Goal: Information Seeking & Learning: Learn about a topic

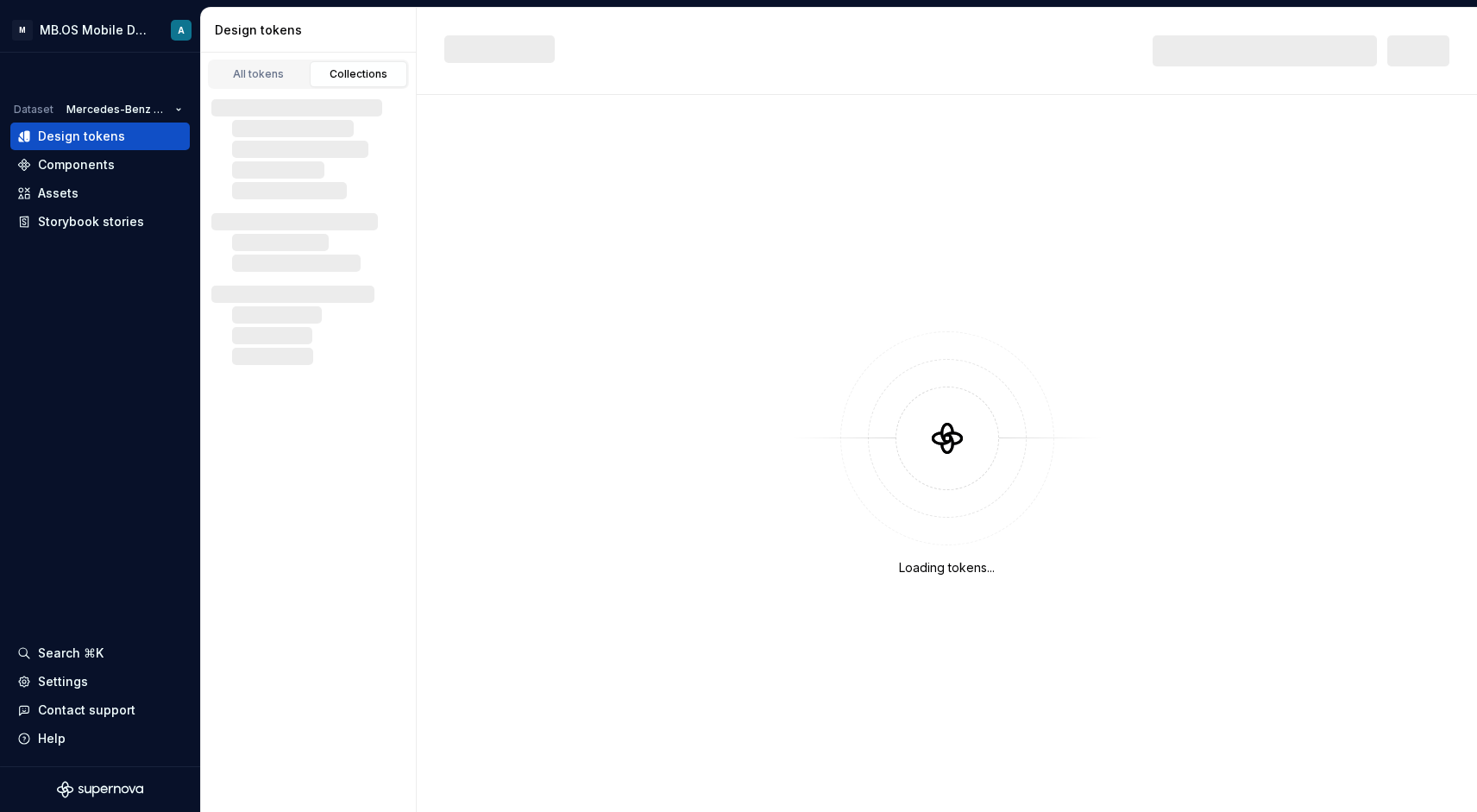
click at [1237, 3] on div "M MB.OS Mobile Design System A Dataset Mercedes-Benz 2.0 Design tokens Componen…" at bounding box center [738, 406] width 1477 height 812
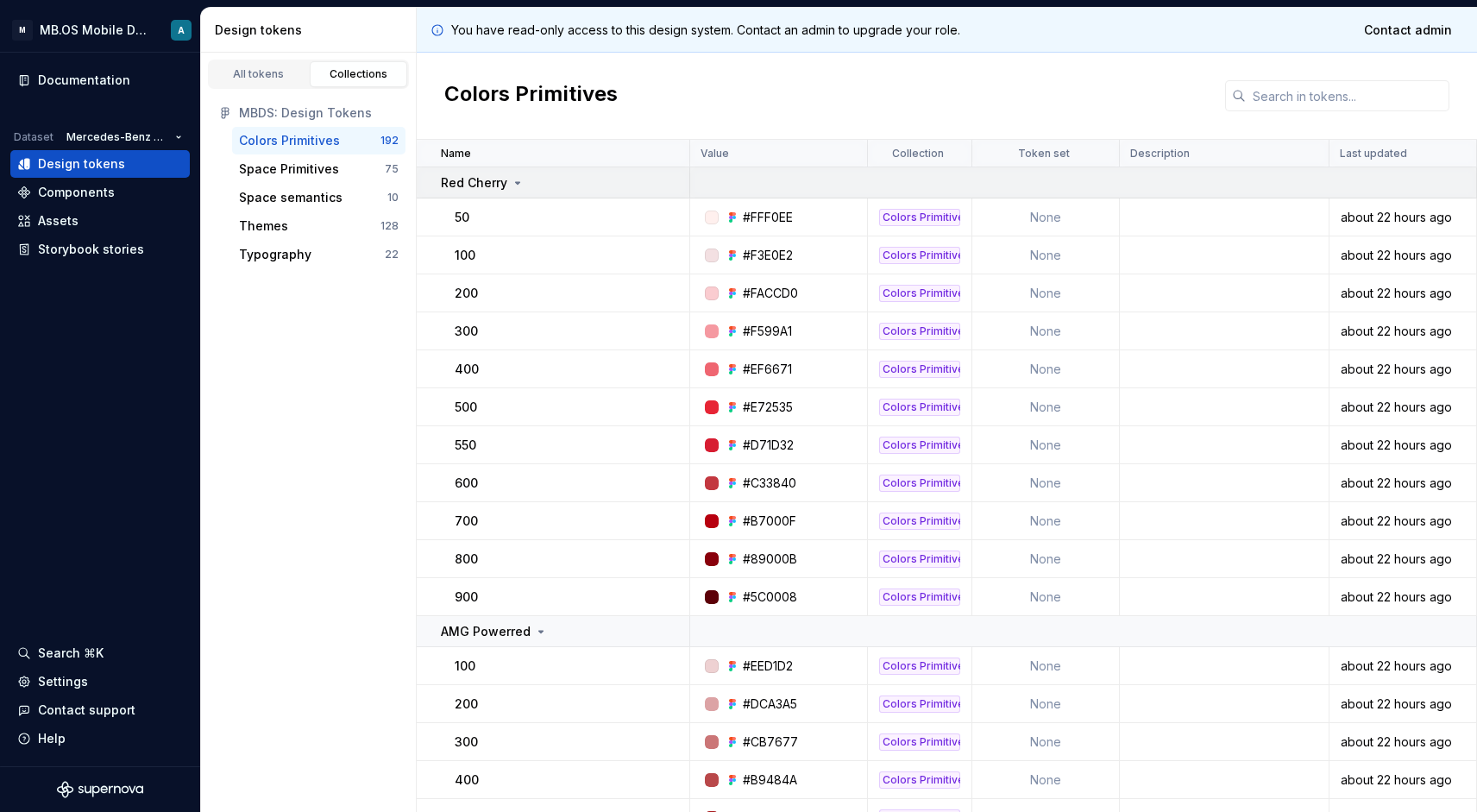
click at [508, 179] on div "Red Cherry" at bounding box center [483, 183] width 84 height 18
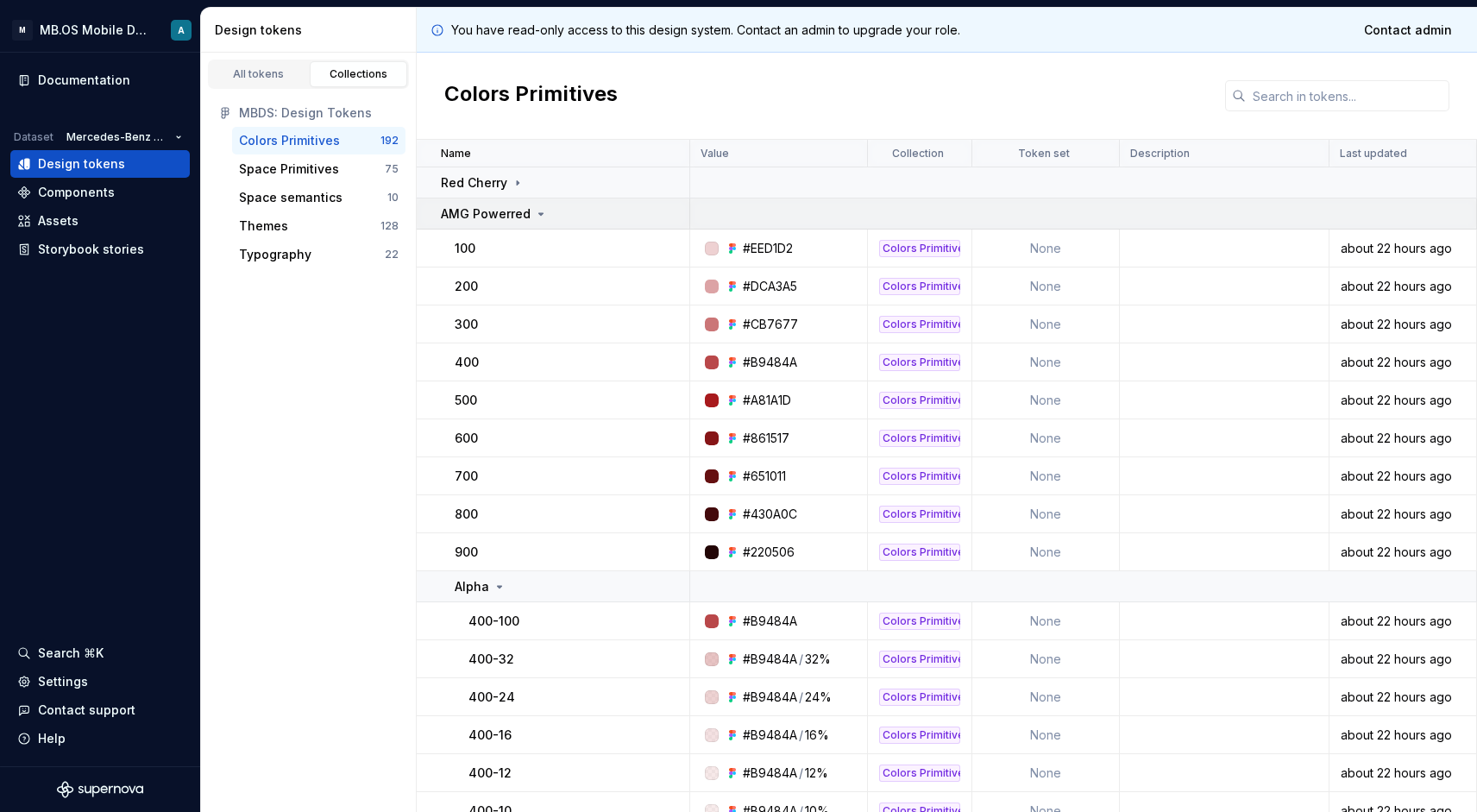
click at [484, 212] on p "AMG Powerred" at bounding box center [486, 213] width 90 height 18
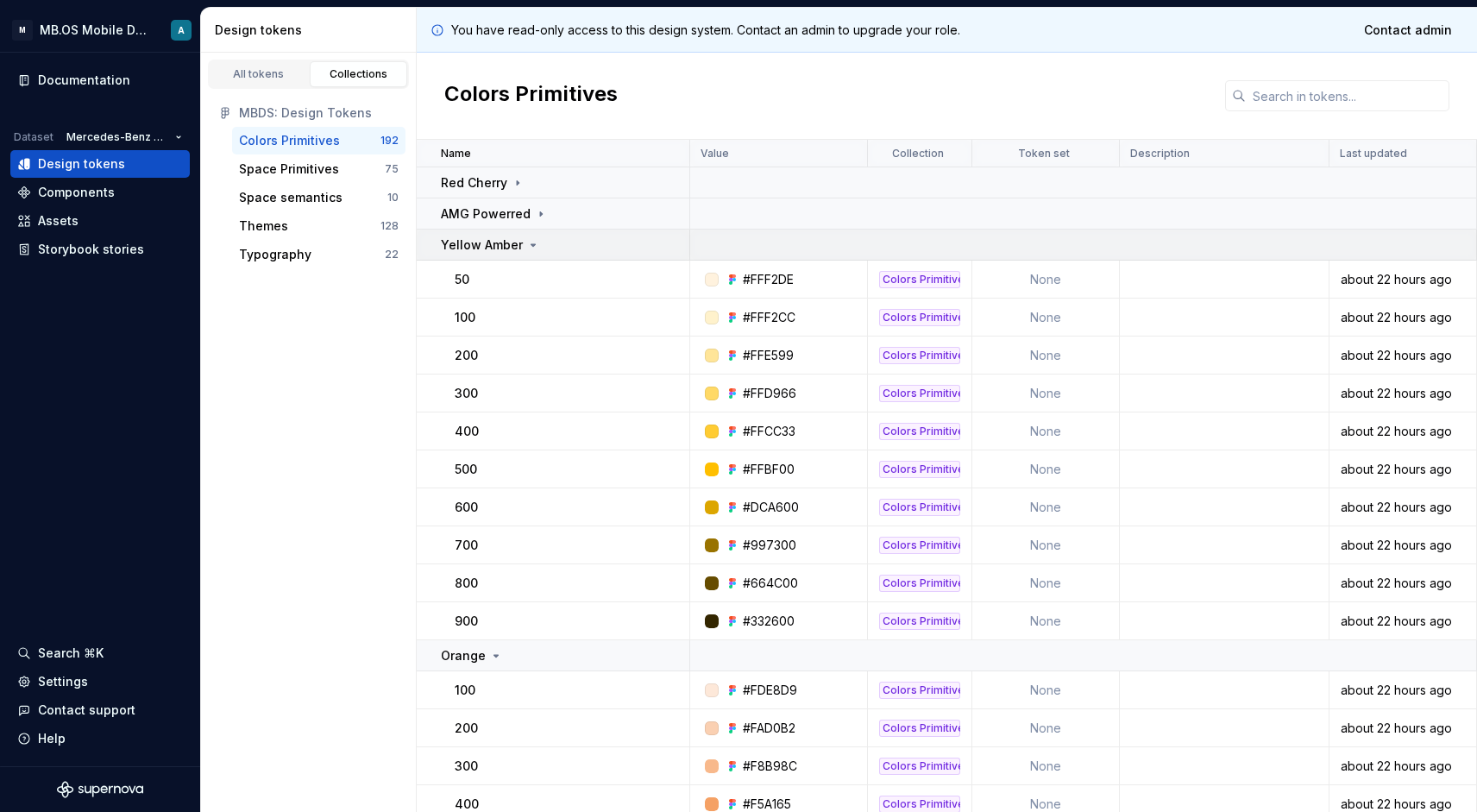
click at [480, 237] on p "Yellow Amber" at bounding box center [482, 245] width 82 height 18
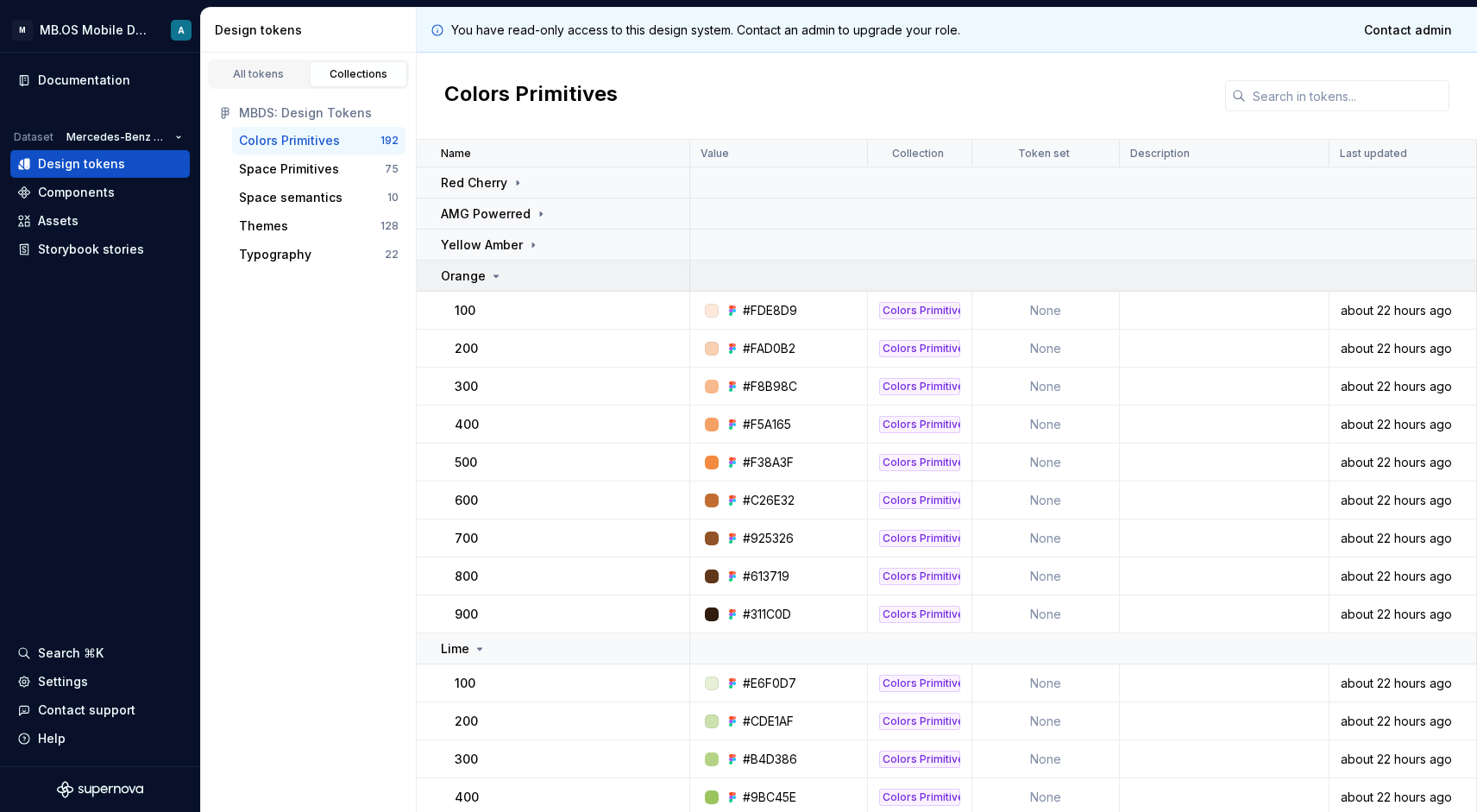
click at [483, 278] on p "Orange" at bounding box center [463, 276] width 45 height 18
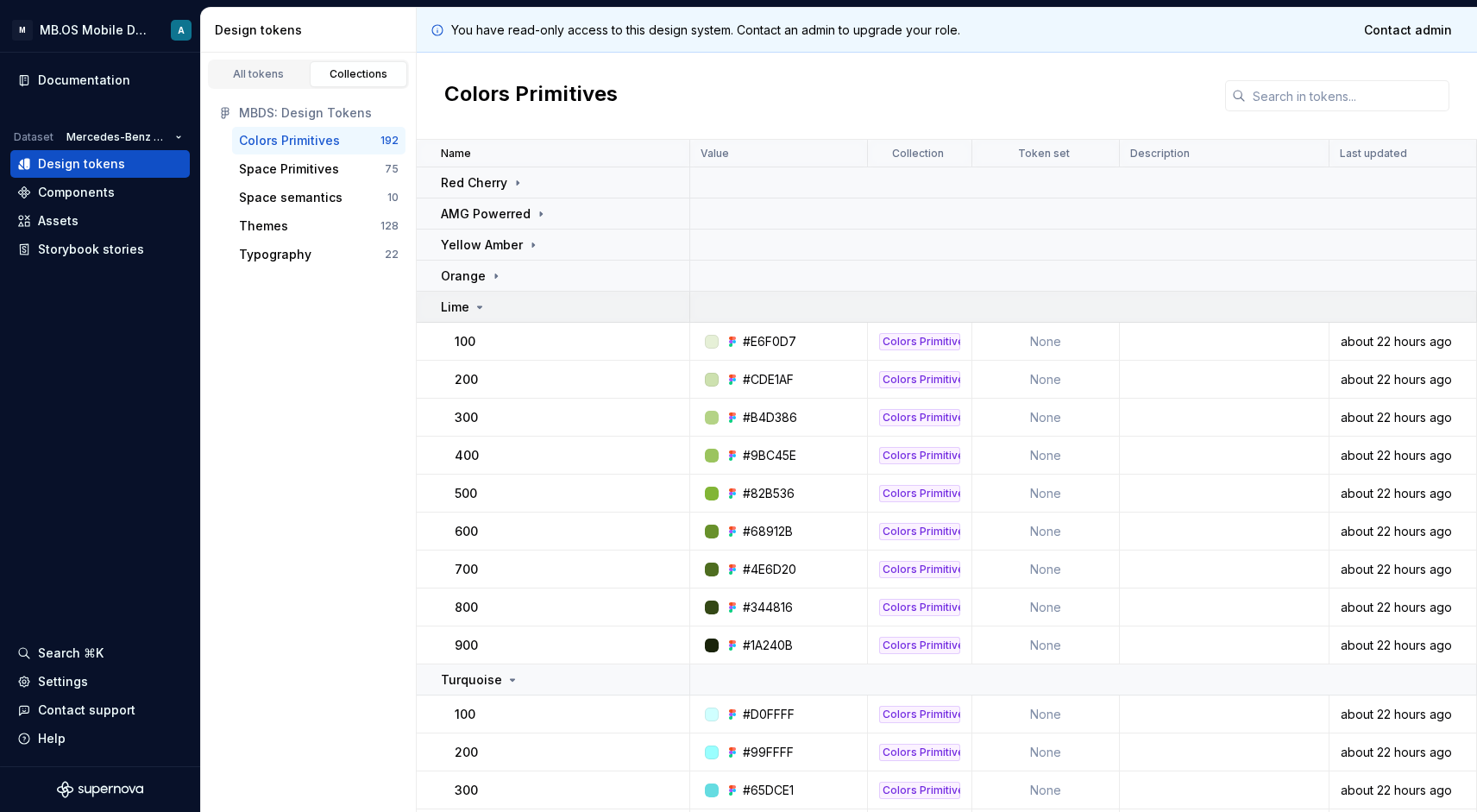
click at [487, 309] on div "Lime" at bounding box center [565, 307] width 248 height 18
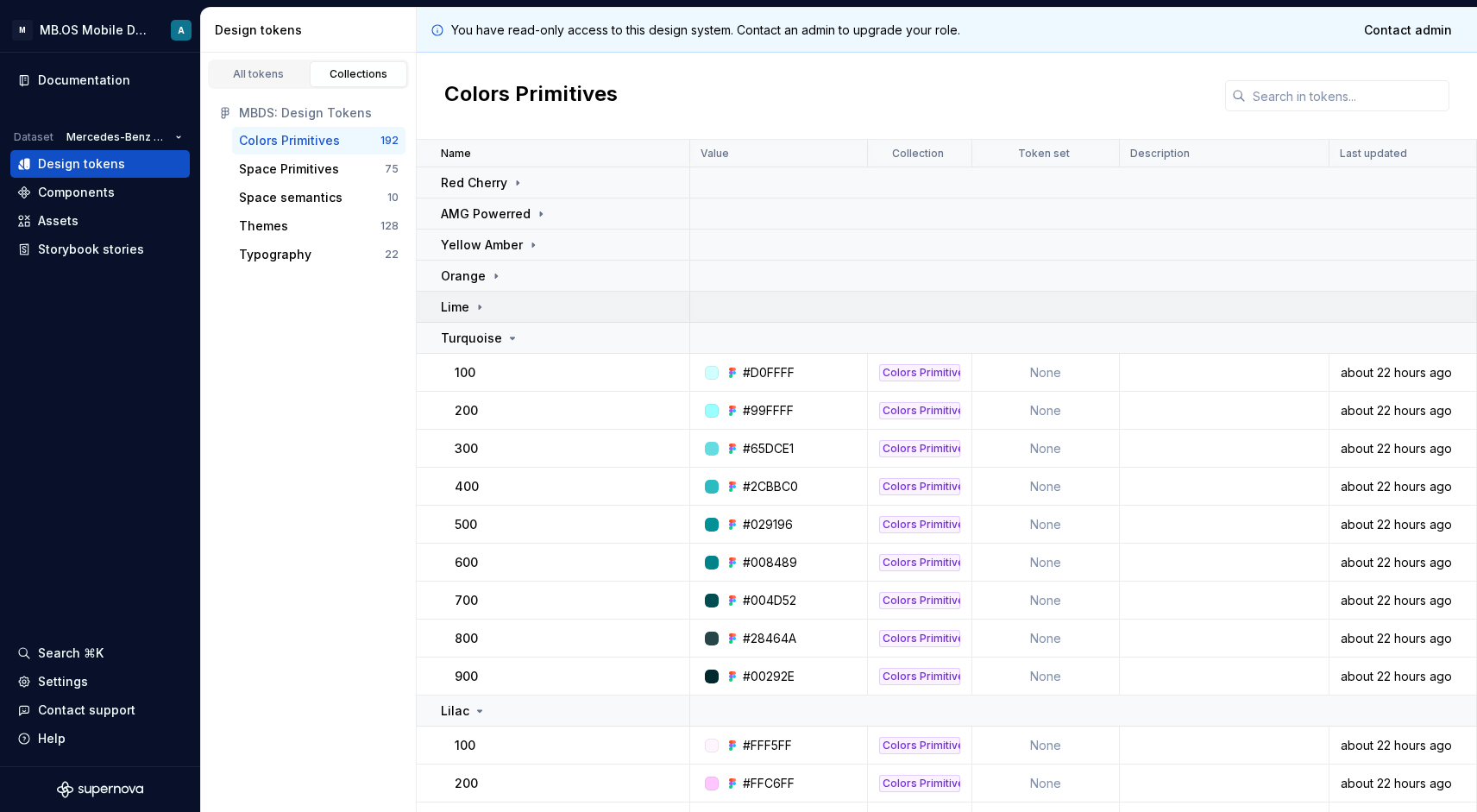
click at [466, 300] on p "Lime" at bounding box center [455, 307] width 29 height 18
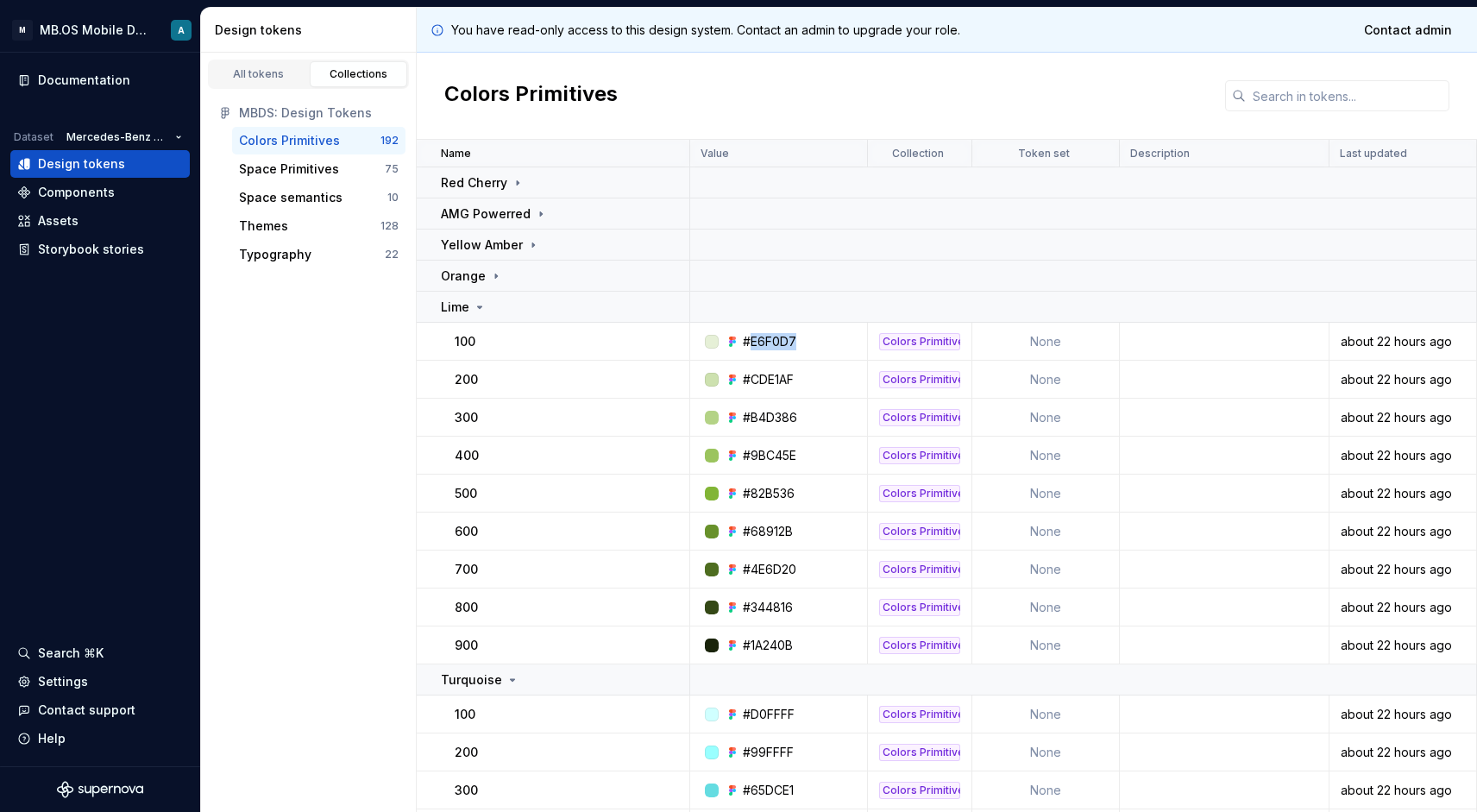
drag, startPoint x: 752, startPoint y: 337, endPoint x: 814, endPoint y: 337, distance: 62.0
click at [814, 337] on div "#E6F0D7" at bounding box center [783, 341] width 165 height 18
copy div "E6F0D7"
drag, startPoint x: 745, startPoint y: 375, endPoint x: 814, endPoint y: 382, distance: 69.4
click at [814, 382] on div "#CDE1AF" at bounding box center [783, 379] width 165 height 18
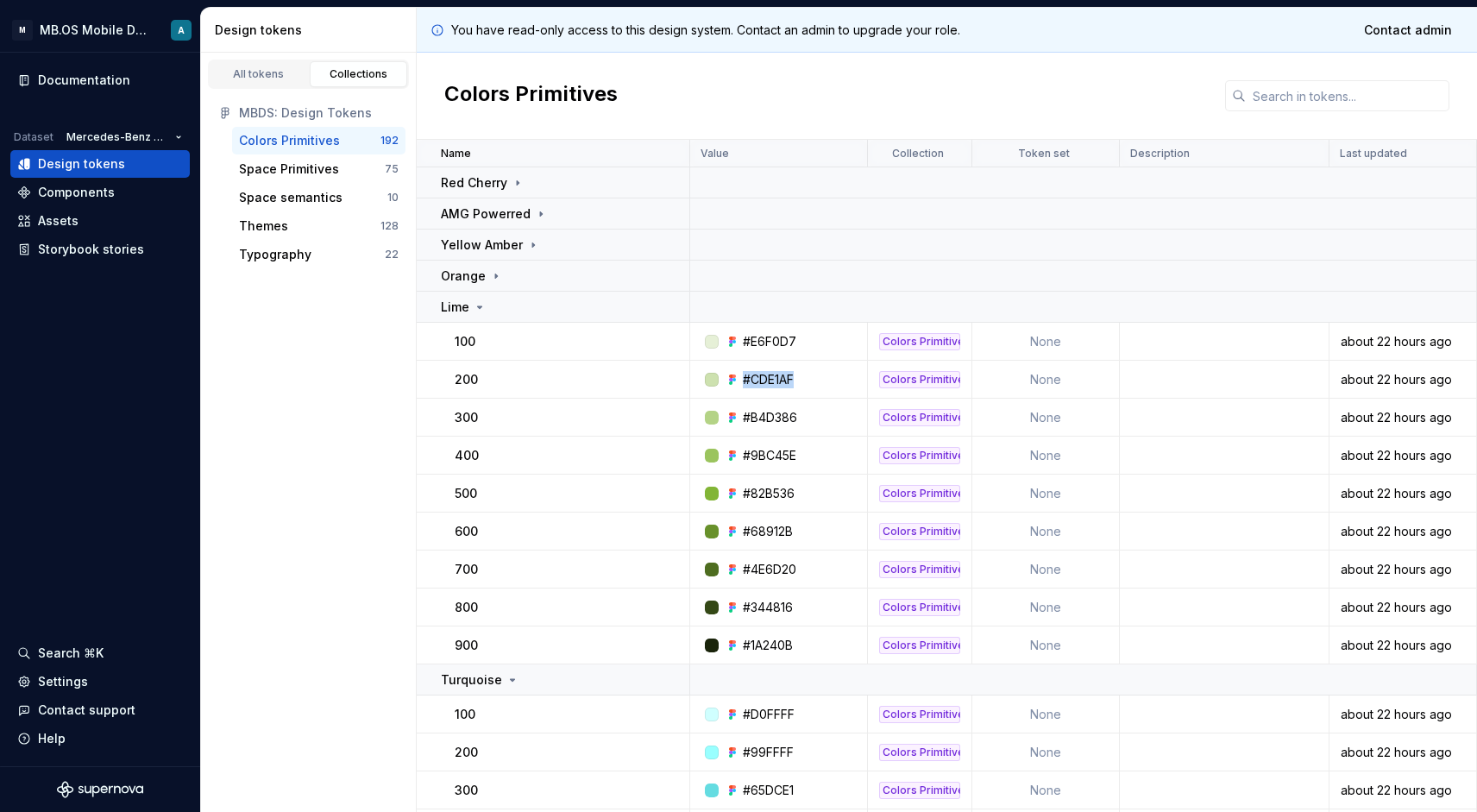
copy div "#CDE1AF"
drag, startPoint x: 743, startPoint y: 416, endPoint x: 811, endPoint y: 416, distance: 68.0
click at [811, 416] on div "#B4D386" at bounding box center [783, 418] width 165 height 18
copy div "#B4D386"
drag, startPoint x: 743, startPoint y: 456, endPoint x: 808, endPoint y: 456, distance: 65.0
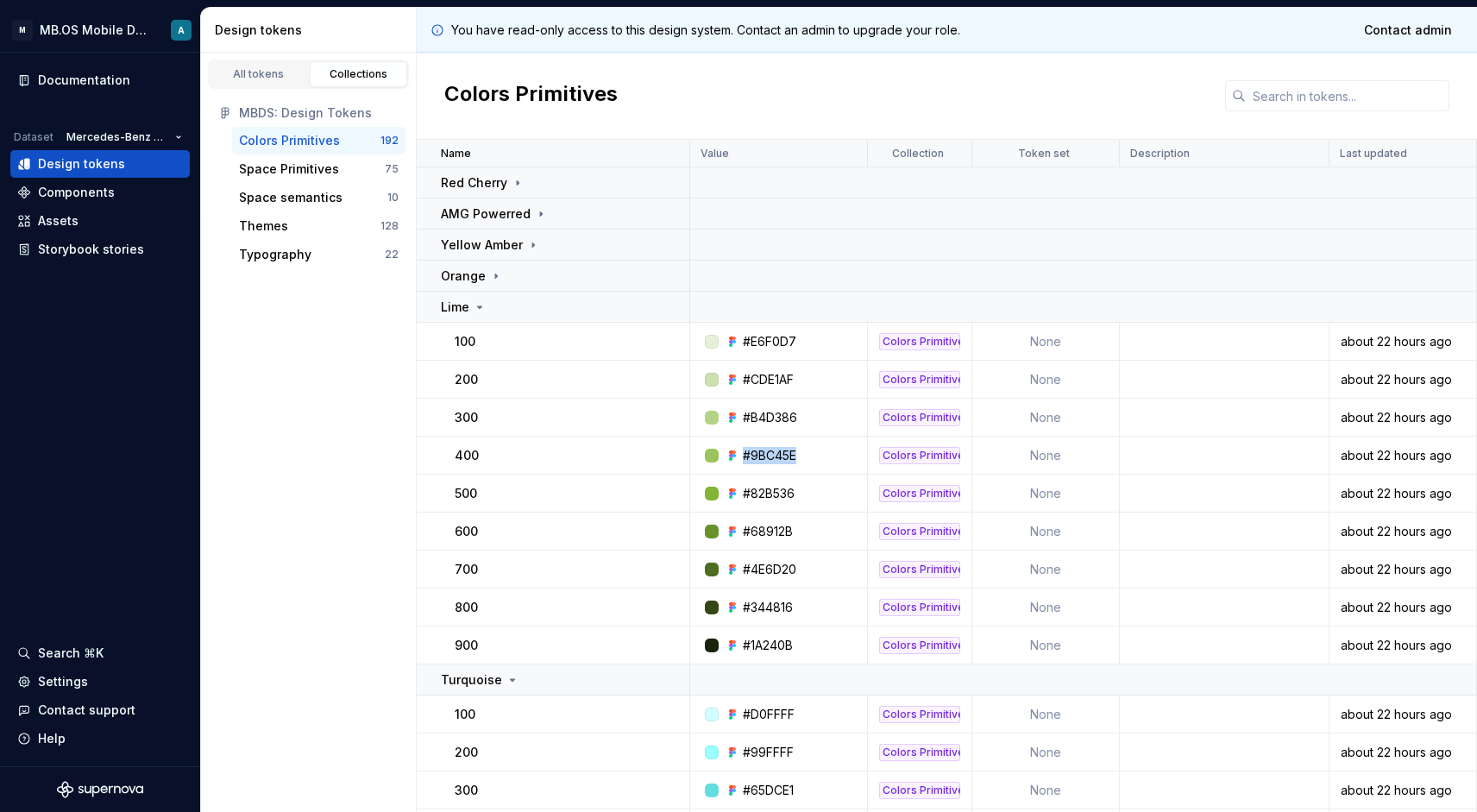
click at [808, 456] on div "#9BC45E" at bounding box center [783, 455] width 165 height 18
copy div "#9BC45E"
drag, startPoint x: 745, startPoint y: 493, endPoint x: 823, endPoint y: 493, distance: 78.0
click at [823, 493] on div "#82B536" at bounding box center [783, 493] width 165 height 18
copy div "#82B536"
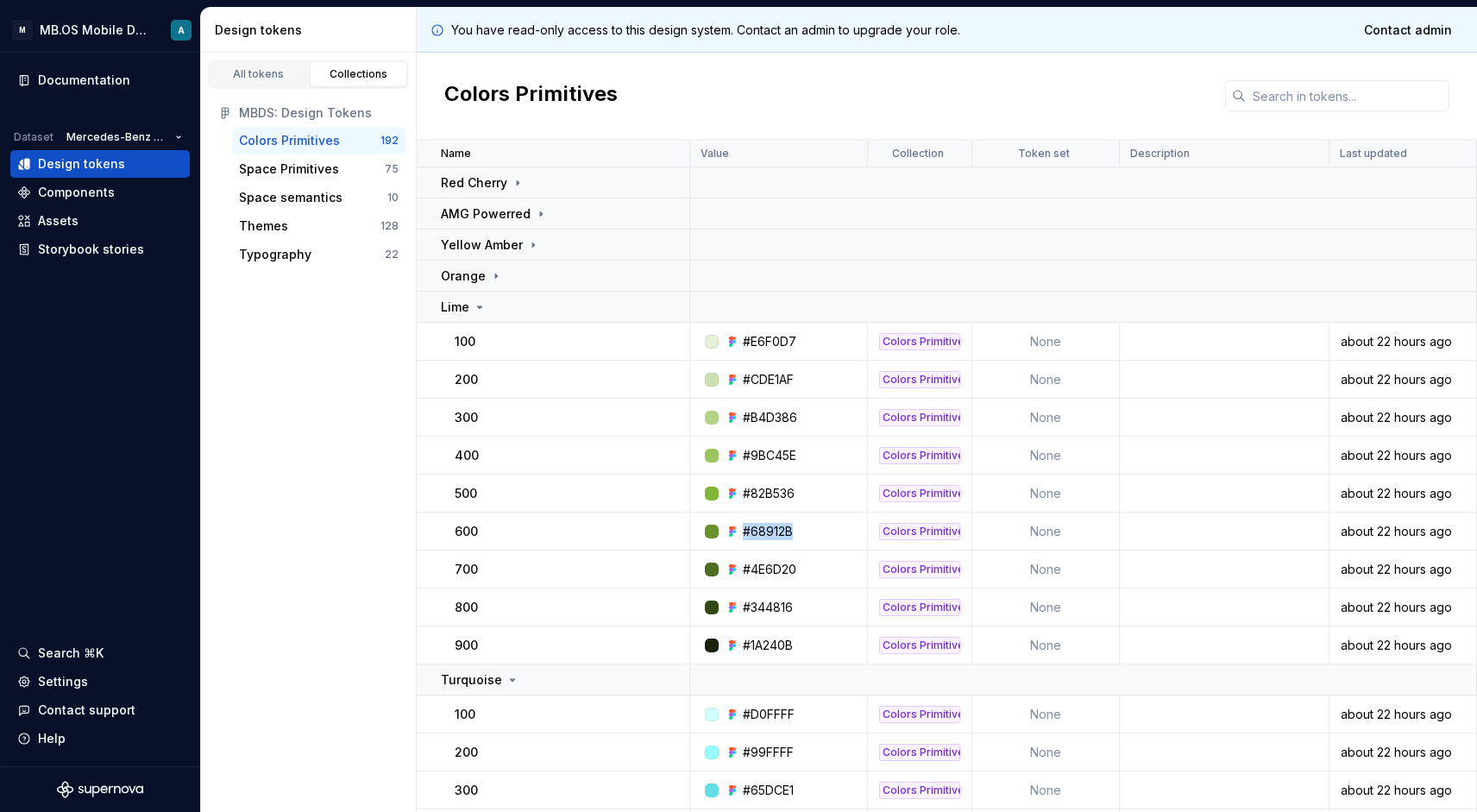
drag, startPoint x: 746, startPoint y: 530, endPoint x: 817, endPoint y: 530, distance: 71.0
click at [817, 530] on div "#68912B" at bounding box center [783, 531] width 165 height 18
copy div "#68912B"
drag, startPoint x: 743, startPoint y: 567, endPoint x: 805, endPoint y: 567, distance: 62.0
click at [805, 567] on div "#4E6D20" at bounding box center [783, 570] width 165 height 18
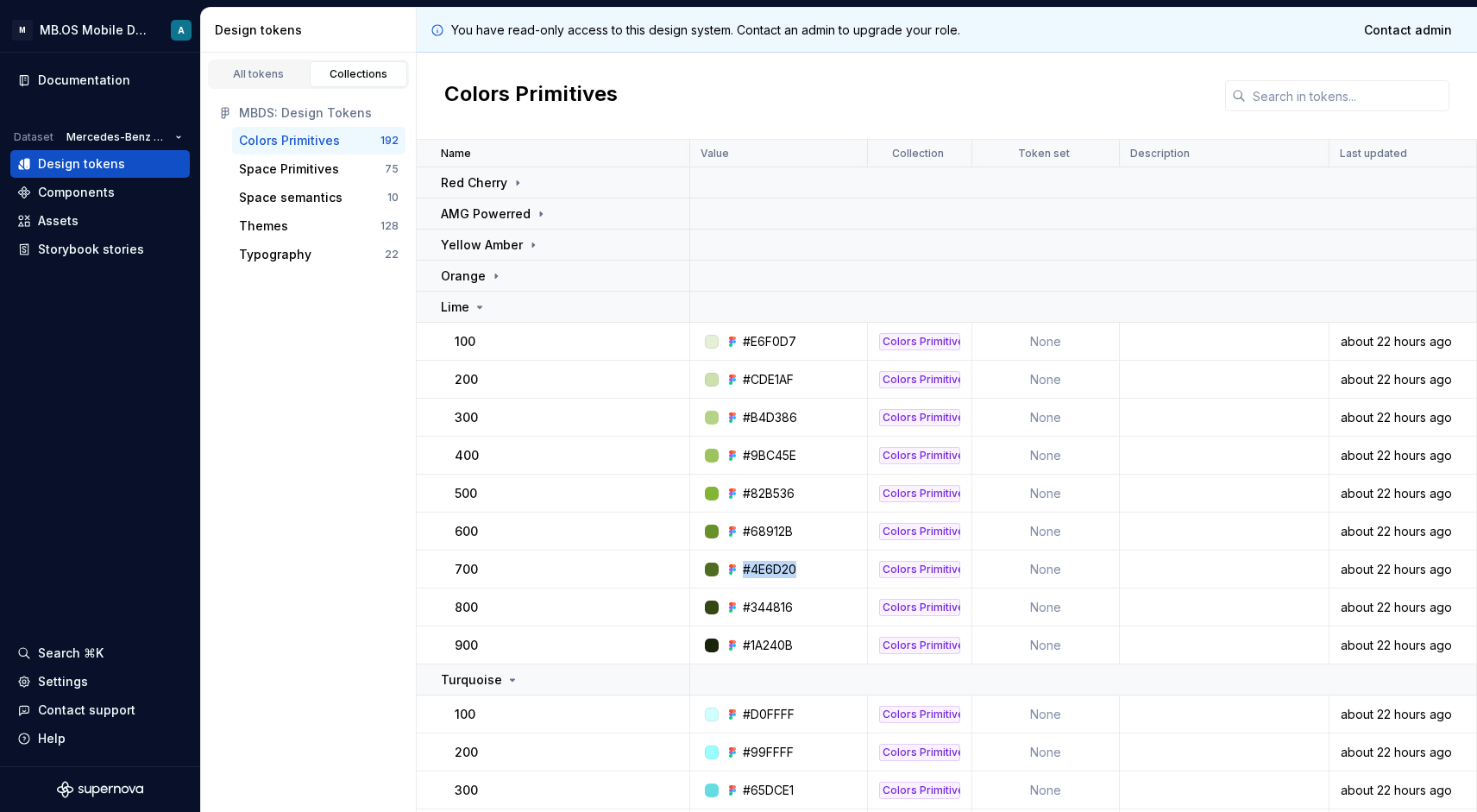
copy div "#4E6D20"
drag, startPoint x: 745, startPoint y: 605, endPoint x: 814, endPoint y: 605, distance: 69.0
click at [814, 605] on div "#344816" at bounding box center [783, 607] width 165 height 18
copy div "#344816"
drag, startPoint x: 743, startPoint y: 645, endPoint x: 815, endPoint y: 645, distance: 72.0
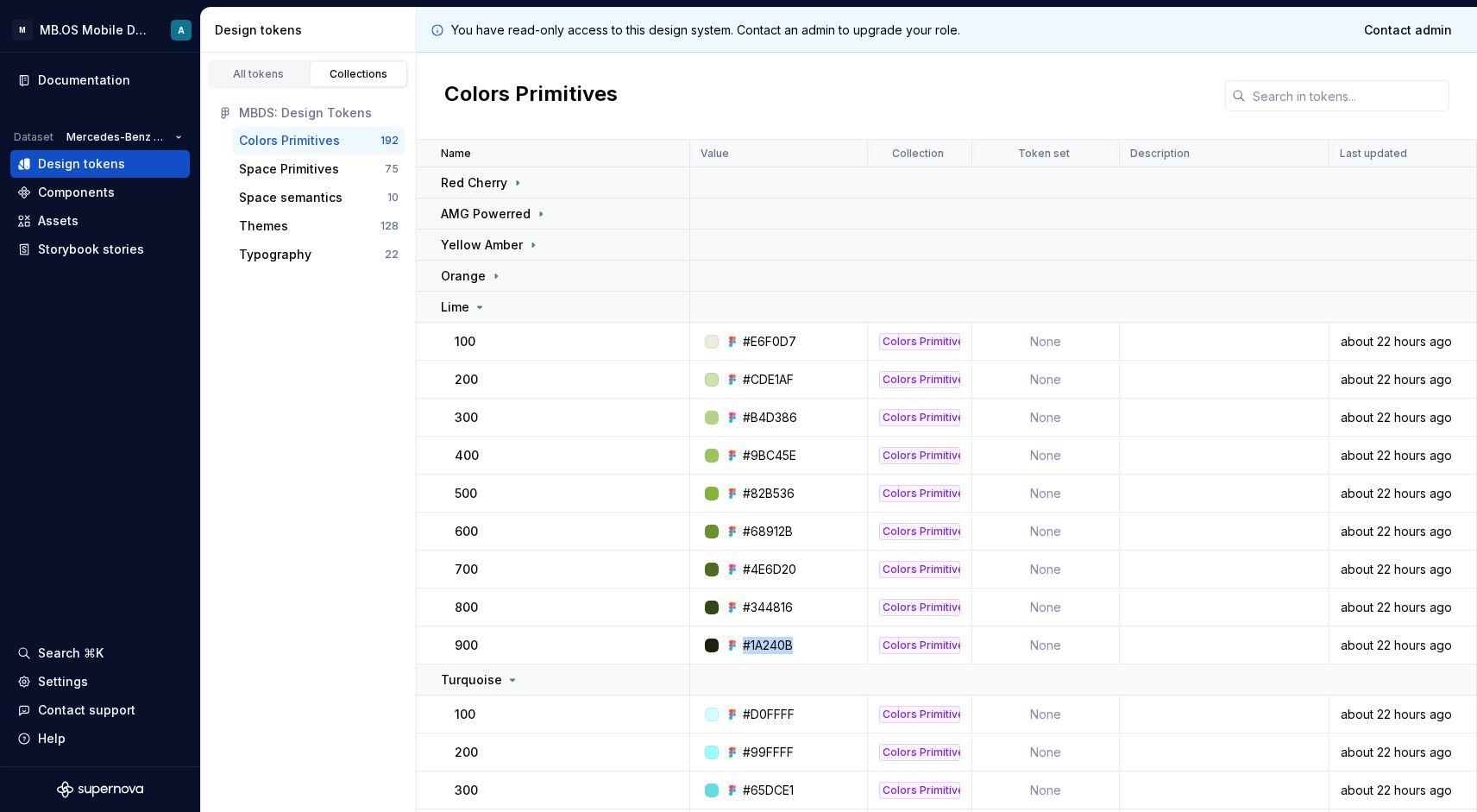
click at [815, 645] on div "#1A240B" at bounding box center [783, 645] width 165 height 18
copy div "#1A240B"
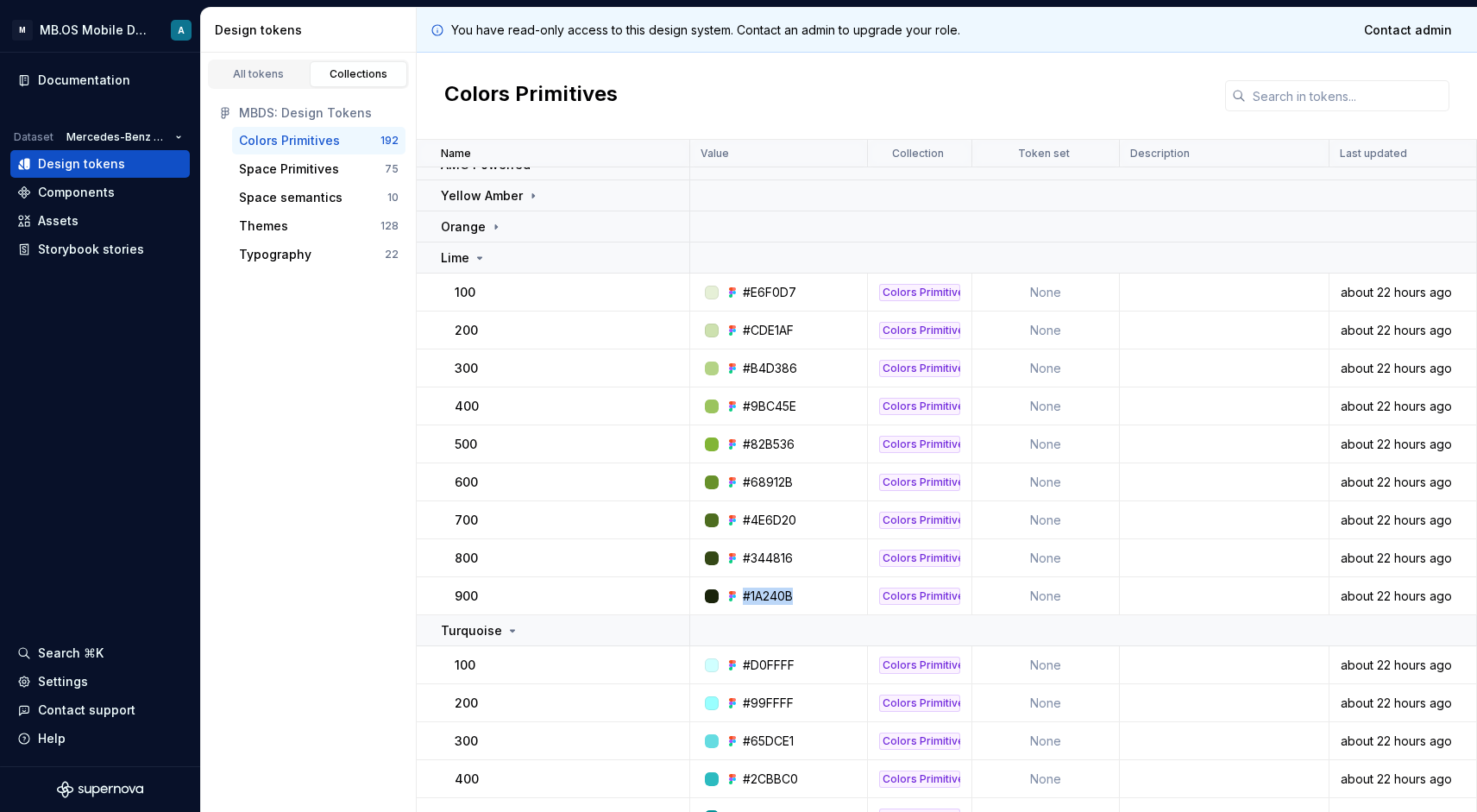
scroll to position [34, 0]
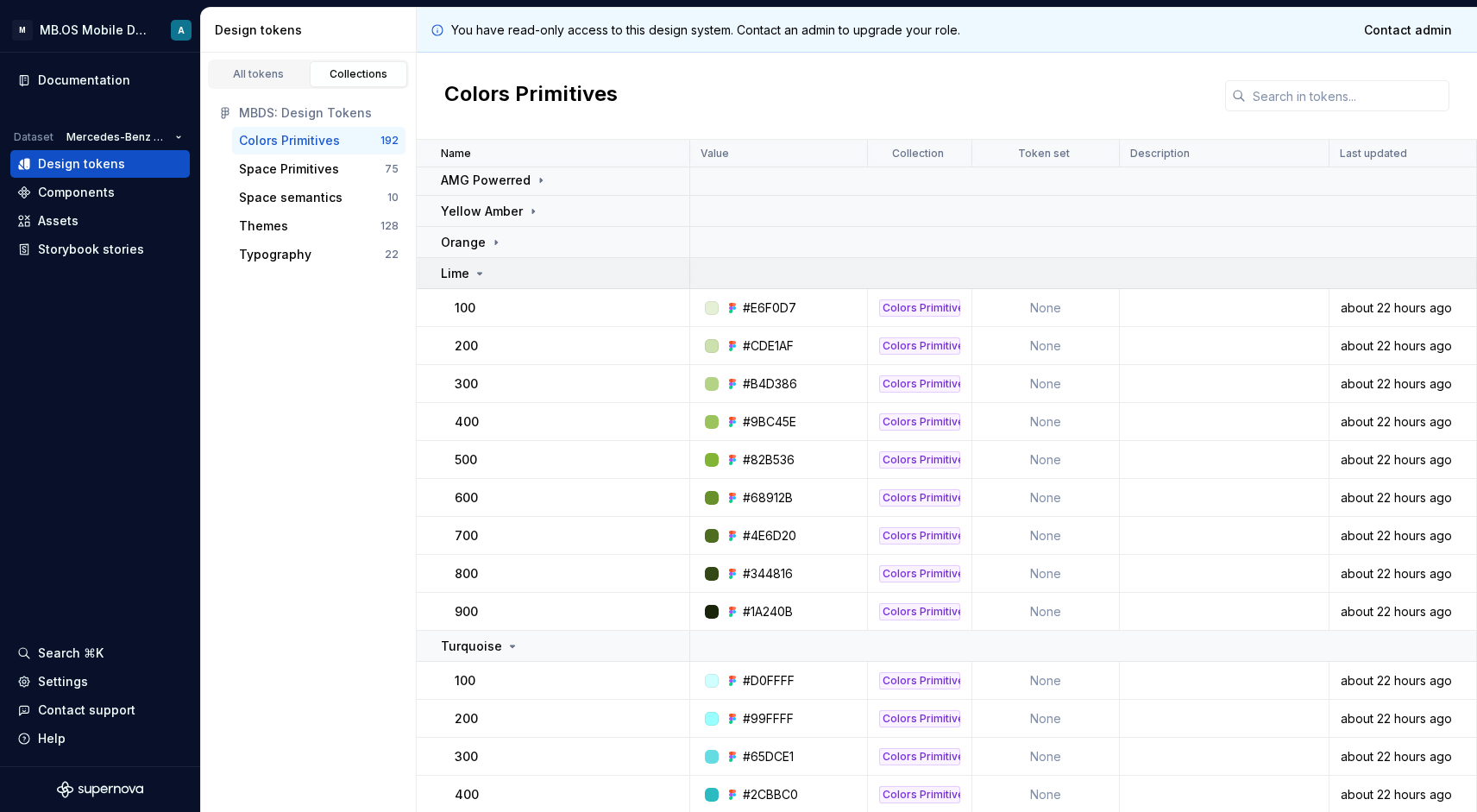
click at [469, 273] on div "Lime" at bounding box center [463, 273] width 46 height 18
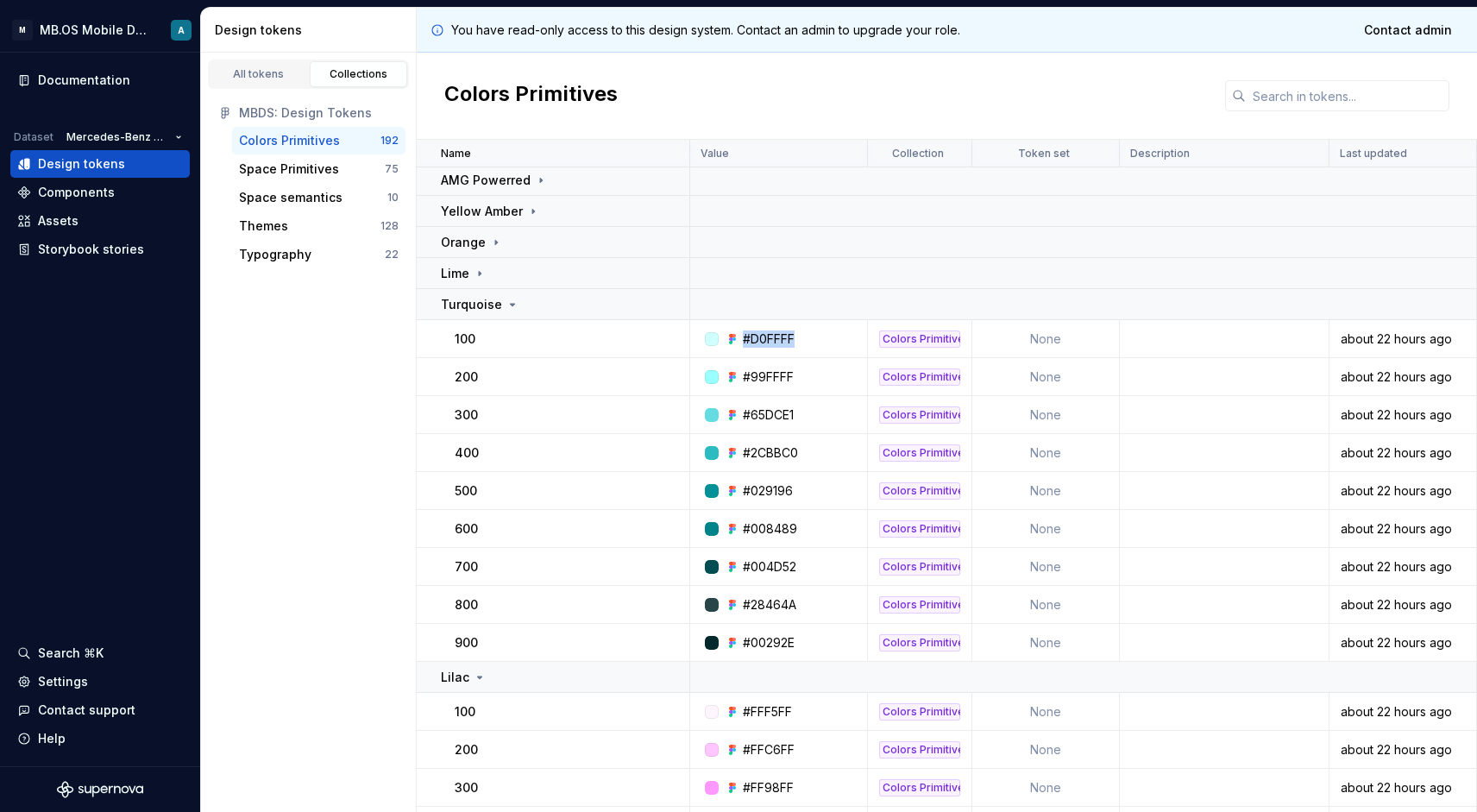
drag, startPoint x: 741, startPoint y: 338, endPoint x: 803, endPoint y: 339, distance: 62.0
click at [803, 339] on div "#D0FFFF" at bounding box center [783, 338] width 165 height 18
copy div "#D0FFFF"
drag, startPoint x: 741, startPoint y: 374, endPoint x: 805, endPoint y: 374, distance: 64.0
click at [805, 374] on div "#99FFFF" at bounding box center [783, 377] width 165 height 18
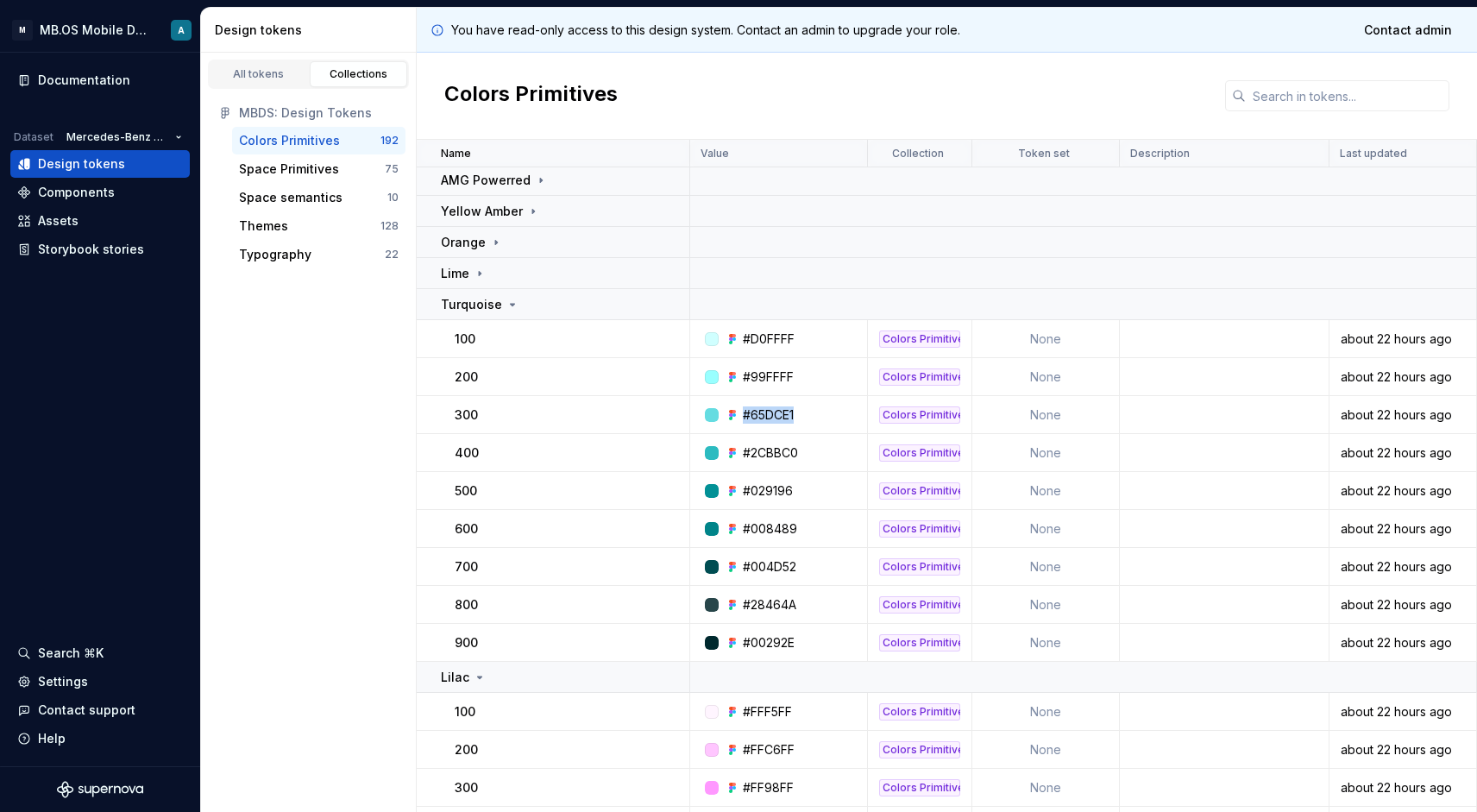
drag, startPoint x: 739, startPoint y: 412, endPoint x: 802, endPoint y: 412, distance: 63.0
click at [802, 412] on div "#65DCE1" at bounding box center [783, 415] width 165 height 18
drag, startPoint x: 753, startPoint y: 458, endPoint x: 803, endPoint y: 456, distance: 50.0
click at [803, 456] on div "#2CBBC0" at bounding box center [783, 453] width 165 height 18
drag, startPoint x: 744, startPoint y: 491, endPoint x: 818, endPoint y: 491, distance: 74.0
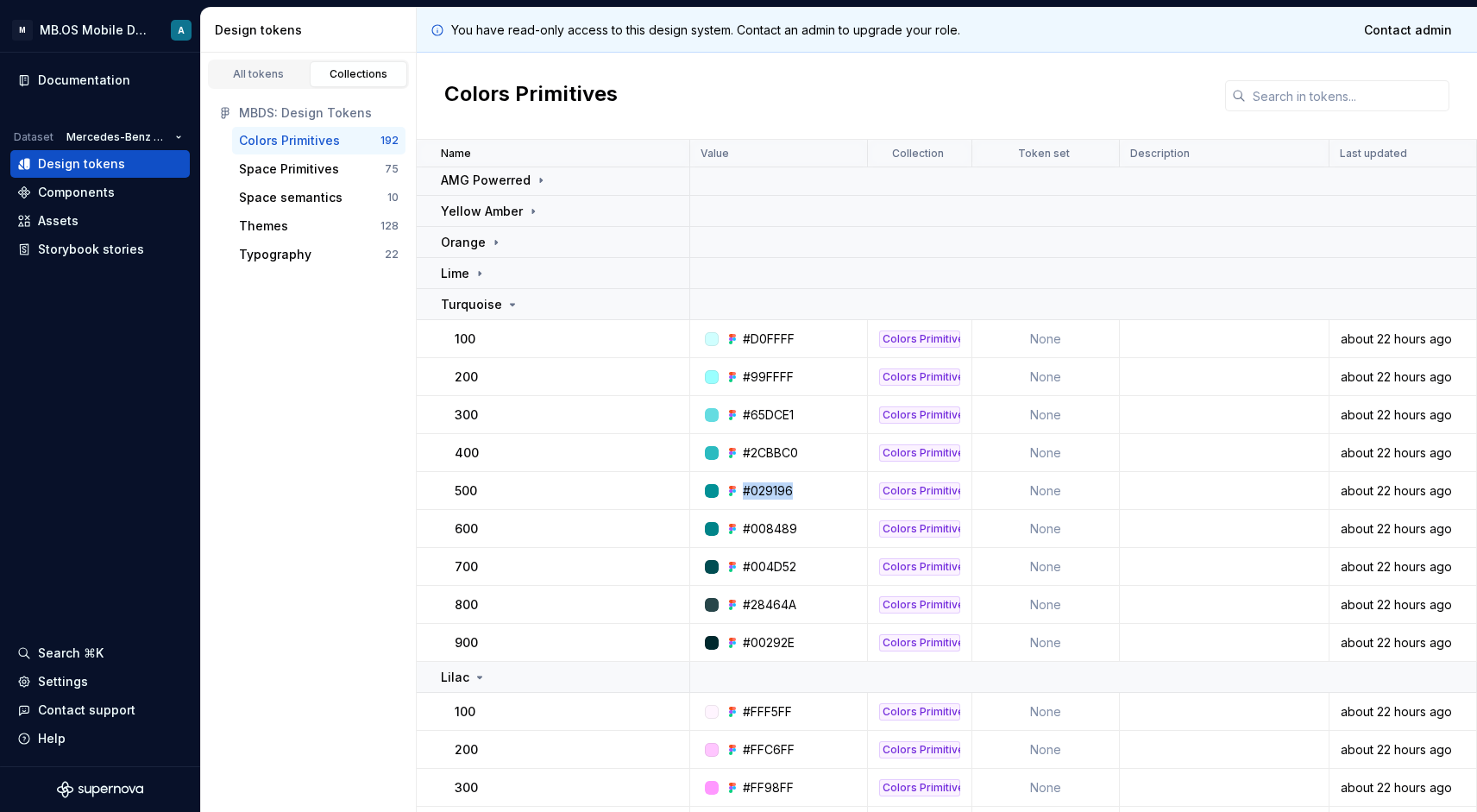
click at [818, 491] on div "#029196" at bounding box center [783, 490] width 165 height 18
drag, startPoint x: 741, startPoint y: 527, endPoint x: 796, endPoint y: 527, distance: 55.0
click at [796, 527] on div "#008489" at bounding box center [783, 529] width 165 height 18
drag, startPoint x: 744, startPoint y: 567, endPoint x: 814, endPoint y: 567, distance: 70.0
click at [814, 567] on div "#004D52" at bounding box center [783, 567] width 165 height 18
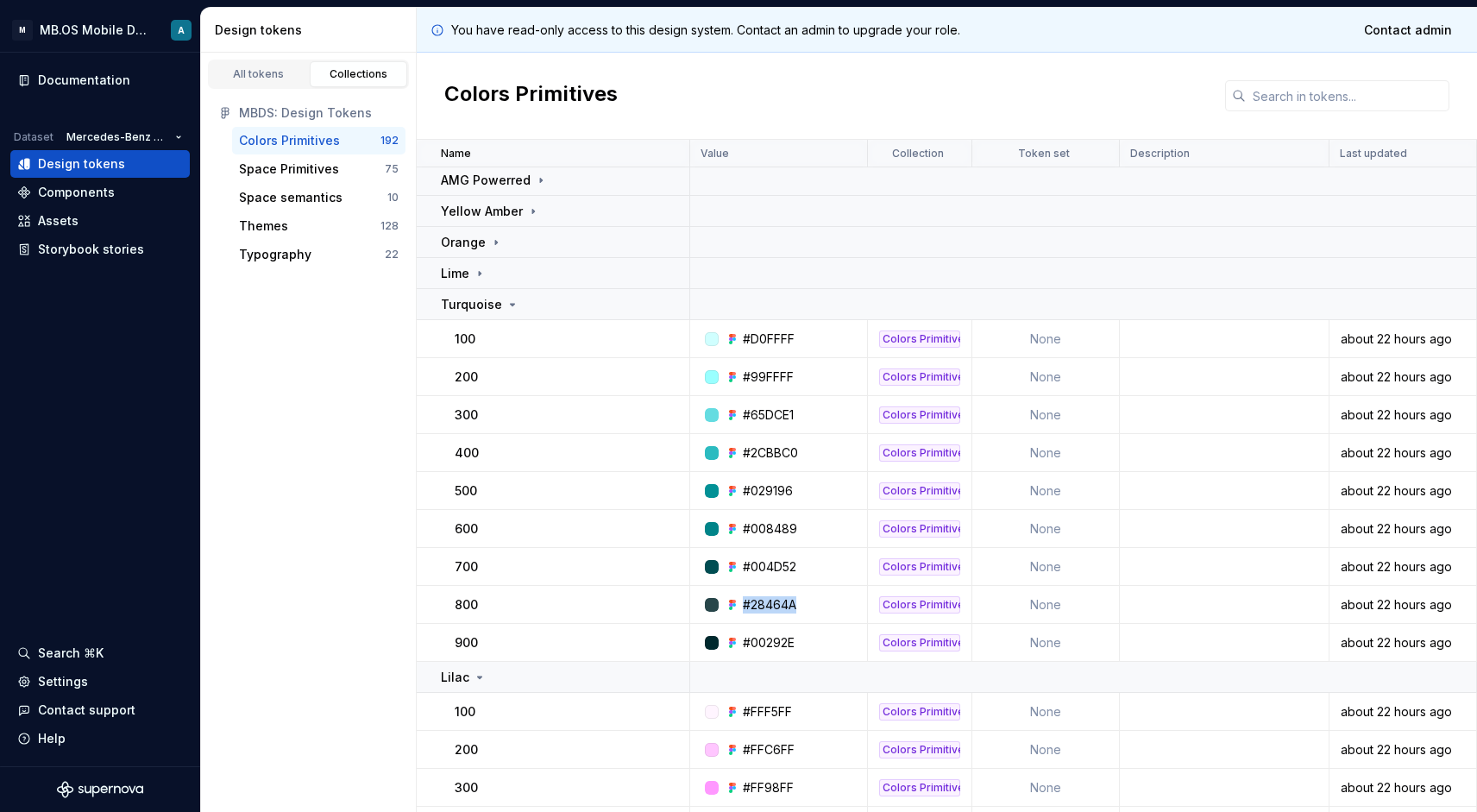
drag, startPoint x: 741, startPoint y: 607, endPoint x: 805, endPoint y: 607, distance: 64.0
click at [805, 607] on div "#28464A" at bounding box center [783, 605] width 165 height 18
drag, startPoint x: 743, startPoint y: 641, endPoint x: 803, endPoint y: 641, distance: 60.0
click at [803, 641] on div "#00292E" at bounding box center [783, 642] width 165 height 18
click at [484, 309] on p "Turquoise" at bounding box center [472, 304] width 62 height 18
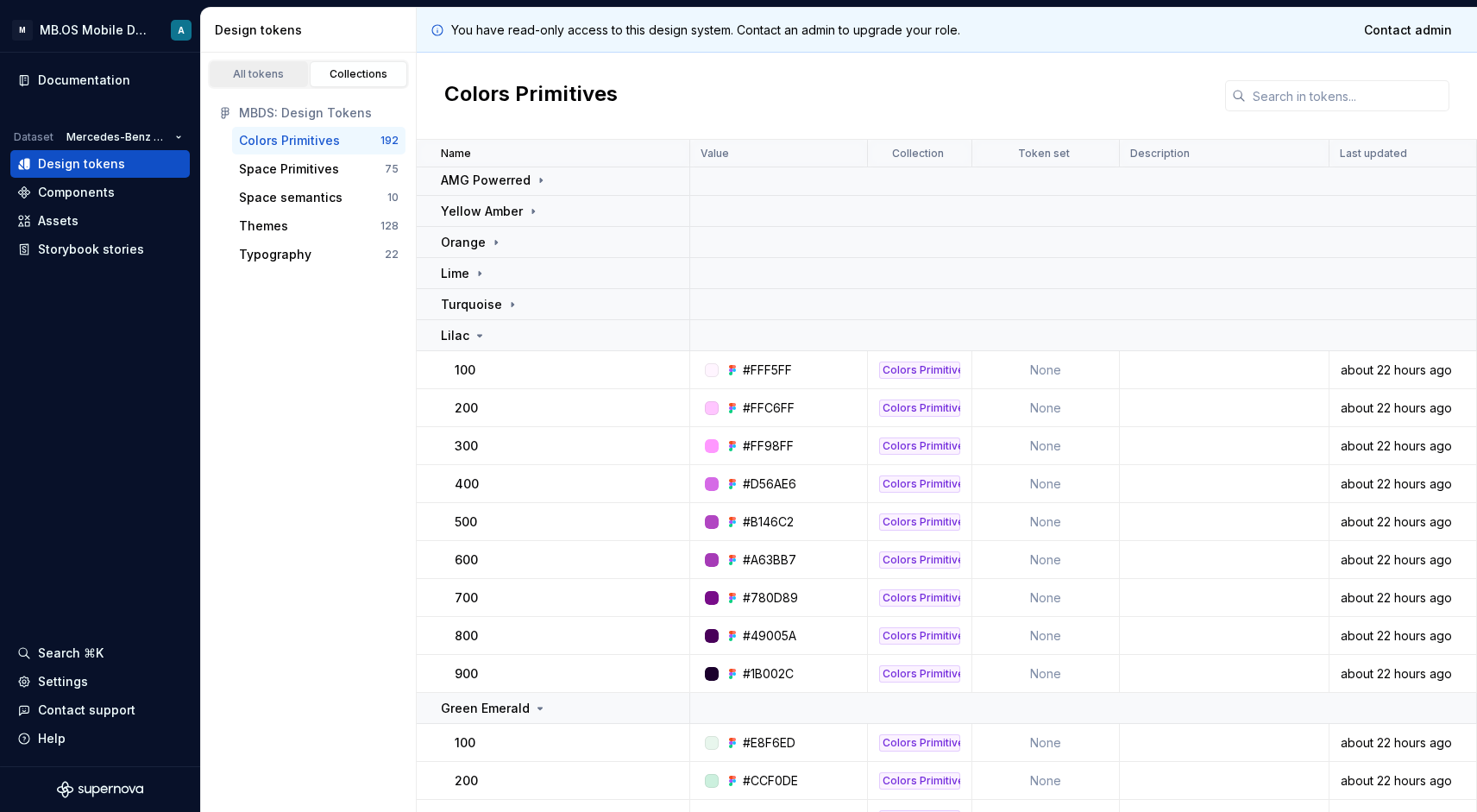
click at [263, 76] on div "All tokens" at bounding box center [258, 74] width 87 height 14
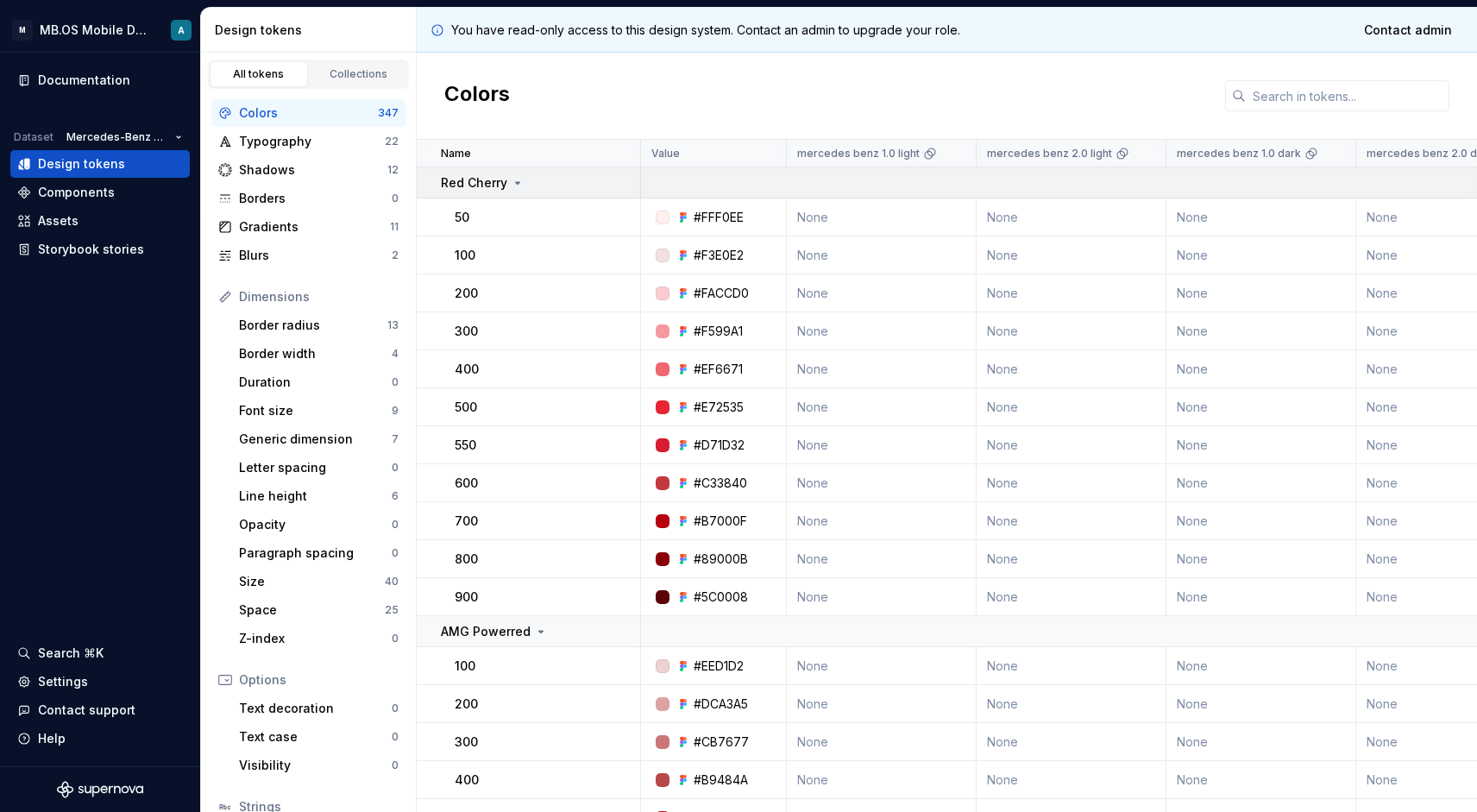
click at [480, 188] on p "Red Cherry" at bounding box center [474, 183] width 66 height 18
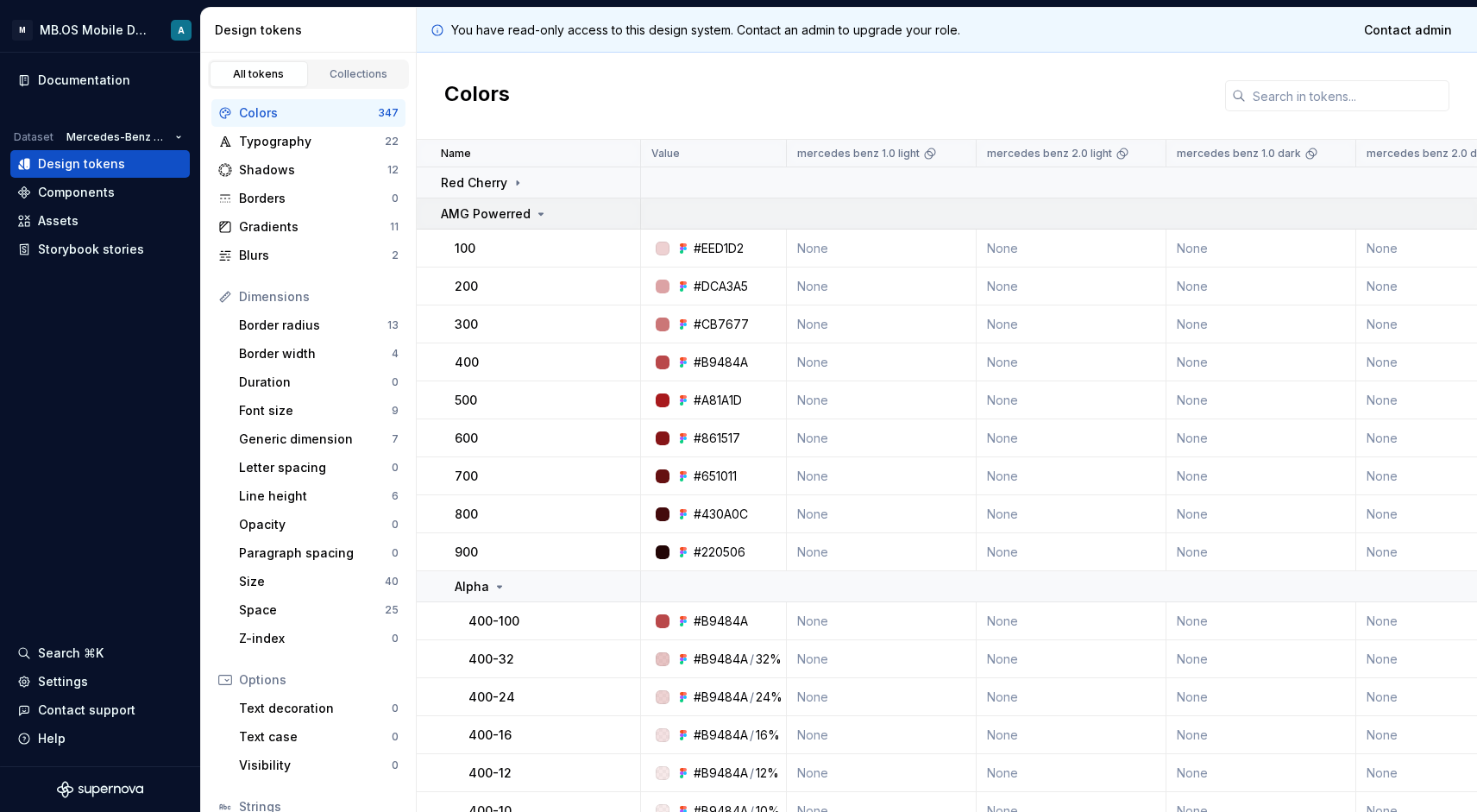
click at [480, 214] on p "AMG Powerred" at bounding box center [486, 213] width 90 height 18
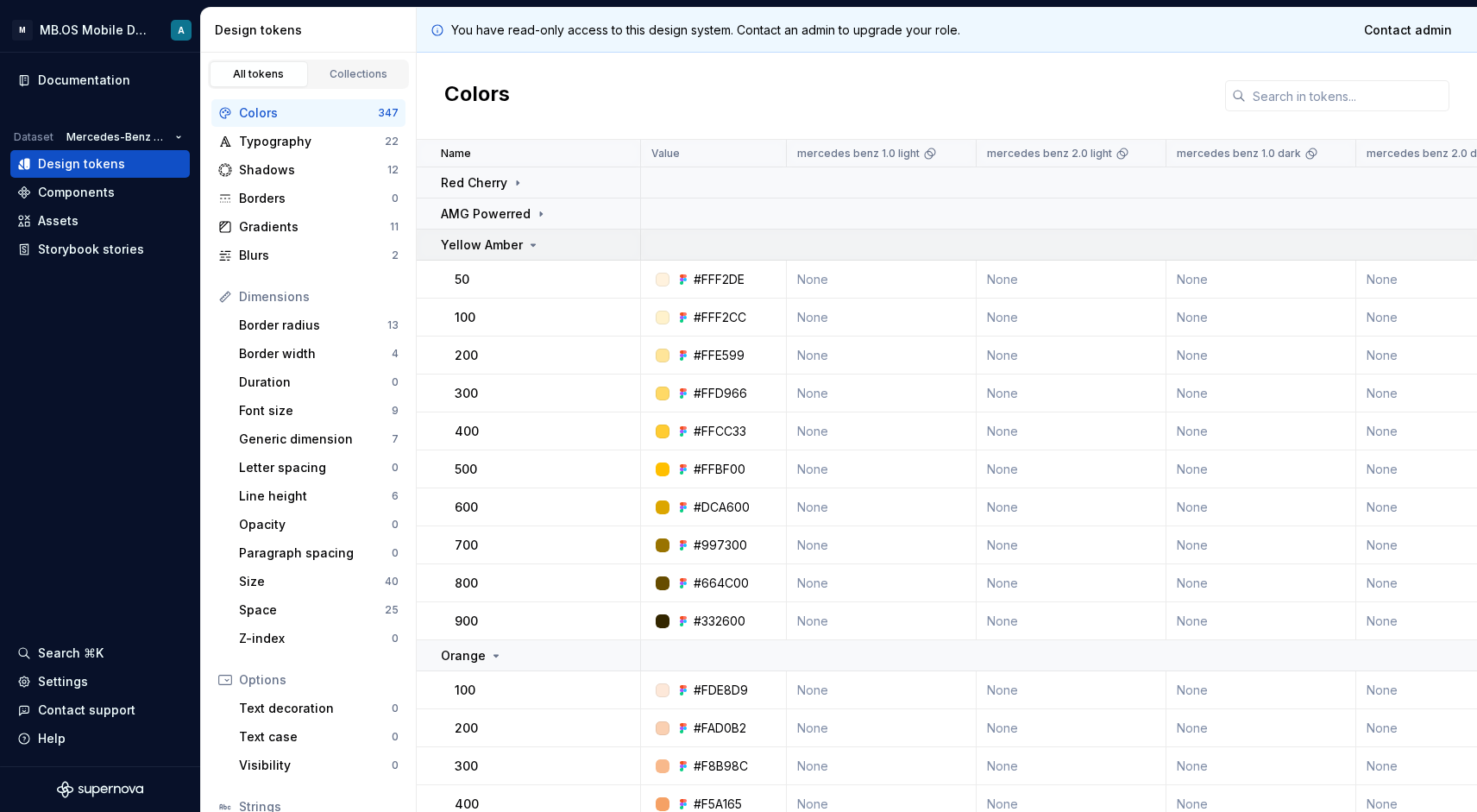
click at [479, 245] on p "Yellow Amber" at bounding box center [482, 245] width 82 height 18
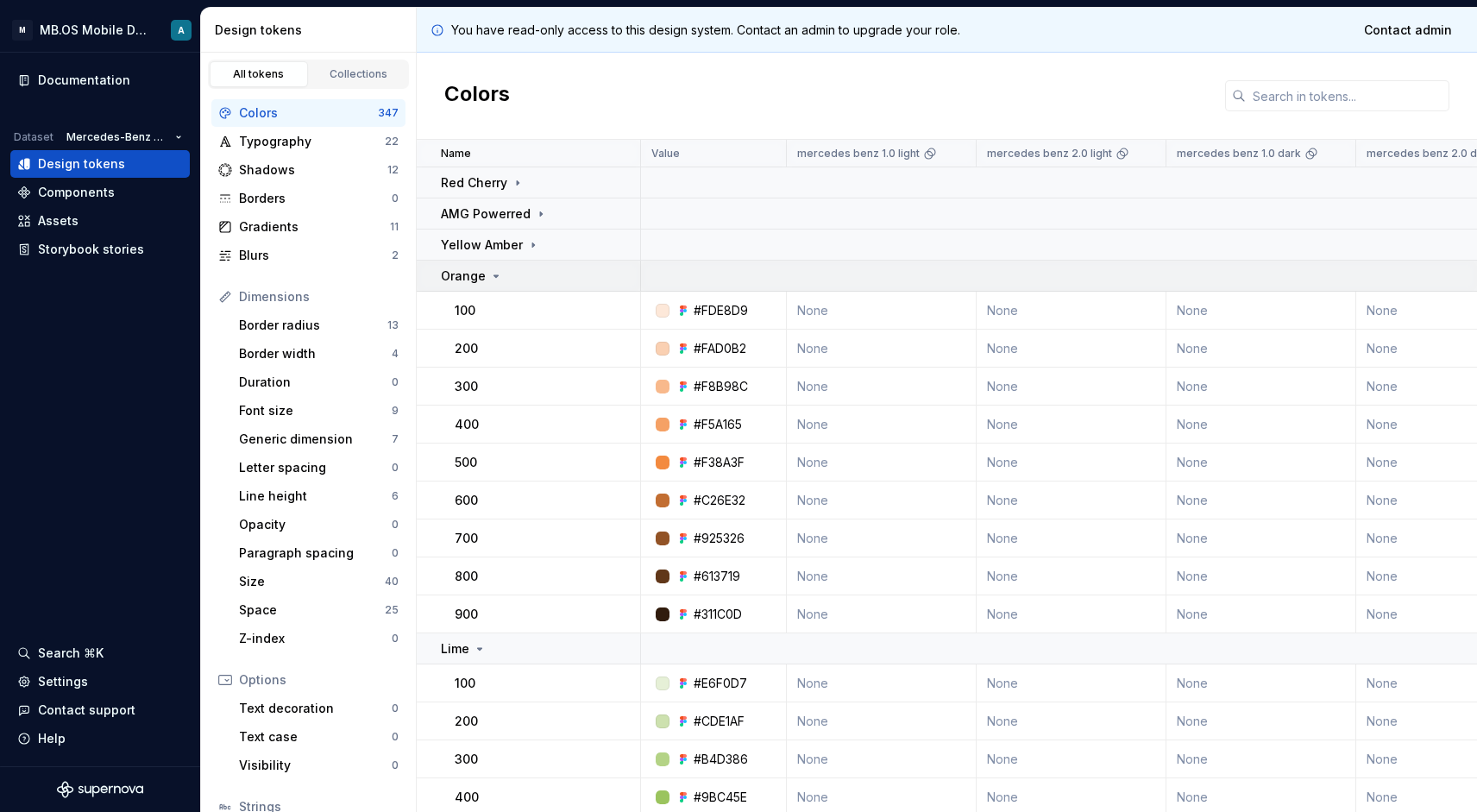
click at [476, 268] on p "Orange" at bounding box center [463, 276] width 45 height 18
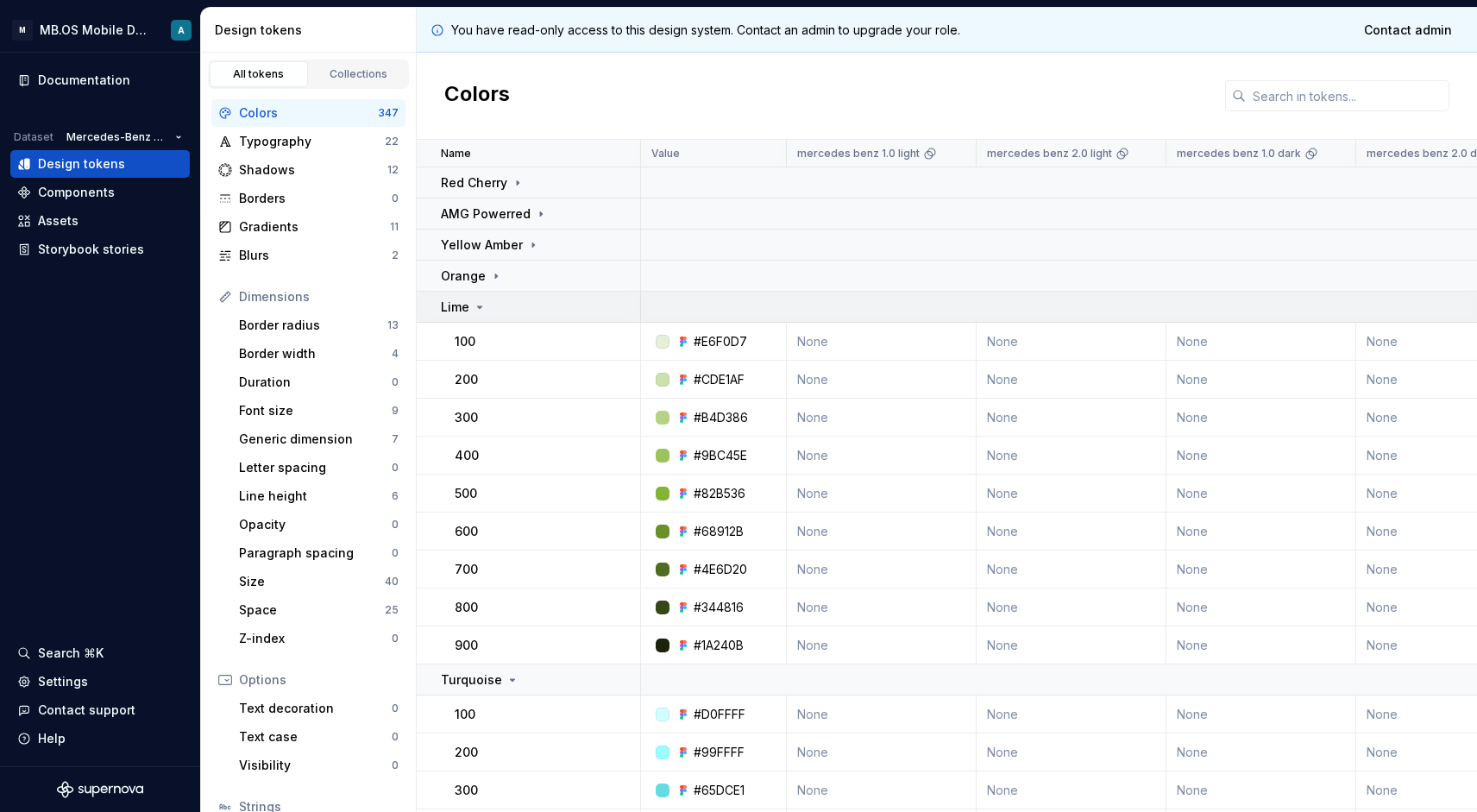
click at [484, 304] on icon at bounding box center [479, 307] width 14 height 14
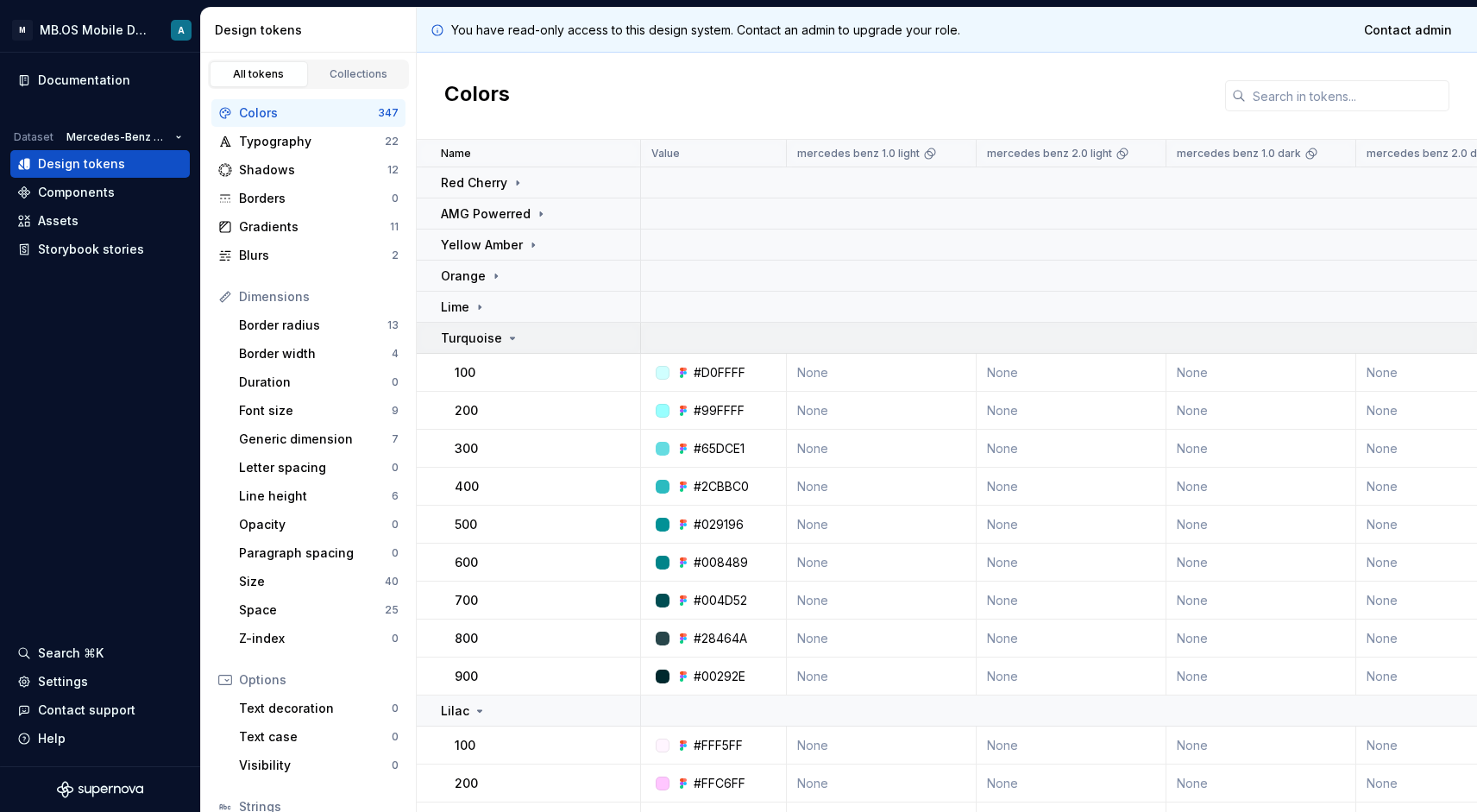
click at [475, 339] on p "Turquoise" at bounding box center [472, 338] width 62 height 18
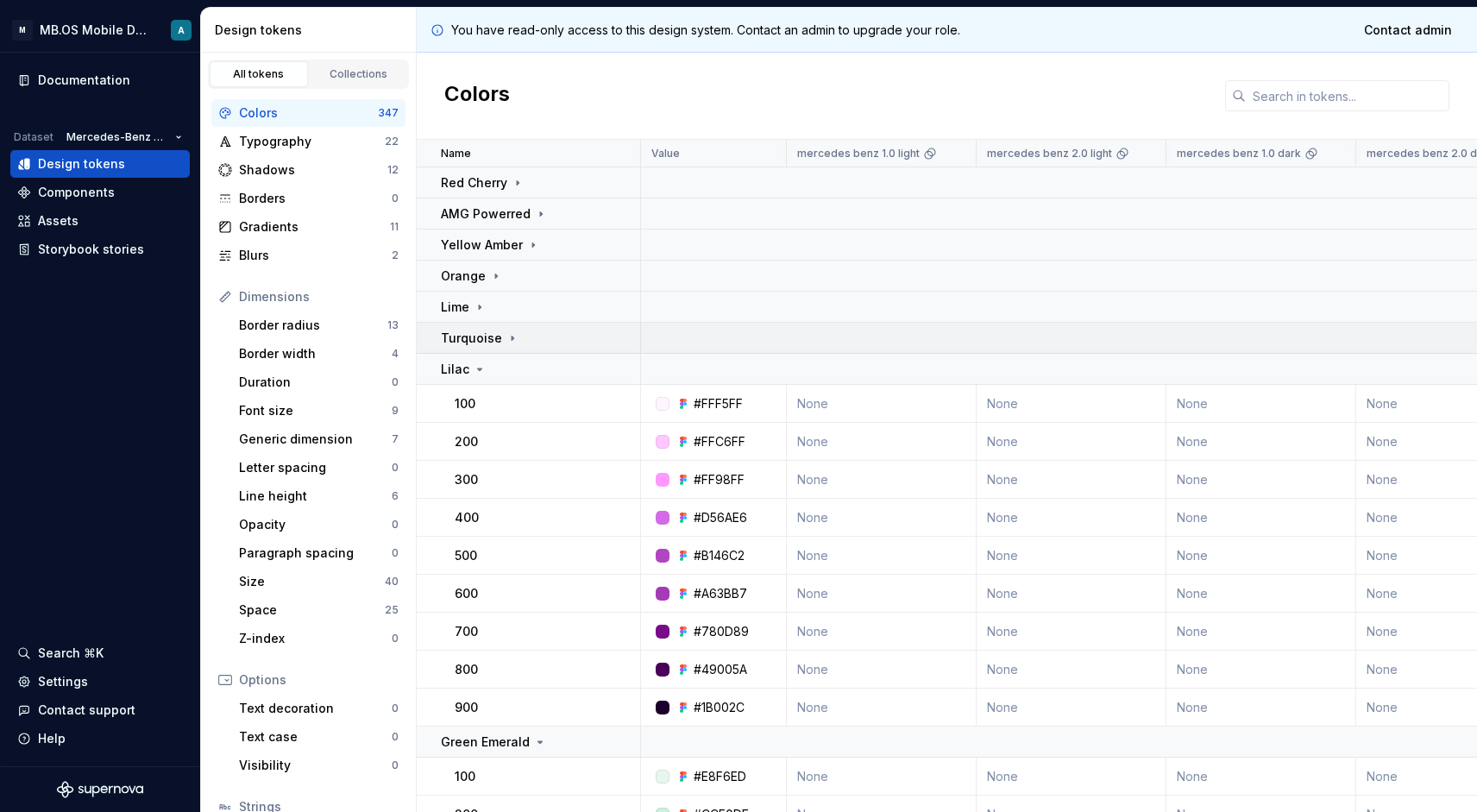
click at [493, 339] on p "Turquoise" at bounding box center [472, 338] width 62 height 18
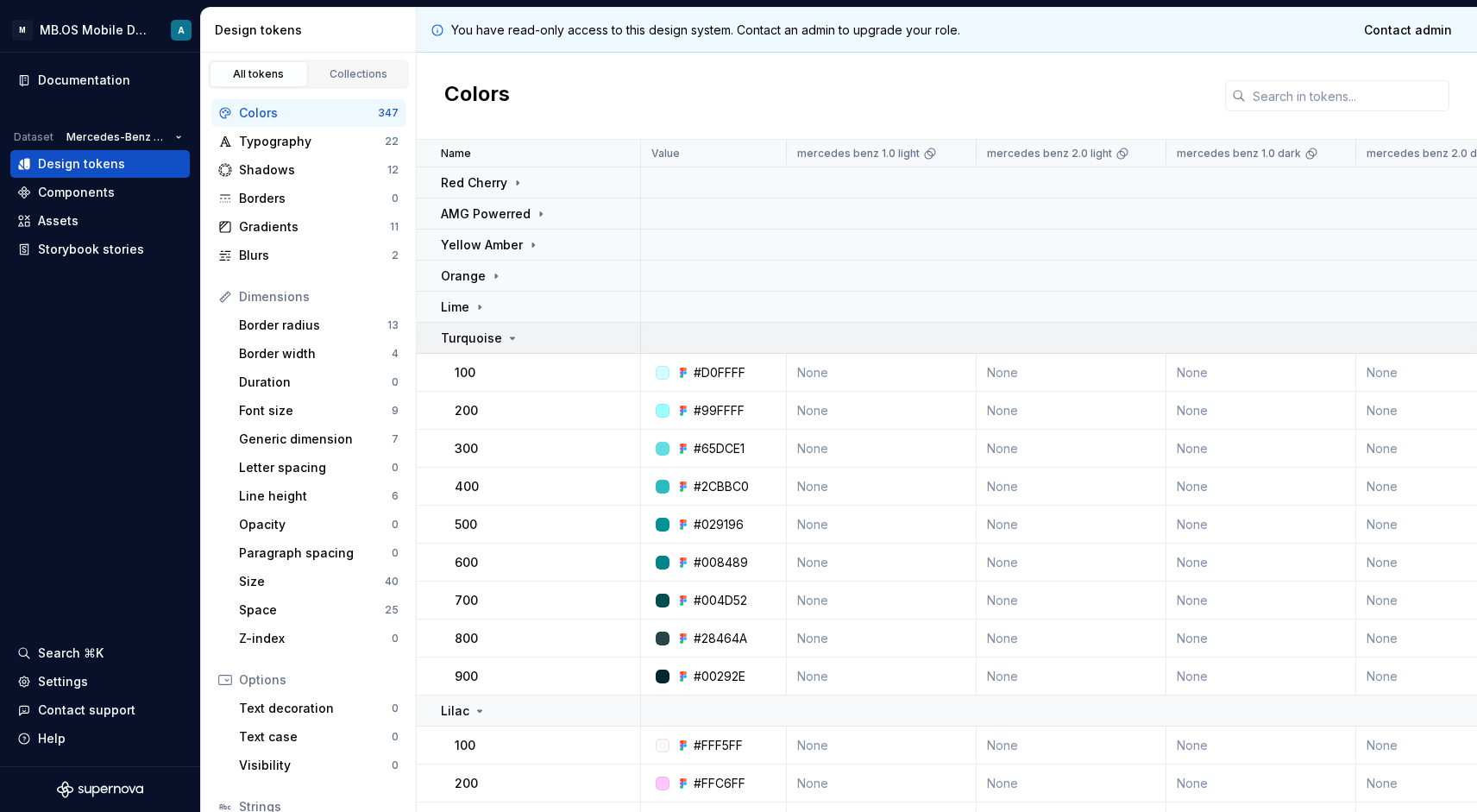
click at [493, 339] on p "Turquoise" at bounding box center [472, 338] width 62 height 18
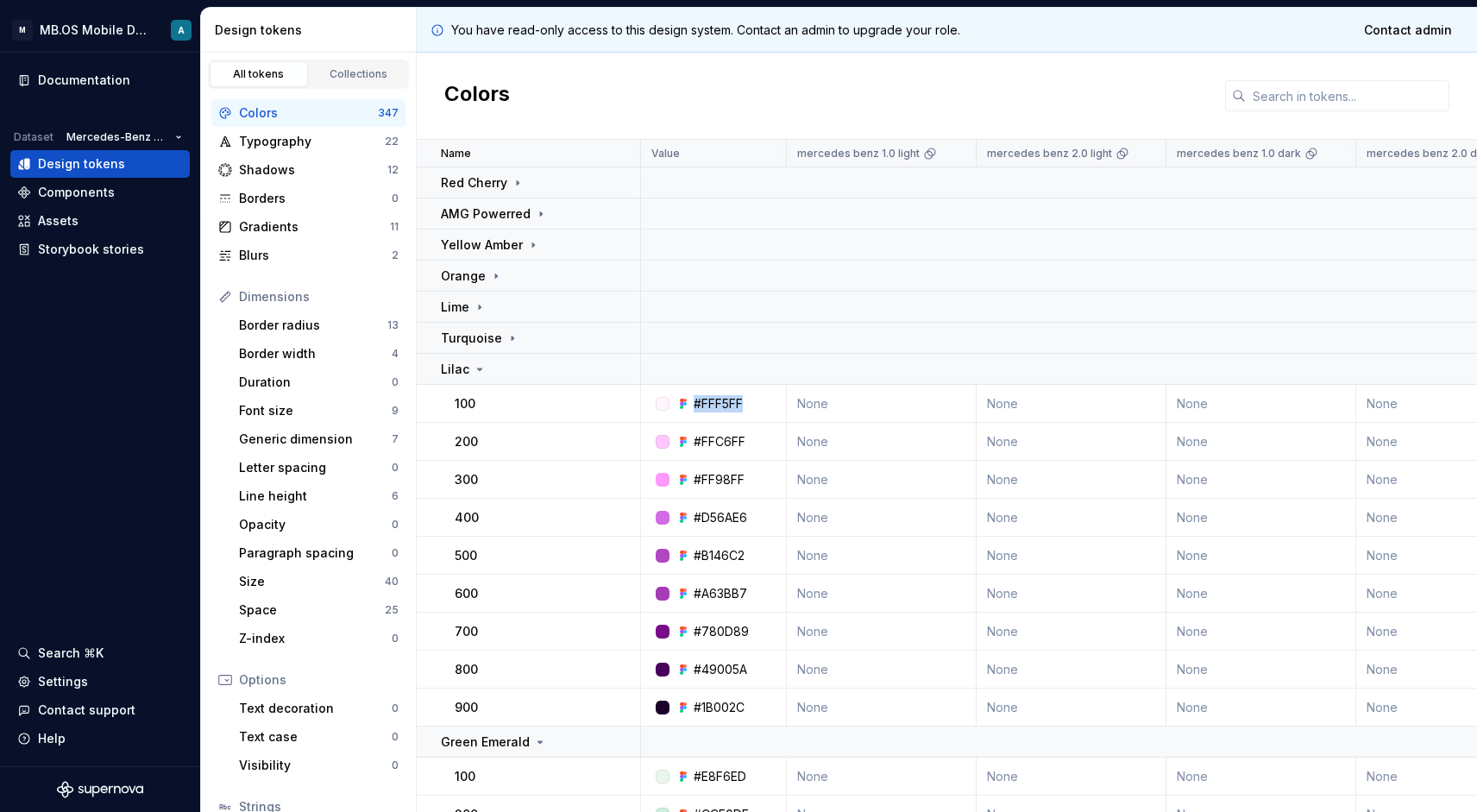
drag, startPoint x: 696, startPoint y: 401, endPoint x: 747, endPoint y: 403, distance: 51.0
click at [747, 403] on div "#FFF5FF" at bounding box center [719, 404] width 133 height 18
drag, startPoint x: 697, startPoint y: 442, endPoint x: 752, endPoint y: 442, distance: 55.0
click at [752, 442] on div "#FFC6FF" at bounding box center [719, 442] width 133 height 18
drag, startPoint x: 696, startPoint y: 479, endPoint x: 762, endPoint y: 479, distance: 66.0
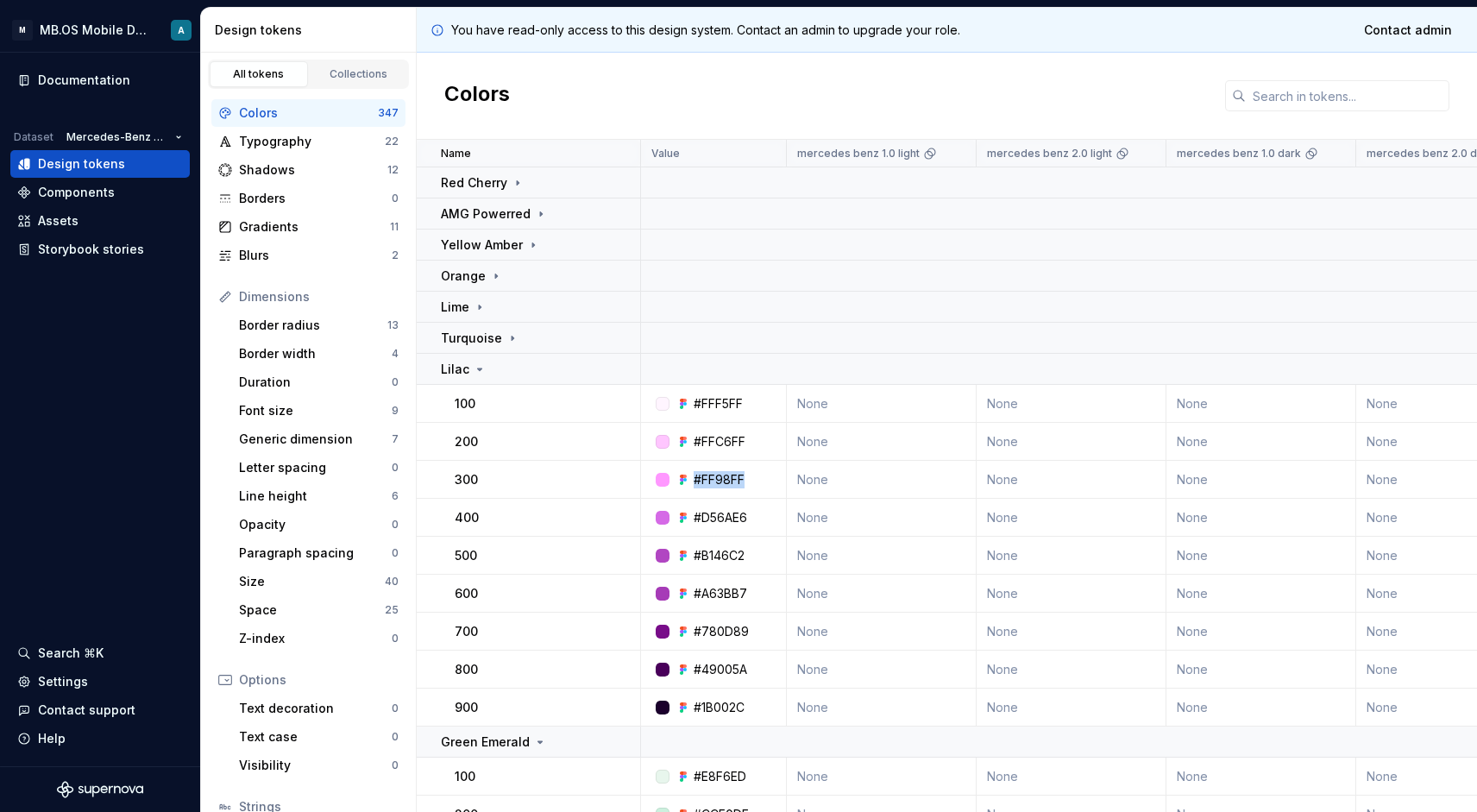
click at [762, 479] on div "#FF98FF" at bounding box center [719, 479] width 133 height 18
drag, startPoint x: 694, startPoint y: 517, endPoint x: 756, endPoint y: 517, distance: 62.0
click at [756, 517] on div "#D56AE6" at bounding box center [719, 517] width 133 height 18
click at [466, 345] on p "Turquoise" at bounding box center [472, 338] width 62 height 18
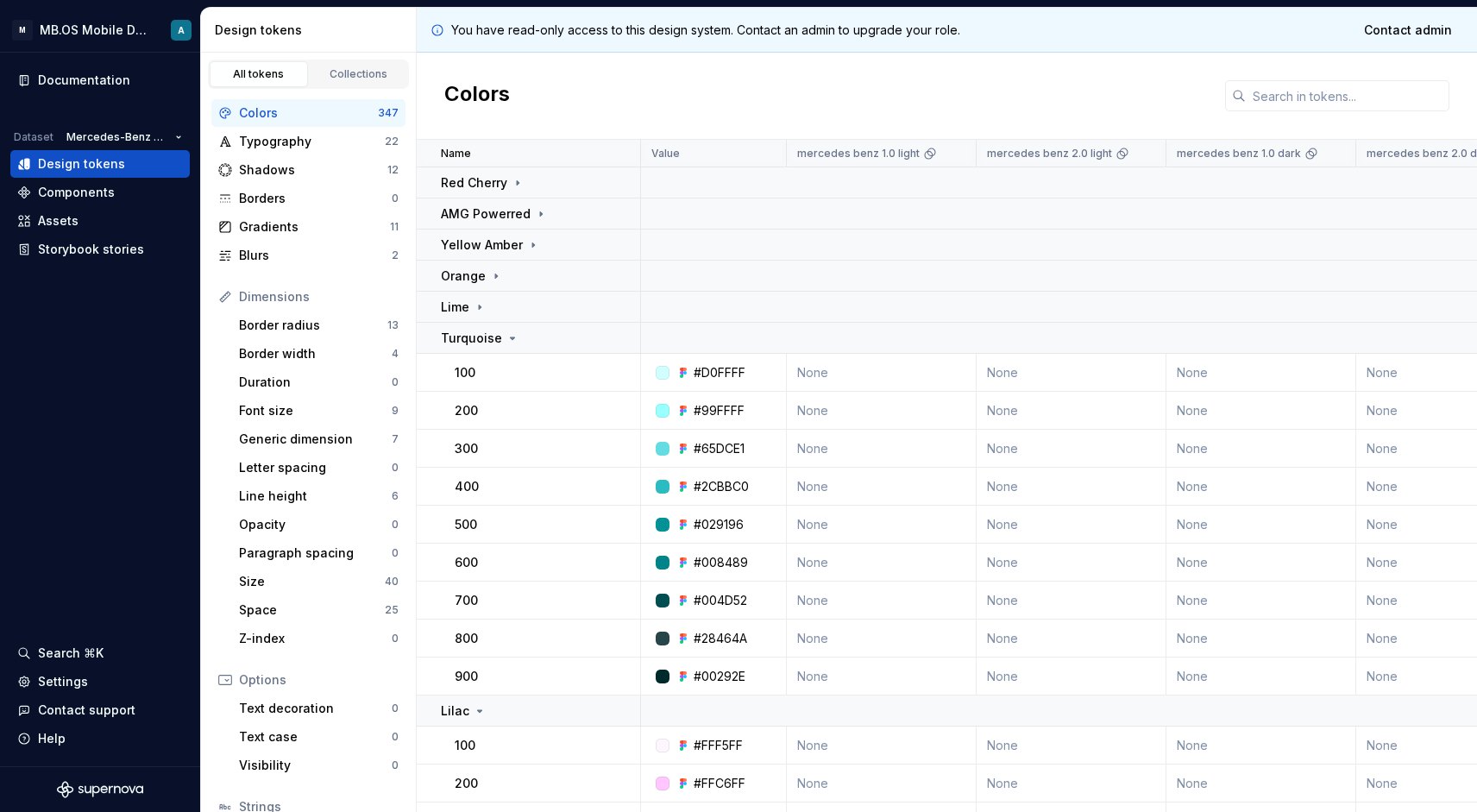
scroll to position [40, 0]
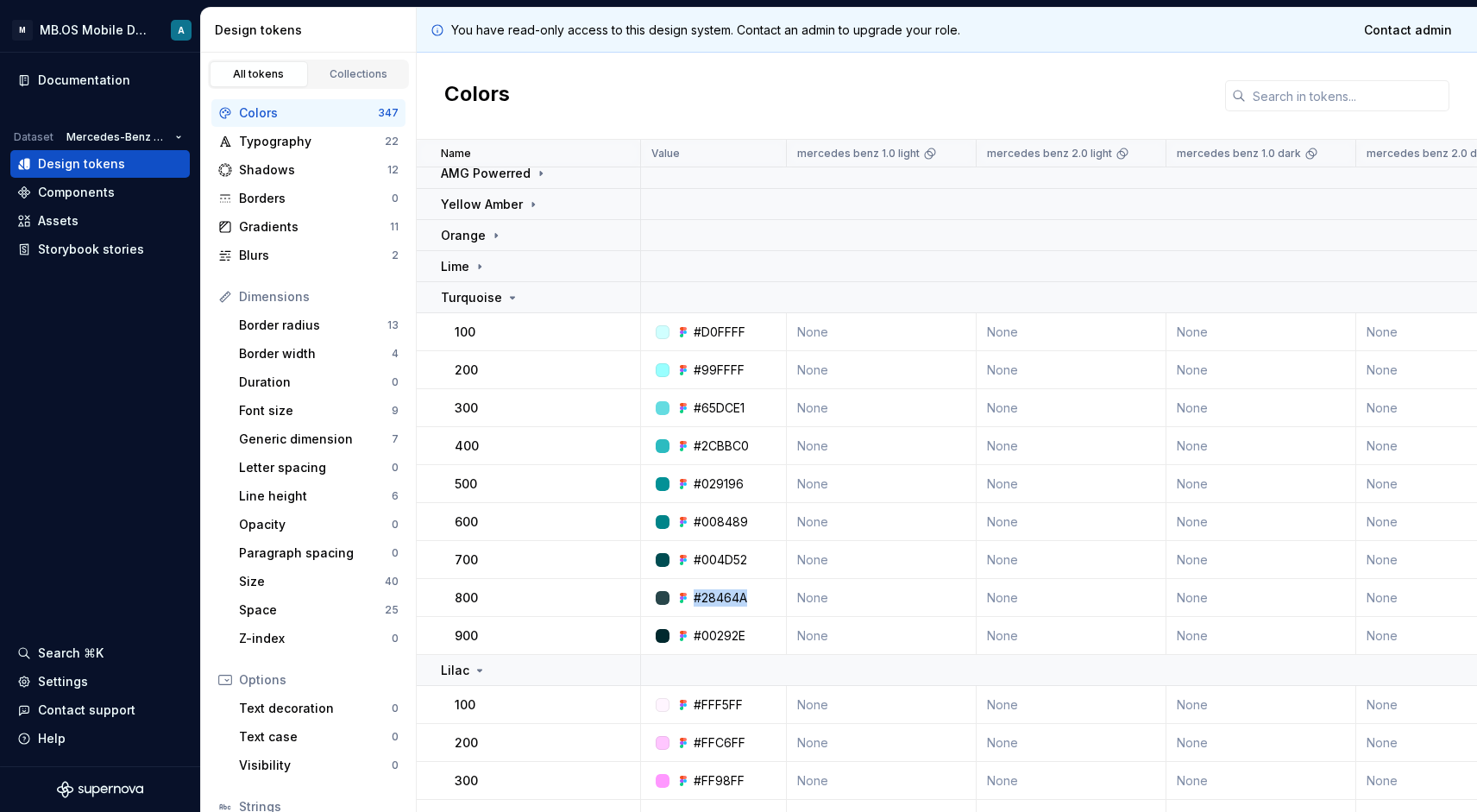
drag, startPoint x: 695, startPoint y: 597, endPoint x: 757, endPoint y: 597, distance: 62.0
click at [757, 597] on div "#28464A" at bounding box center [719, 598] width 133 height 18
click at [463, 299] on p "Turquoise" at bounding box center [472, 297] width 62 height 18
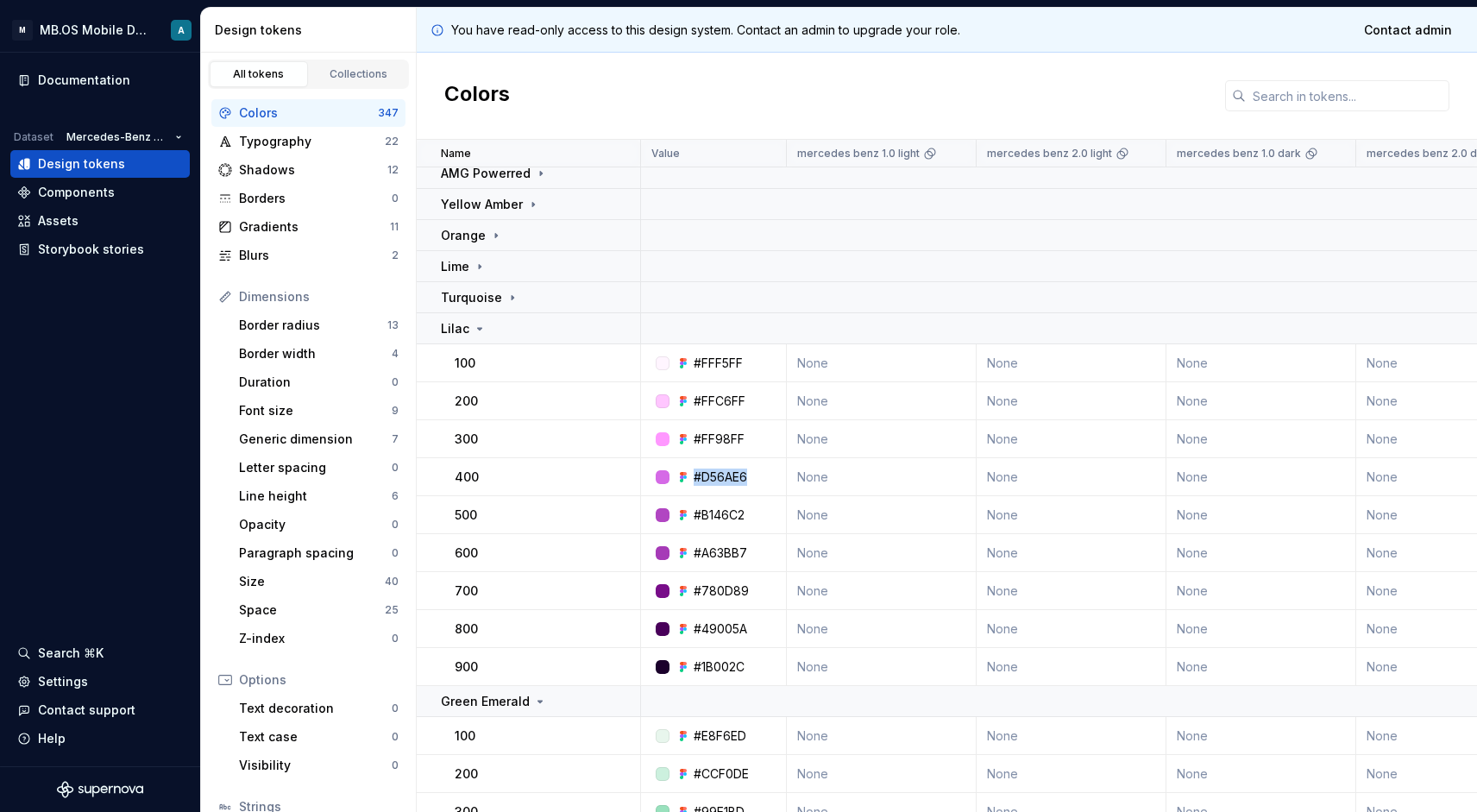
drag, startPoint x: 692, startPoint y: 476, endPoint x: 752, endPoint y: 476, distance: 60.0
click at [752, 476] on div "#D56AE6" at bounding box center [719, 477] width 133 height 18
drag, startPoint x: 697, startPoint y: 513, endPoint x: 770, endPoint y: 513, distance: 73.0
click at [770, 513] on div "#B146C2" at bounding box center [719, 515] width 133 height 18
drag, startPoint x: 694, startPoint y: 553, endPoint x: 747, endPoint y: 553, distance: 53.0
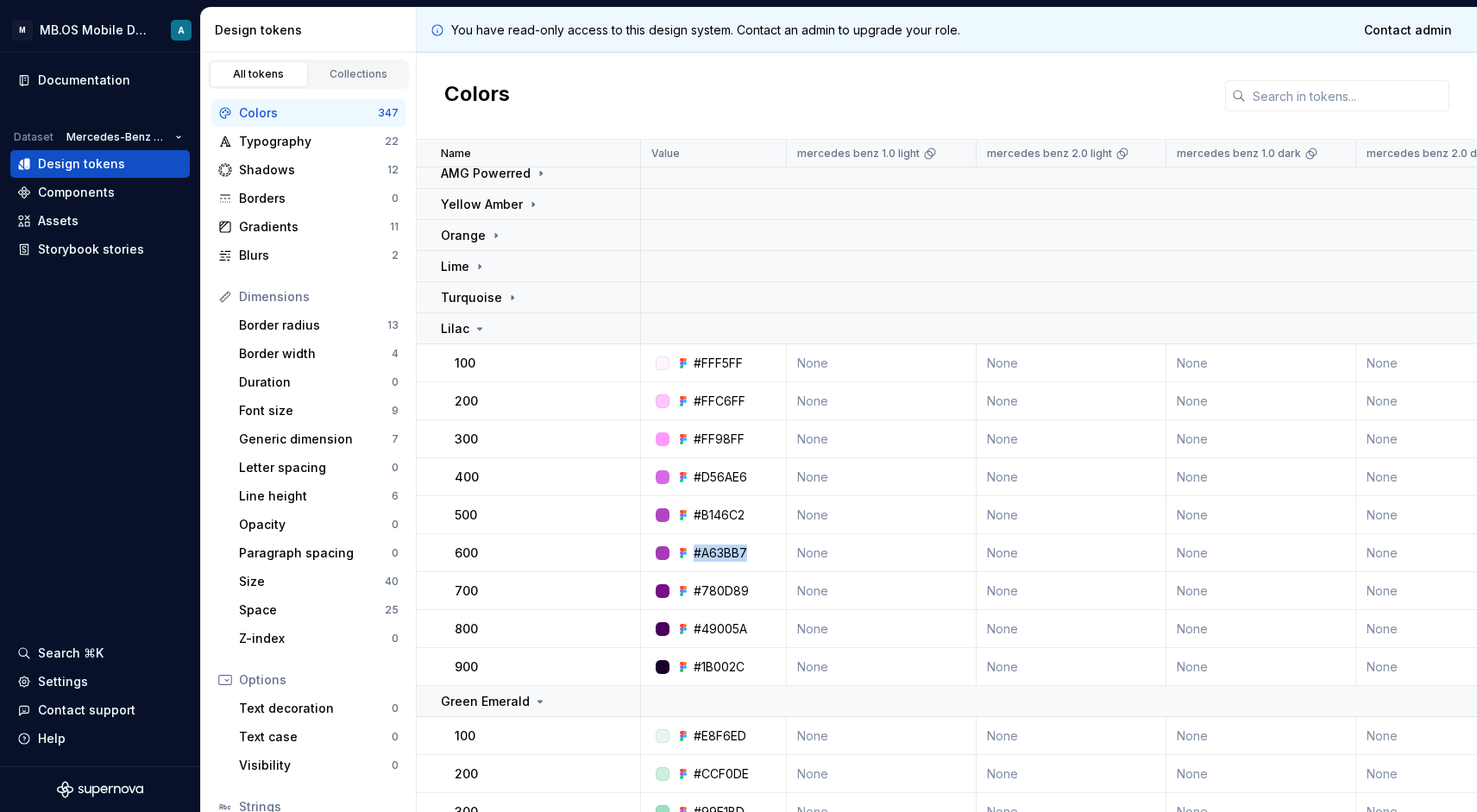
click at [747, 553] on div "#A63BB7" at bounding box center [720, 553] width 53 height 18
drag, startPoint x: 696, startPoint y: 589, endPoint x: 758, endPoint y: 589, distance: 62.0
click at [758, 589] on div "#780D89" at bounding box center [719, 591] width 133 height 18
drag, startPoint x: 694, startPoint y: 626, endPoint x: 747, endPoint y: 626, distance: 53.0
click at [747, 626] on div "#49005A" at bounding box center [720, 628] width 53 height 18
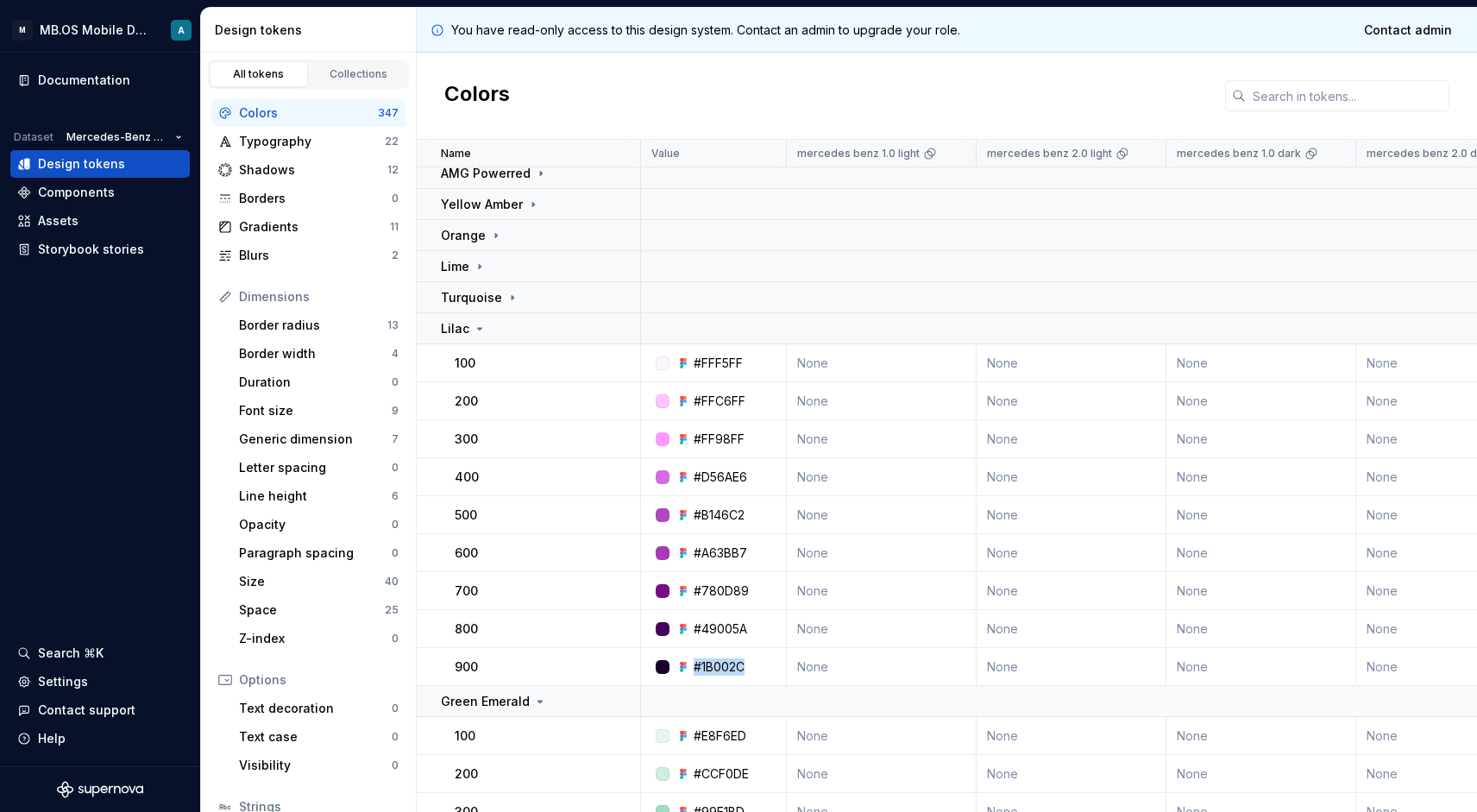
drag, startPoint x: 692, startPoint y: 666, endPoint x: 754, endPoint y: 666, distance: 62.0
click at [754, 666] on div "#1B002C" at bounding box center [719, 667] width 133 height 18
click at [469, 337] on div "Lilac" at bounding box center [463, 328] width 46 height 18
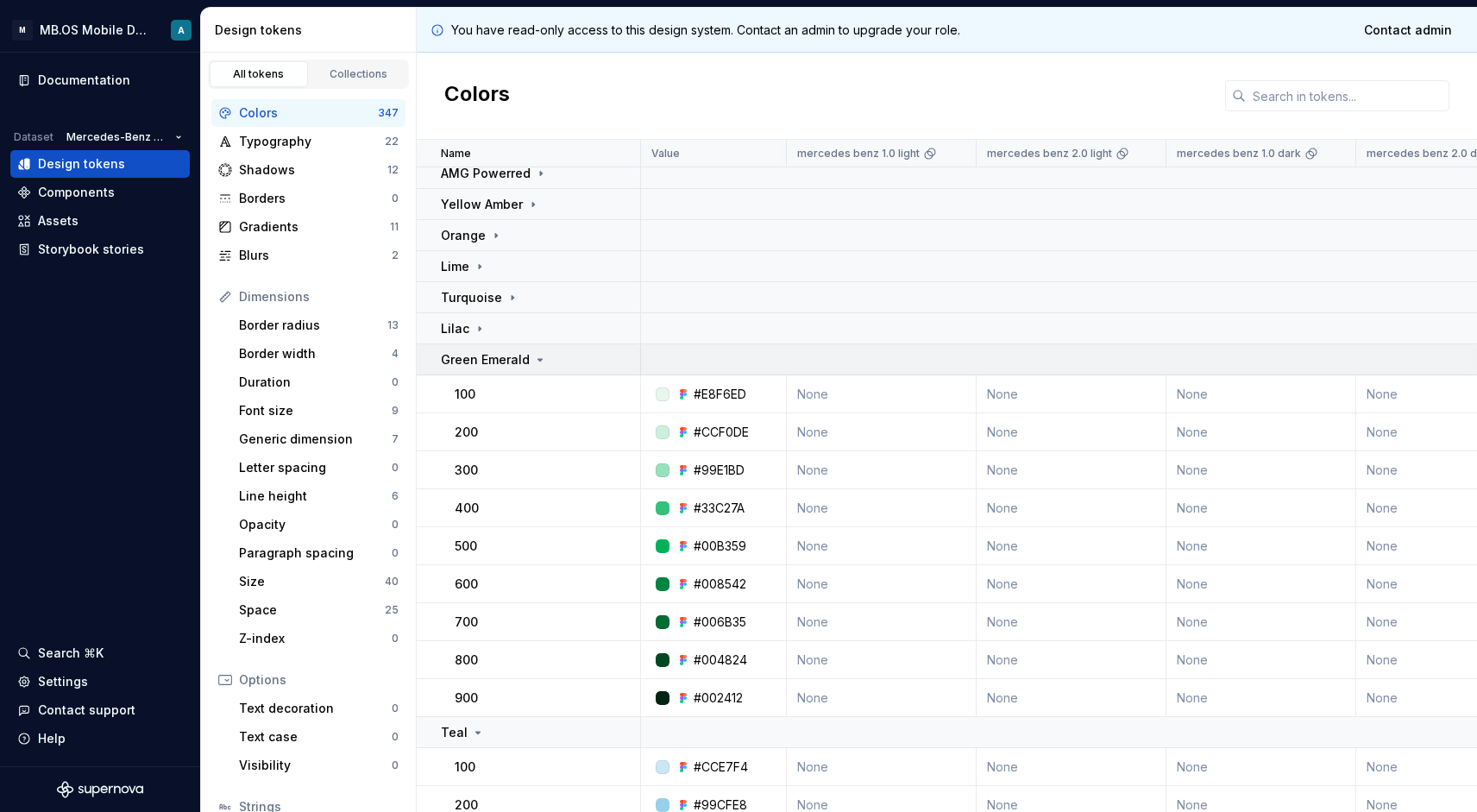
click at [492, 365] on p "Green Emerald" at bounding box center [485, 360] width 89 height 18
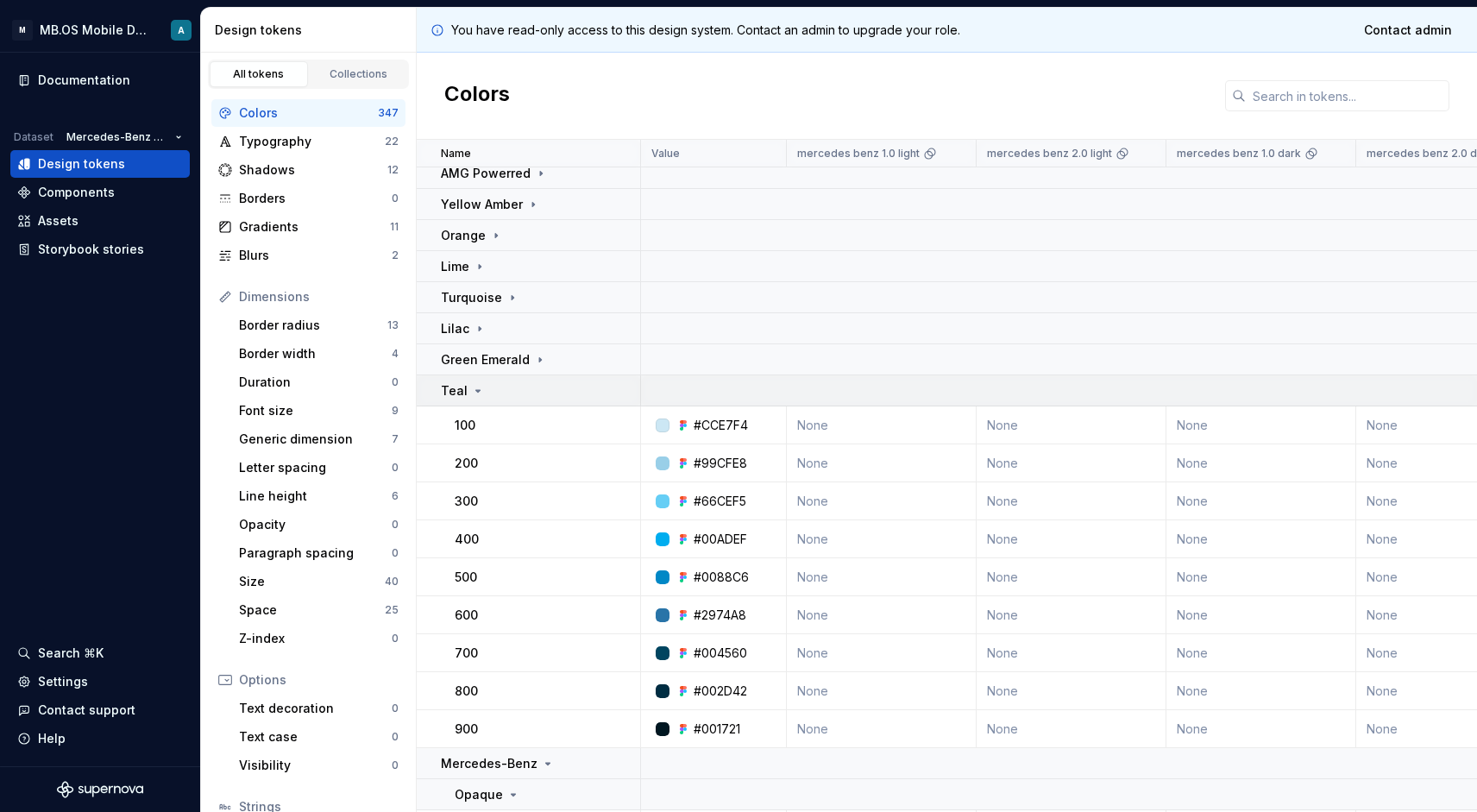
click at [460, 400] on td "Teal" at bounding box center [529, 391] width 225 height 31
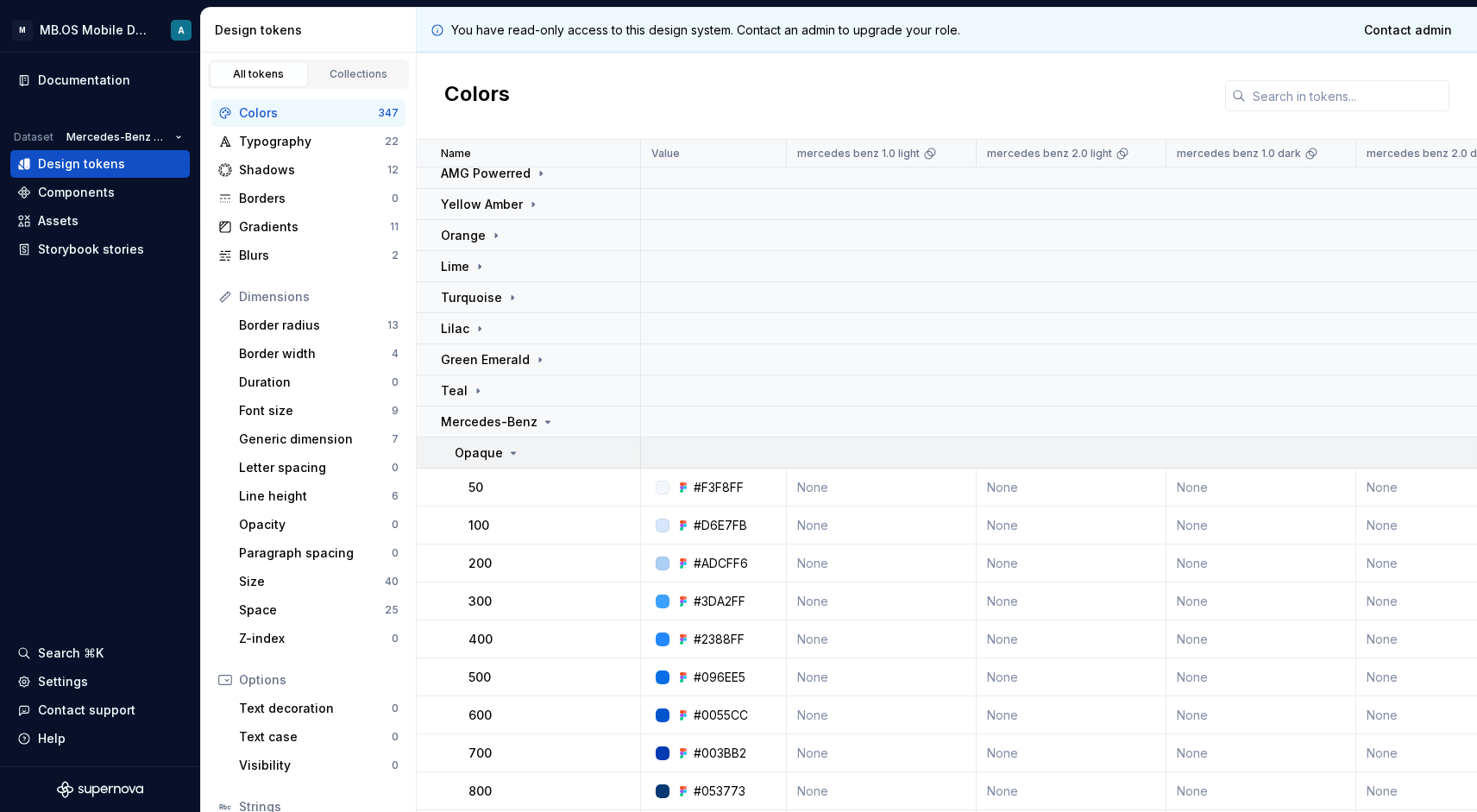
click at [500, 451] on p "Opaque" at bounding box center [479, 453] width 48 height 18
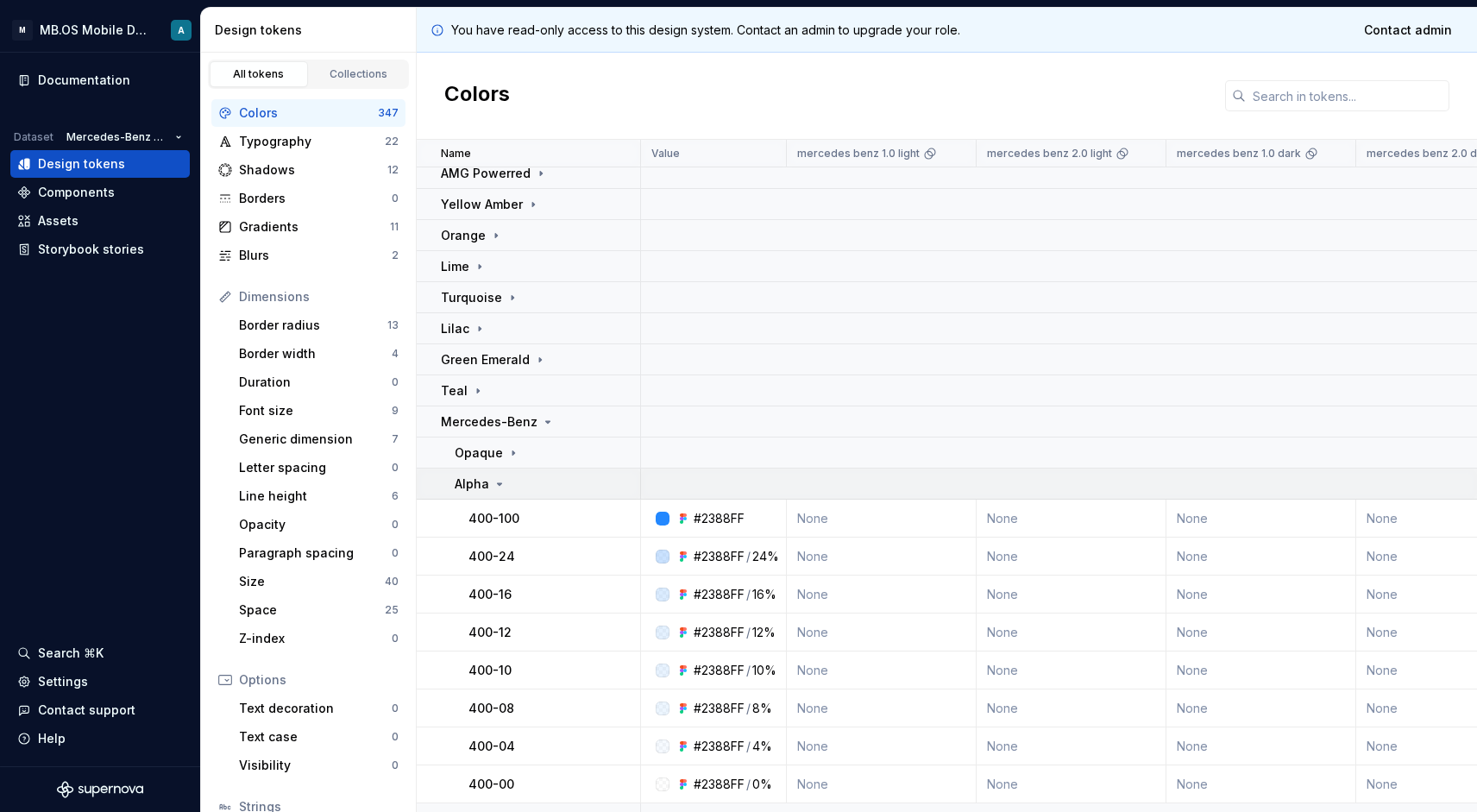
click at [496, 480] on icon at bounding box center [499, 484] width 14 height 14
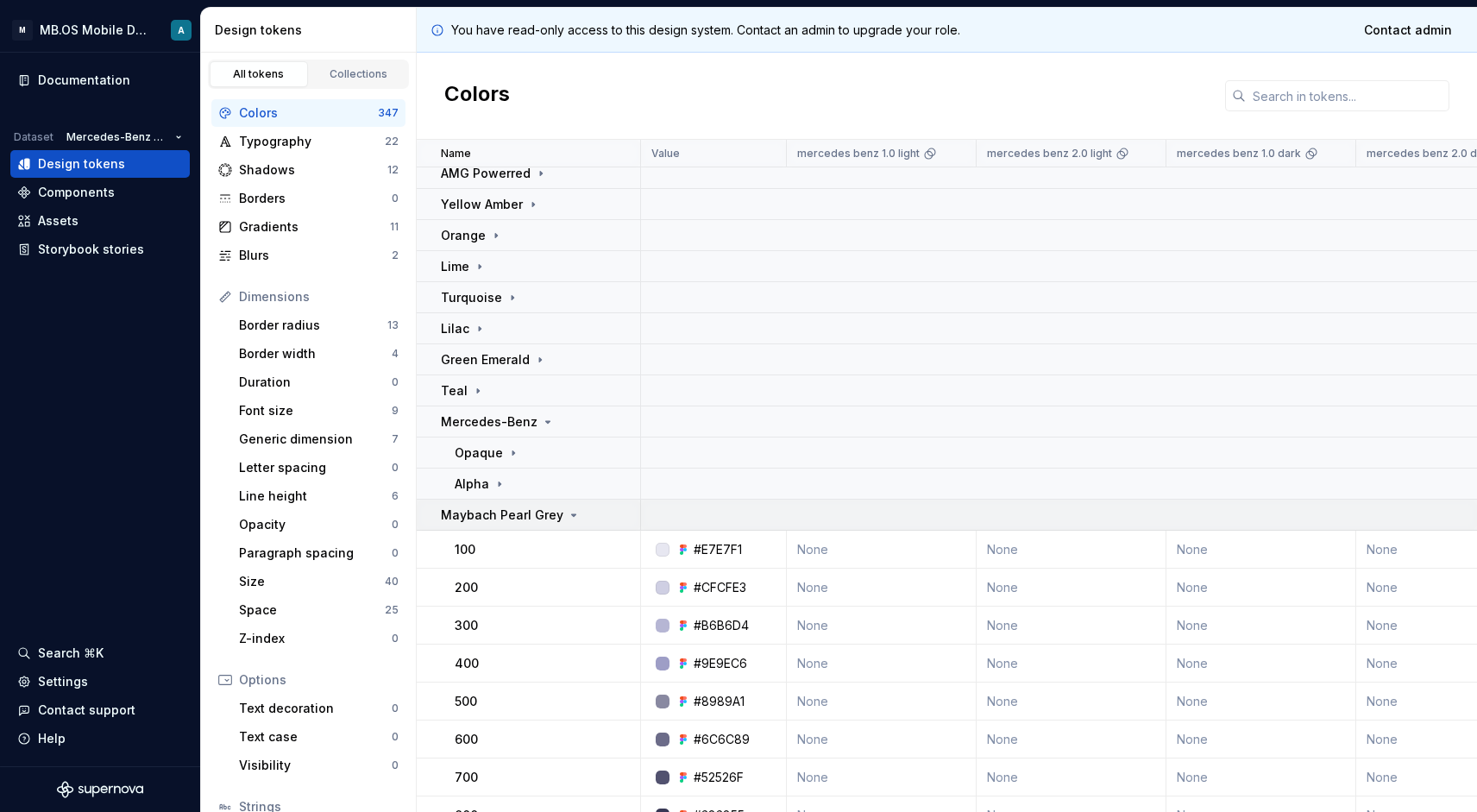
click at [503, 517] on p "Maybach Pearl Grey" at bounding box center [502, 515] width 122 height 18
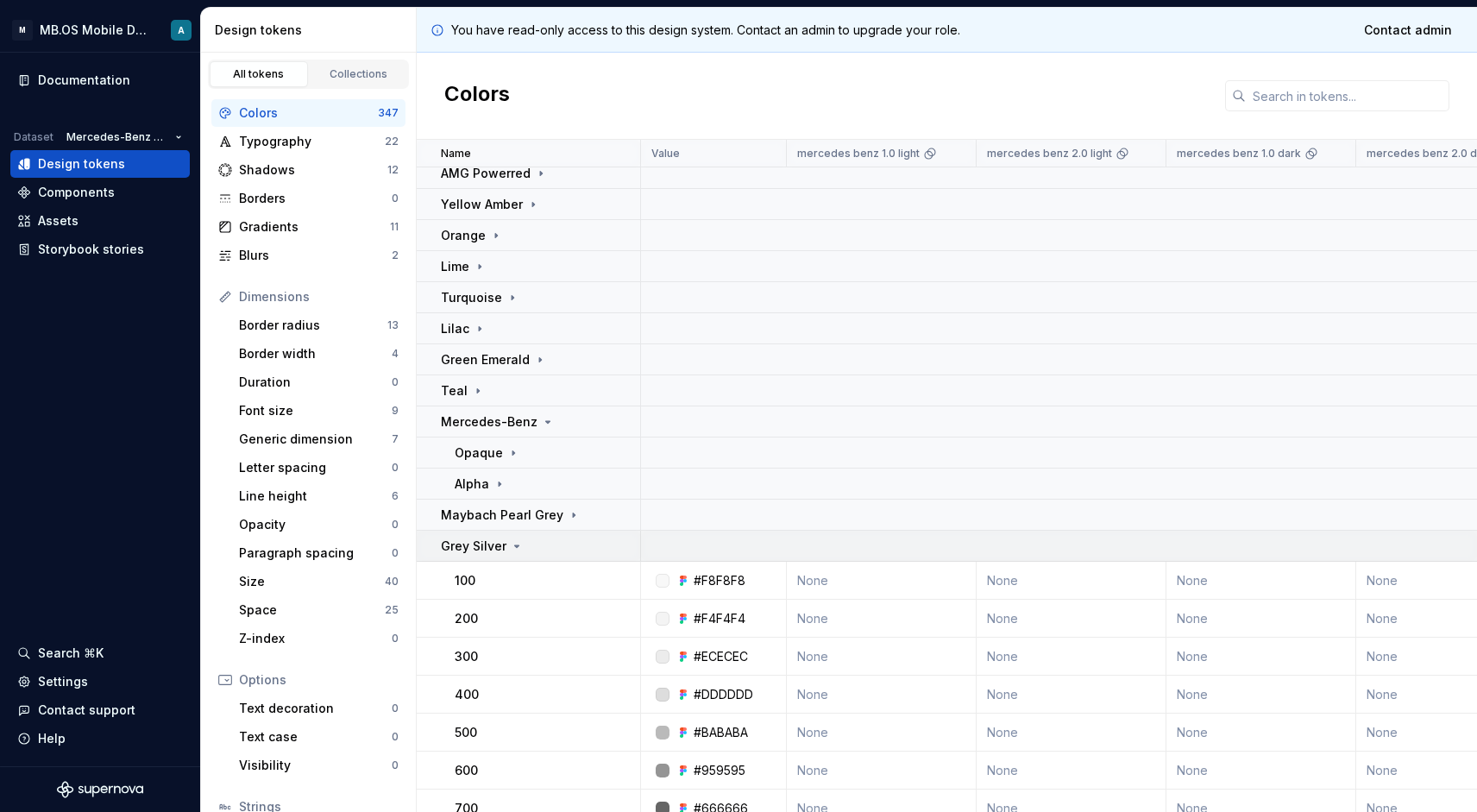
click at [503, 547] on p "Grey Silver" at bounding box center [474, 546] width 65 height 18
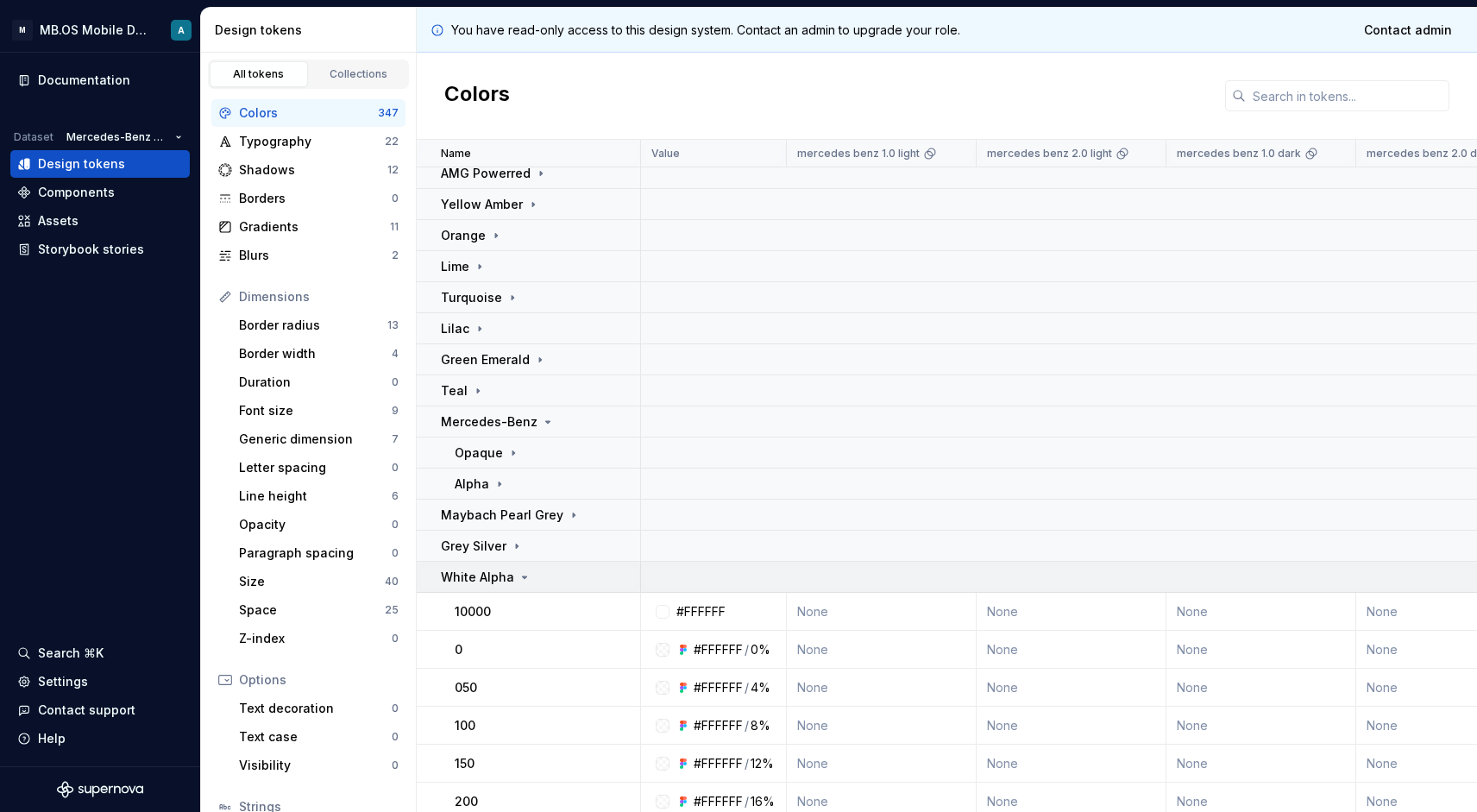
click at [502, 580] on p "White Alpha" at bounding box center [477, 577] width 74 height 18
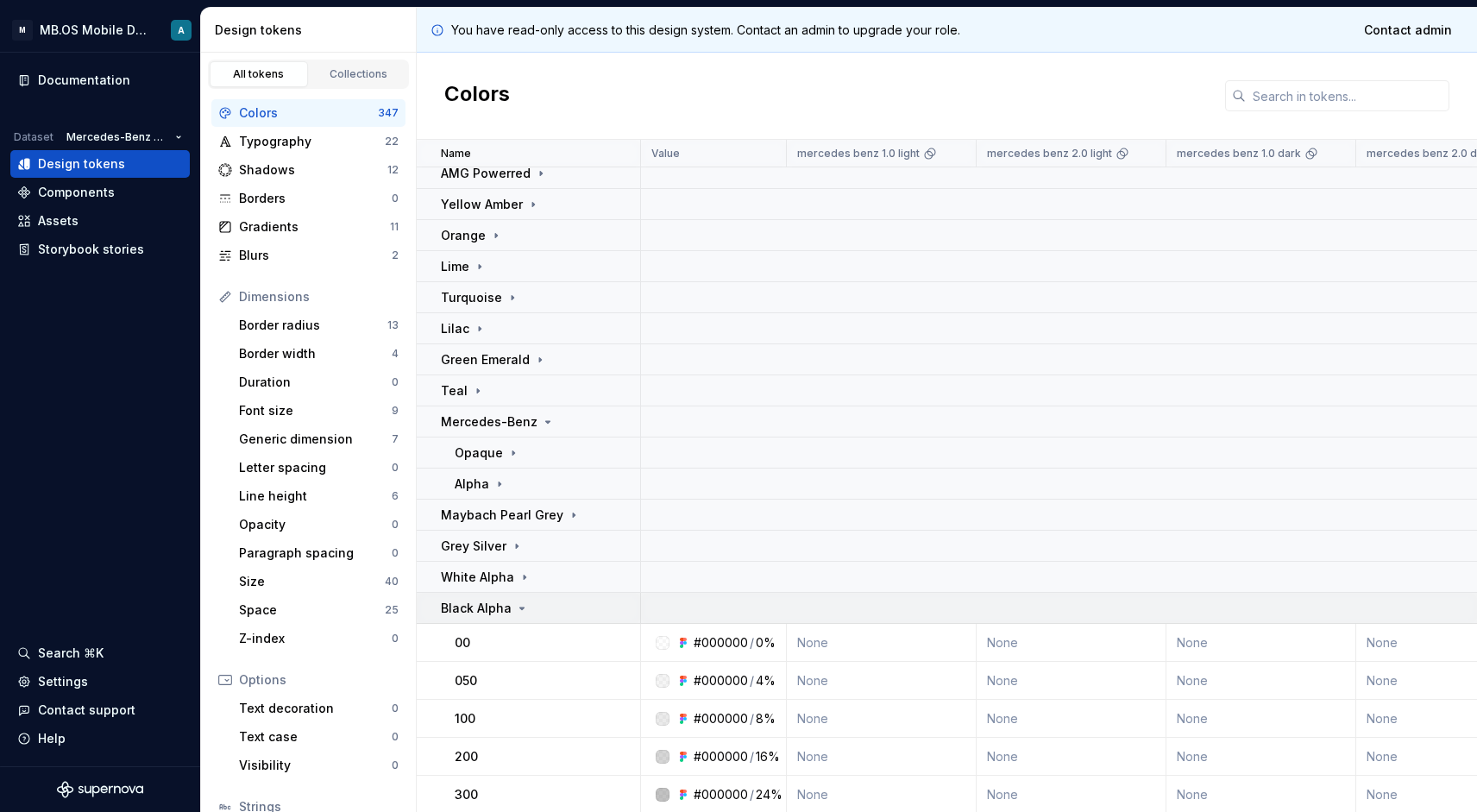
click at [500, 618] on td "Black Alpha" at bounding box center [529, 608] width 225 height 31
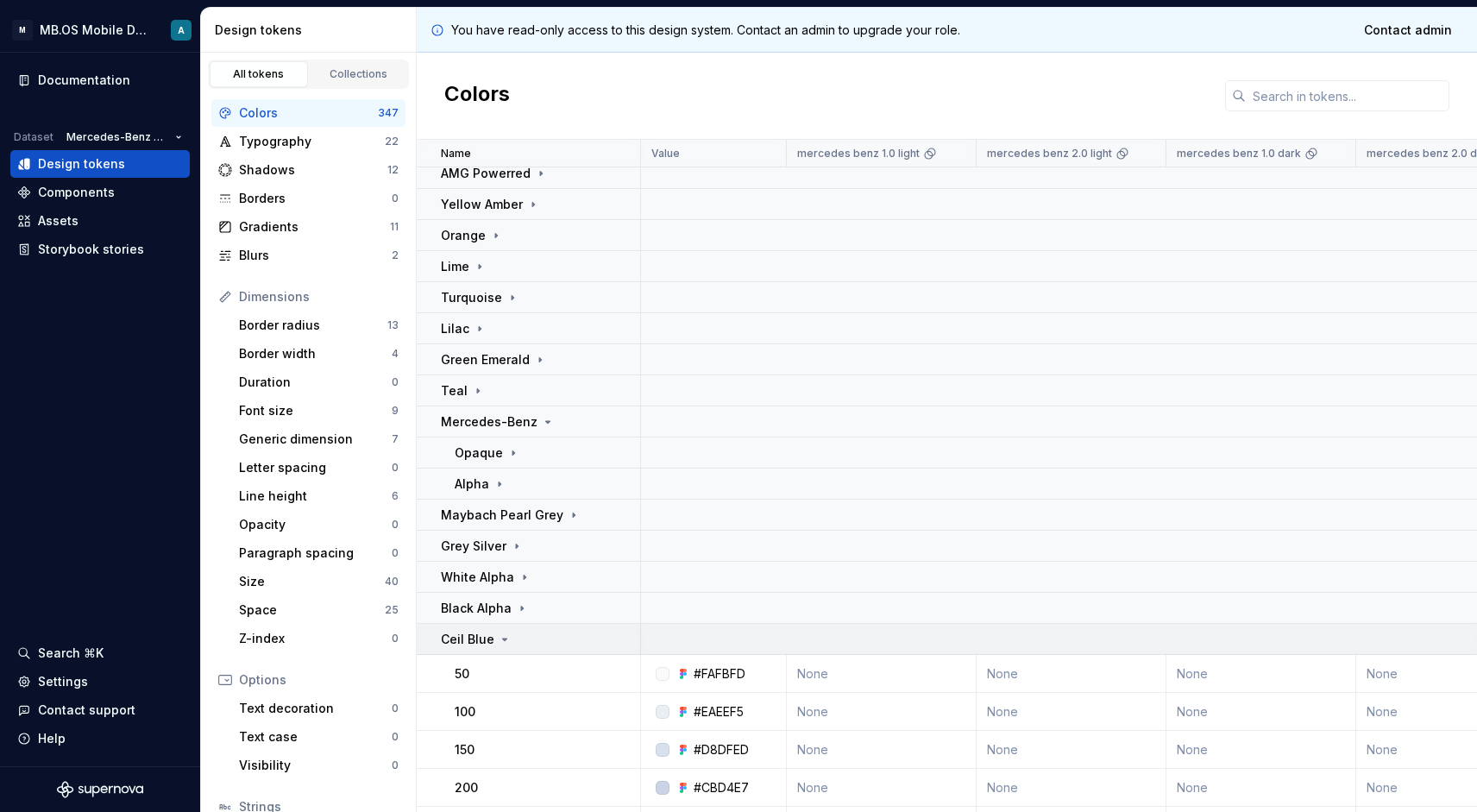
click at [478, 639] on p "Ceil Blue" at bounding box center [467, 640] width 53 height 18
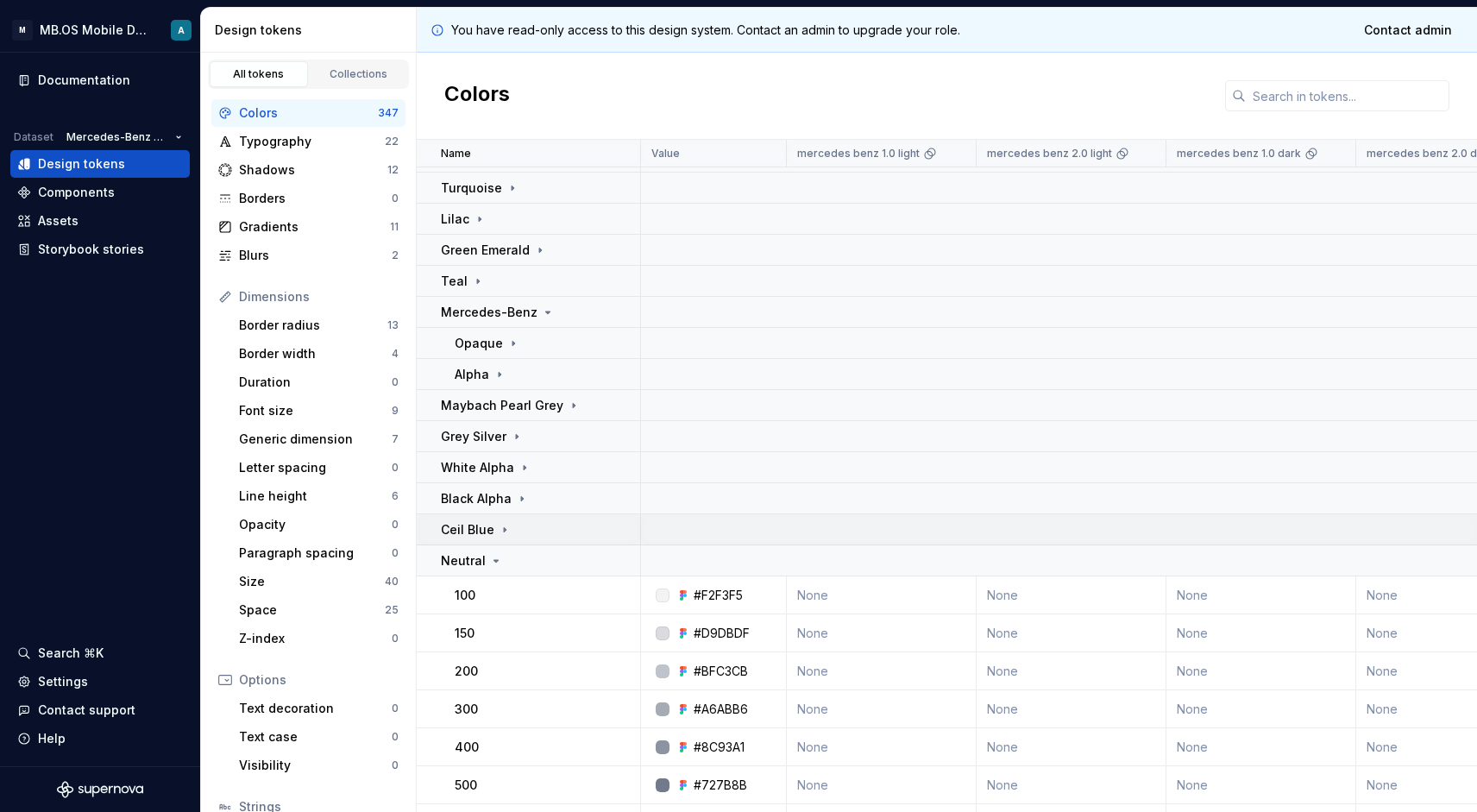
scroll to position [180, 0]
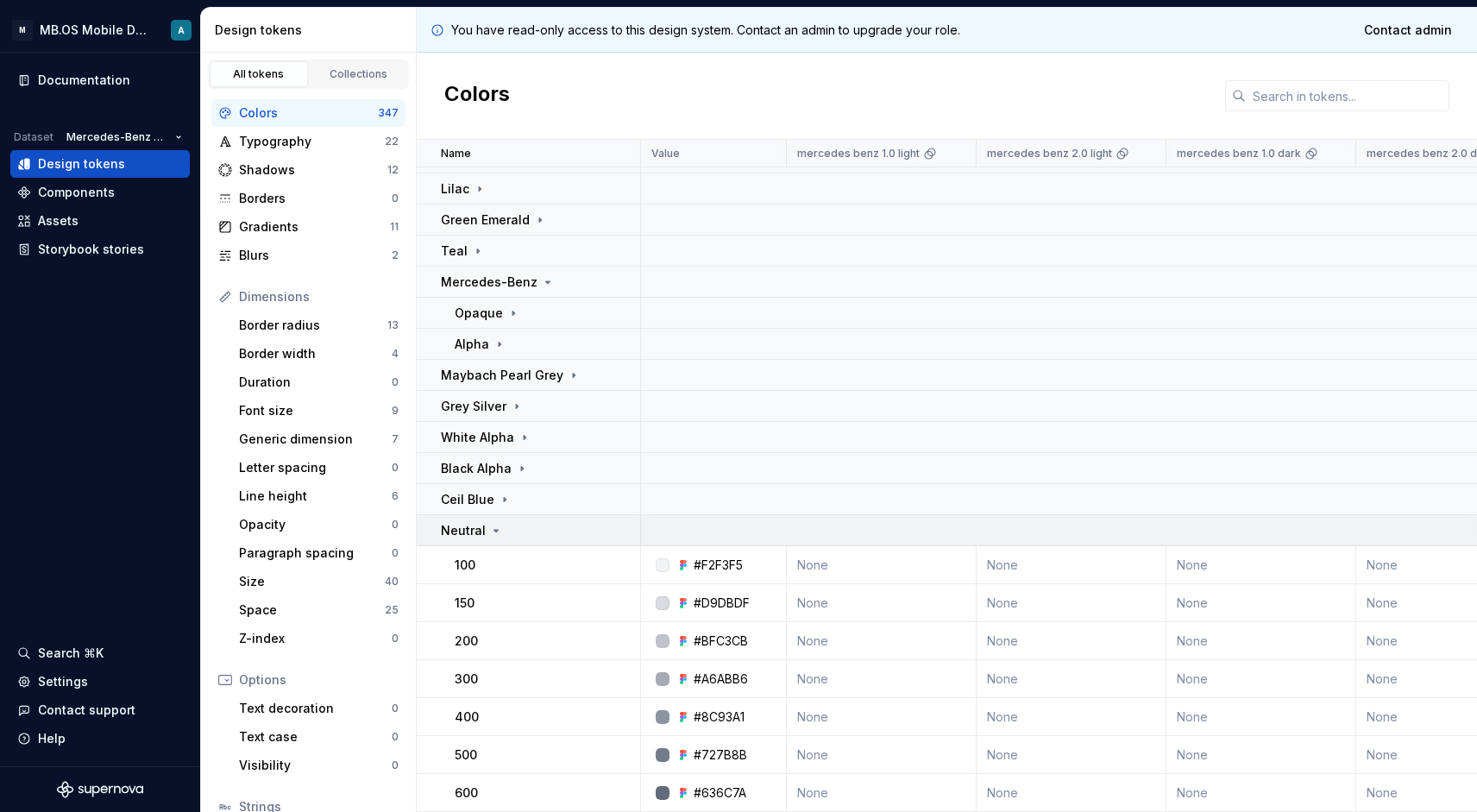
click at [467, 530] on p "Neutral" at bounding box center [463, 530] width 45 height 18
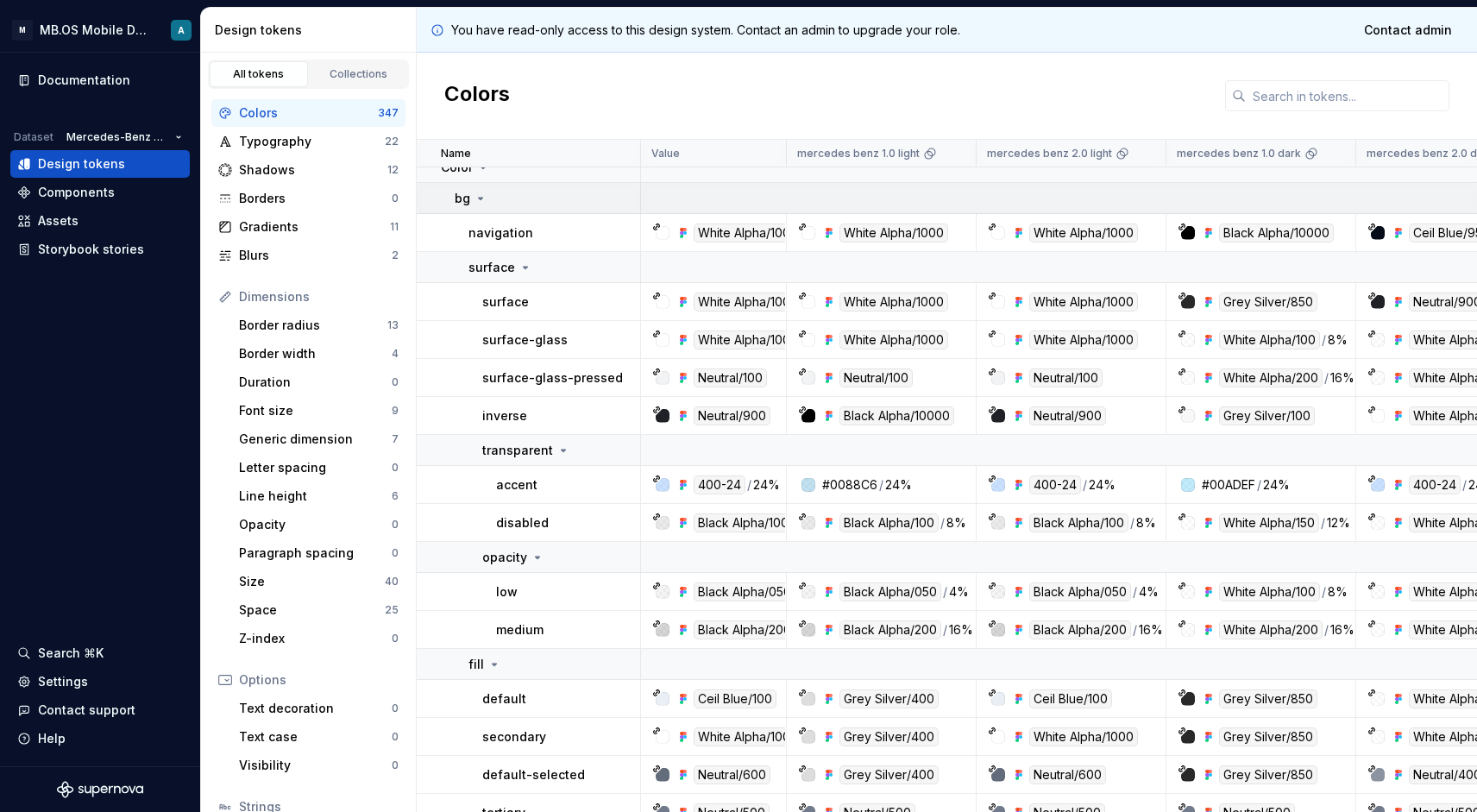
scroll to position [254, 0]
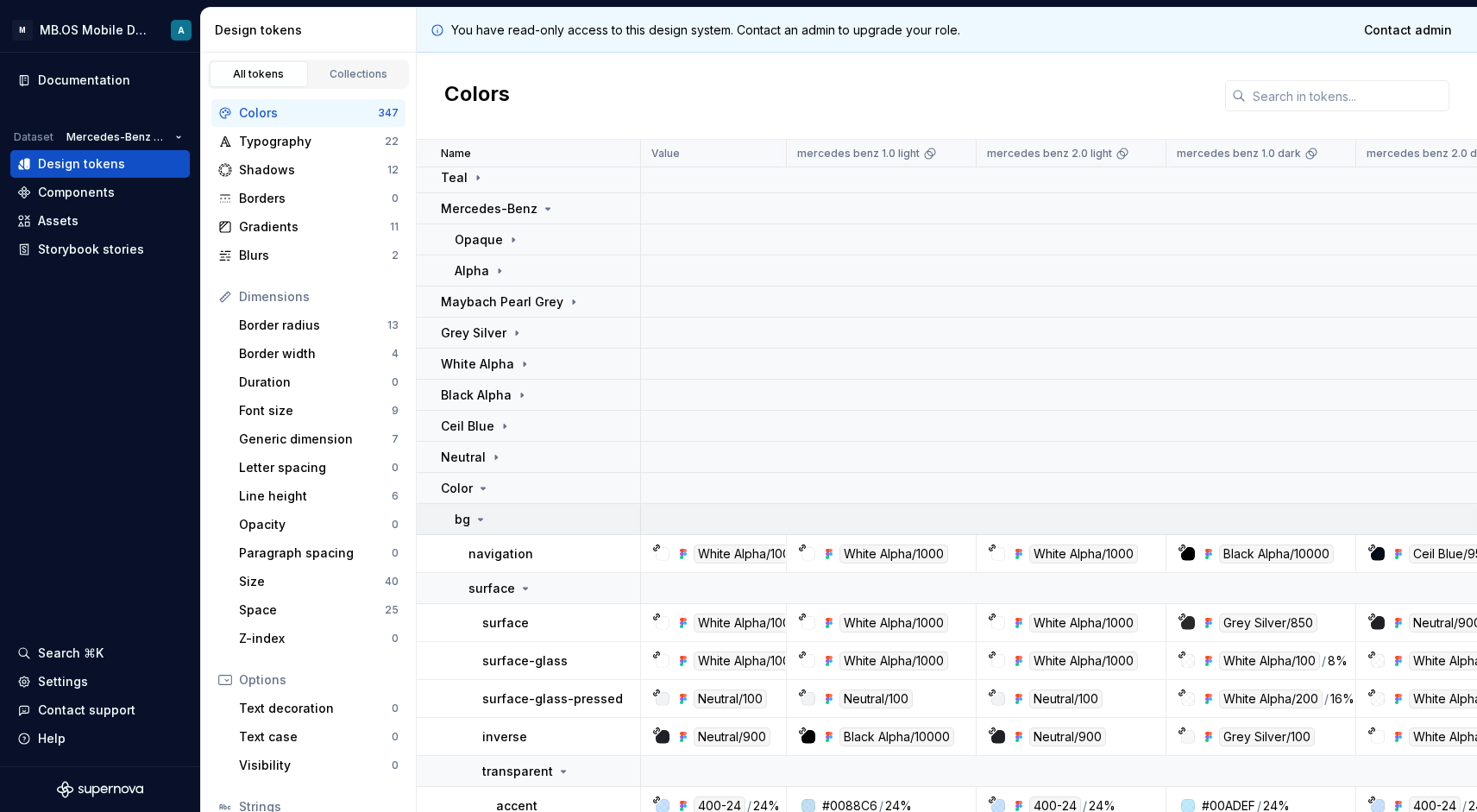
click at [481, 521] on icon at bounding box center [480, 519] width 14 height 14
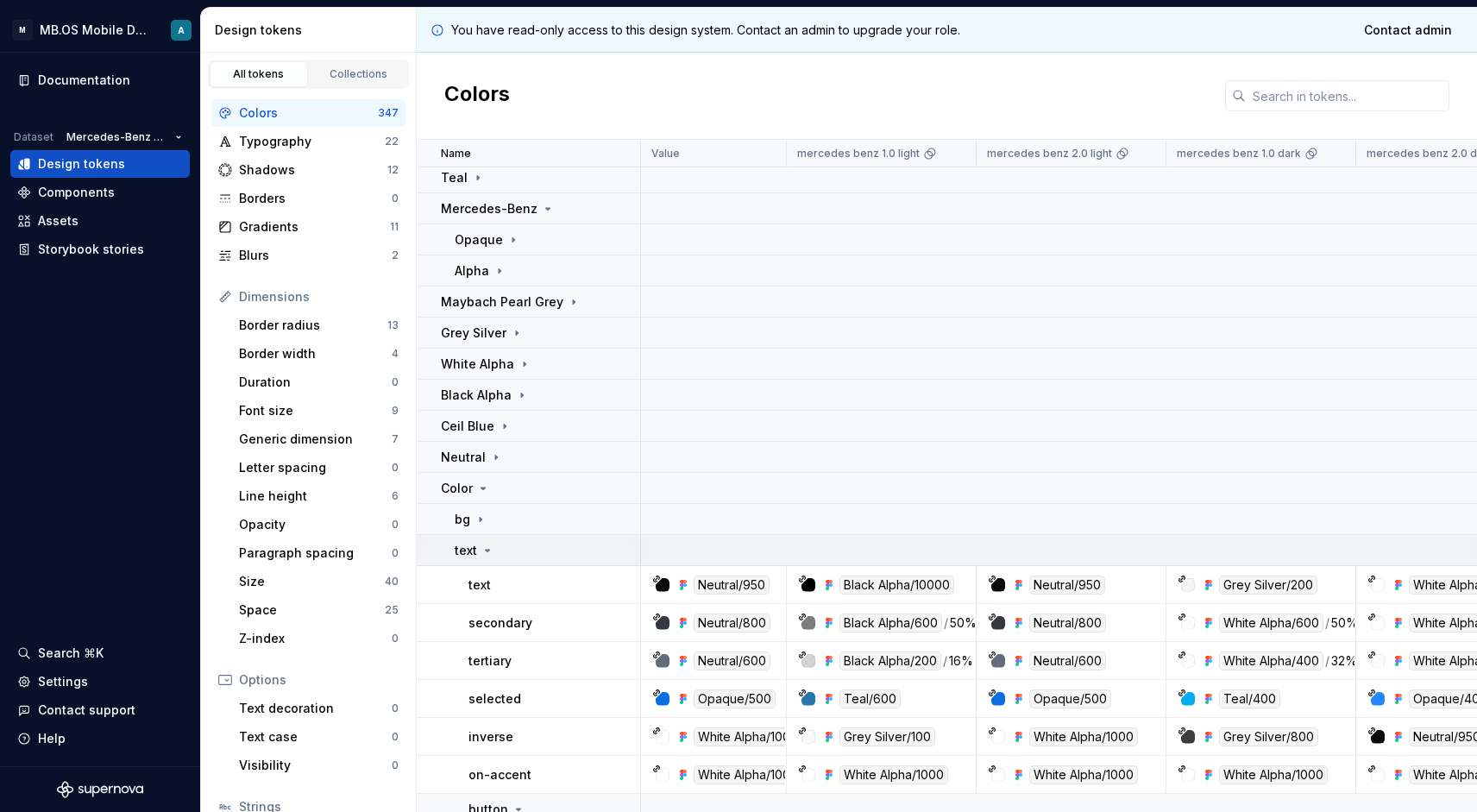
click at [488, 542] on div "text" at bounding box center [475, 550] width 40 height 18
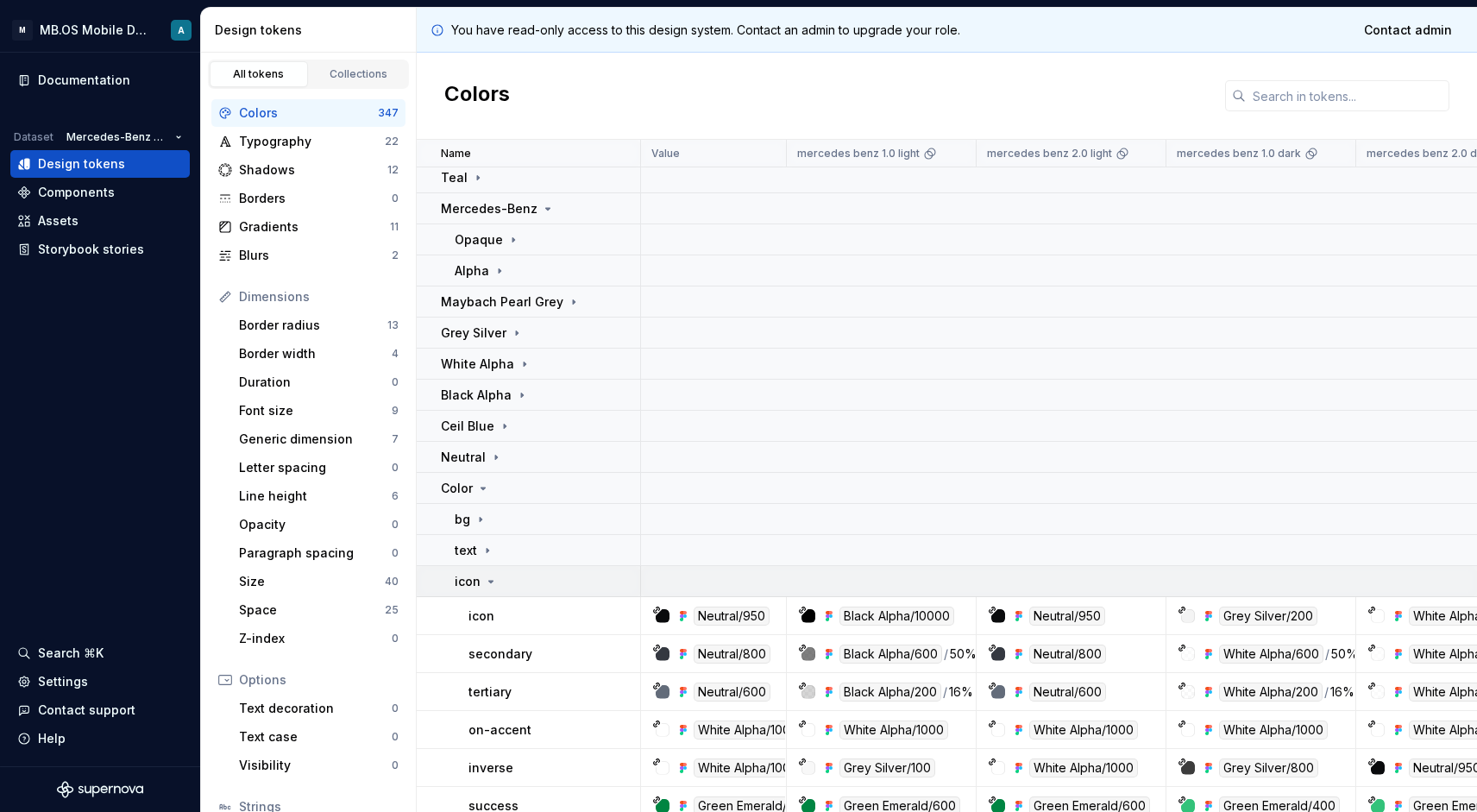
click at [484, 582] on icon at bounding box center [490, 581] width 14 height 14
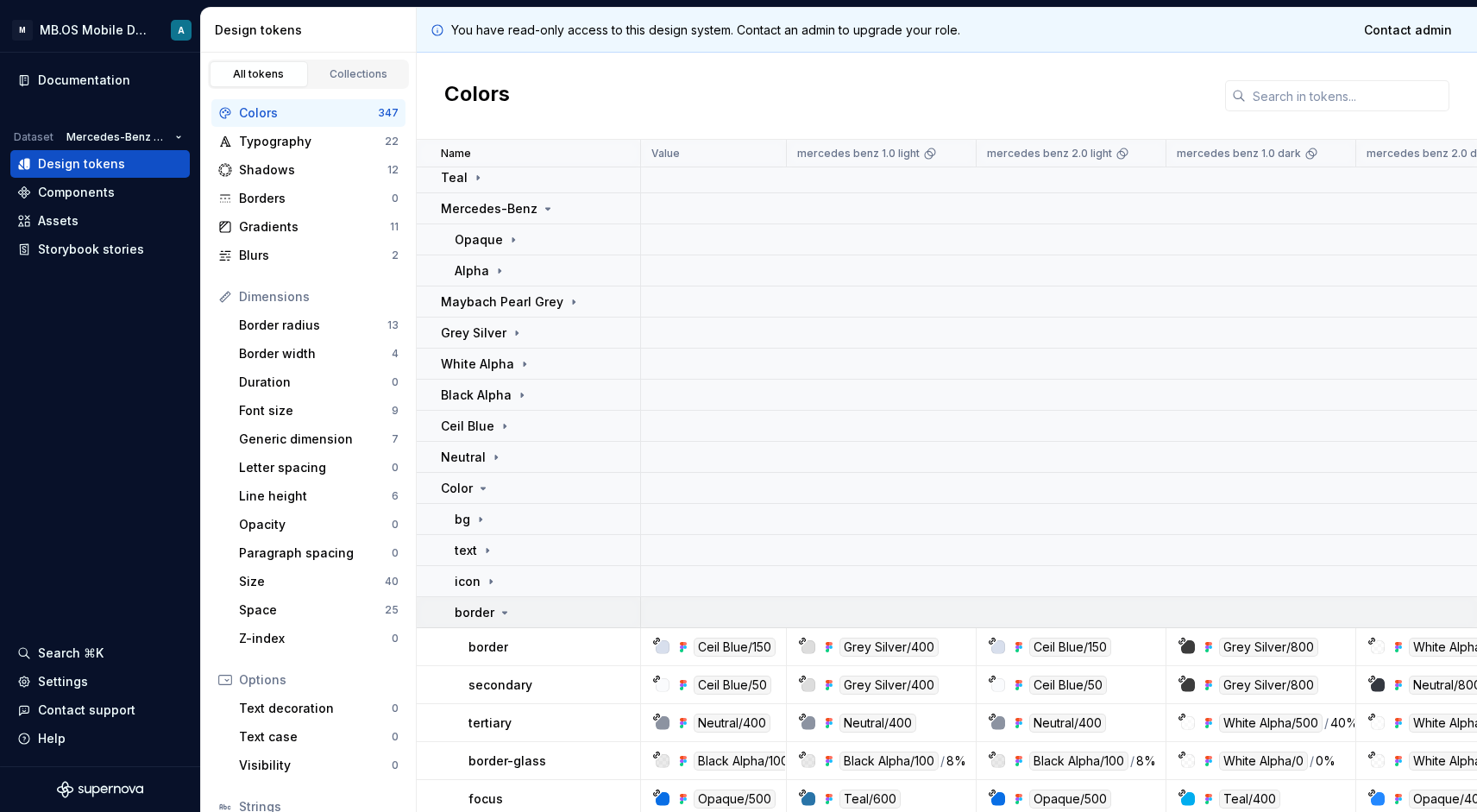
click at [498, 609] on icon at bounding box center [504, 612] width 14 height 14
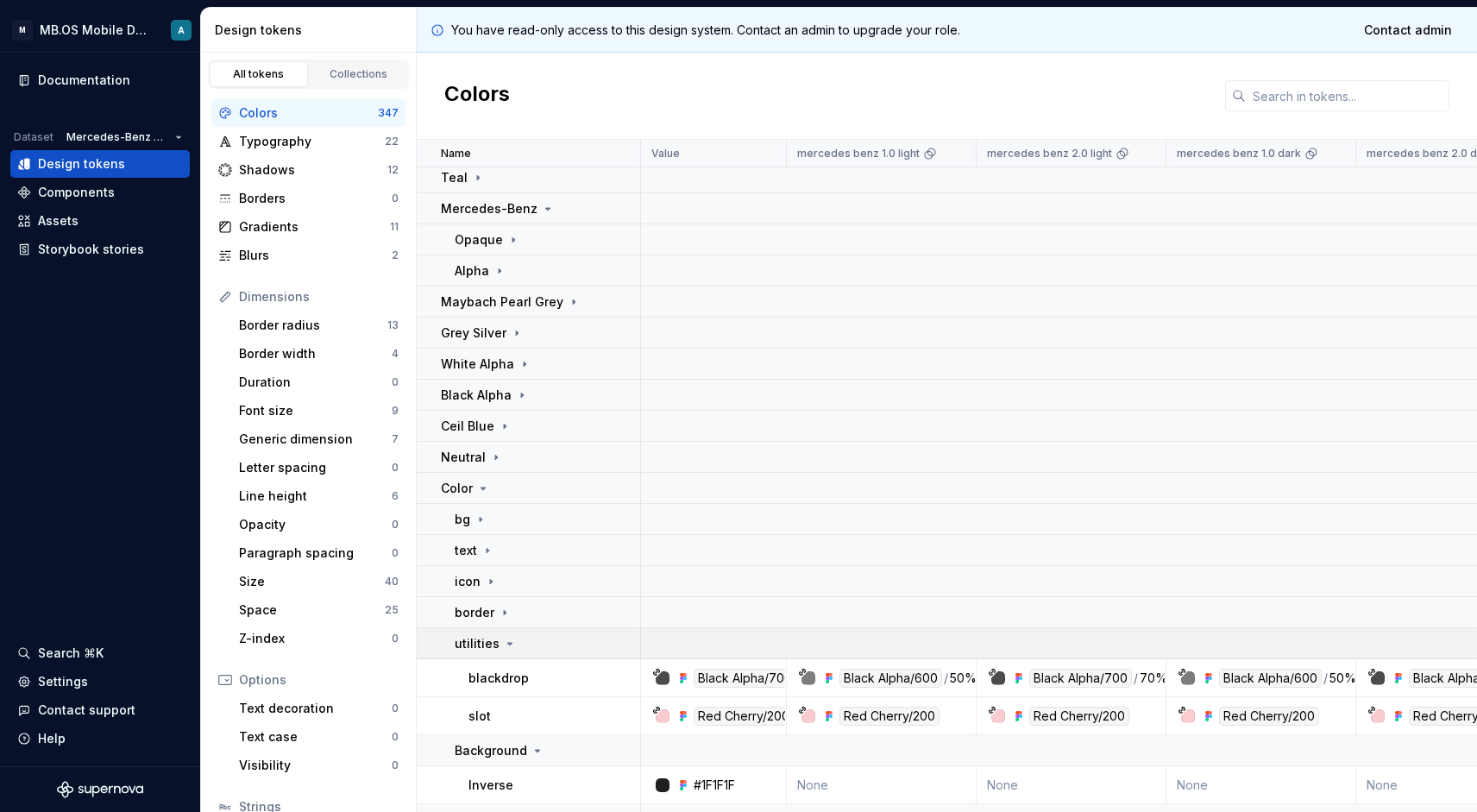
click at [511, 643] on icon at bounding box center [510, 643] width 14 height 14
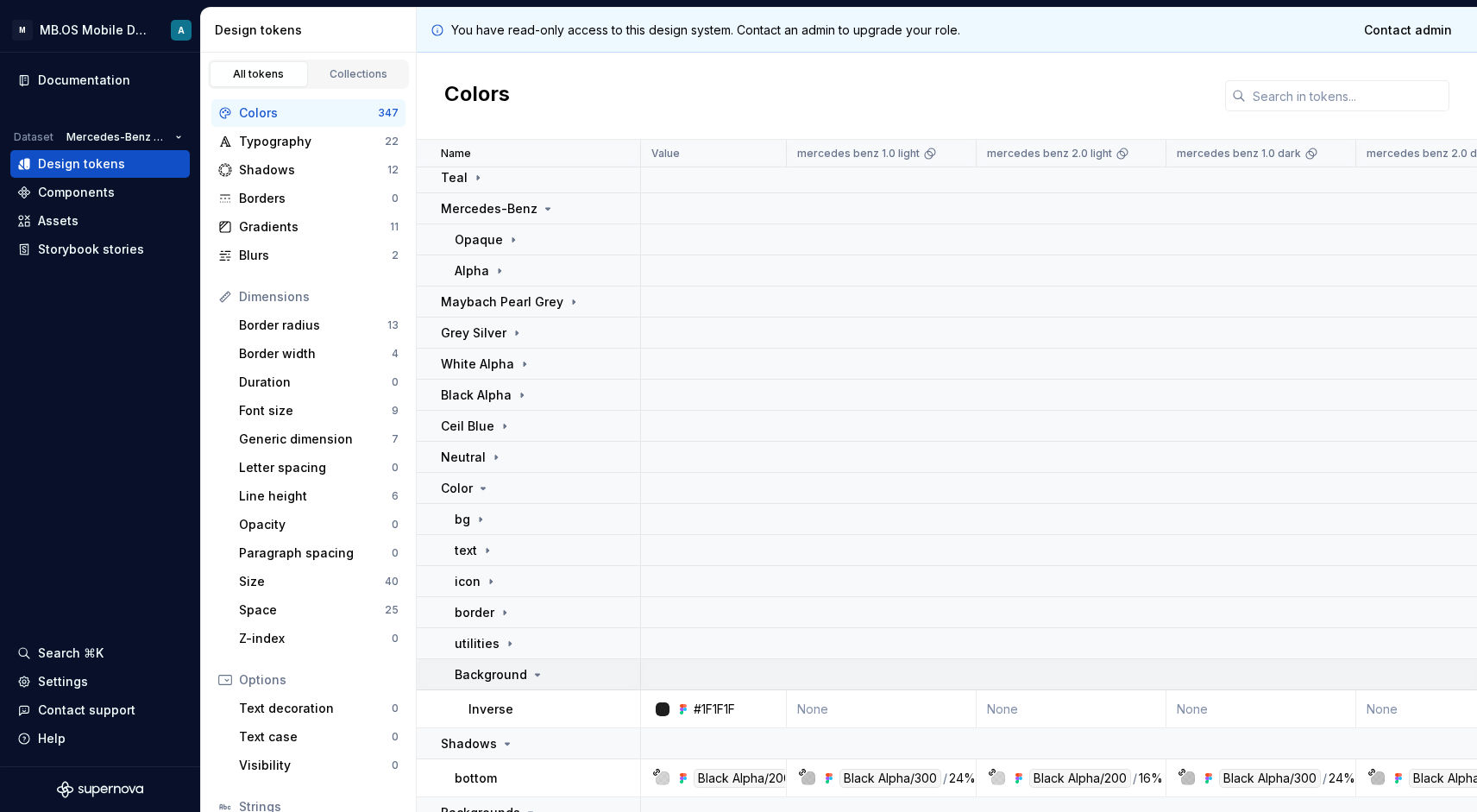
click at [514, 680] on p "Background" at bounding box center [491, 674] width 73 height 18
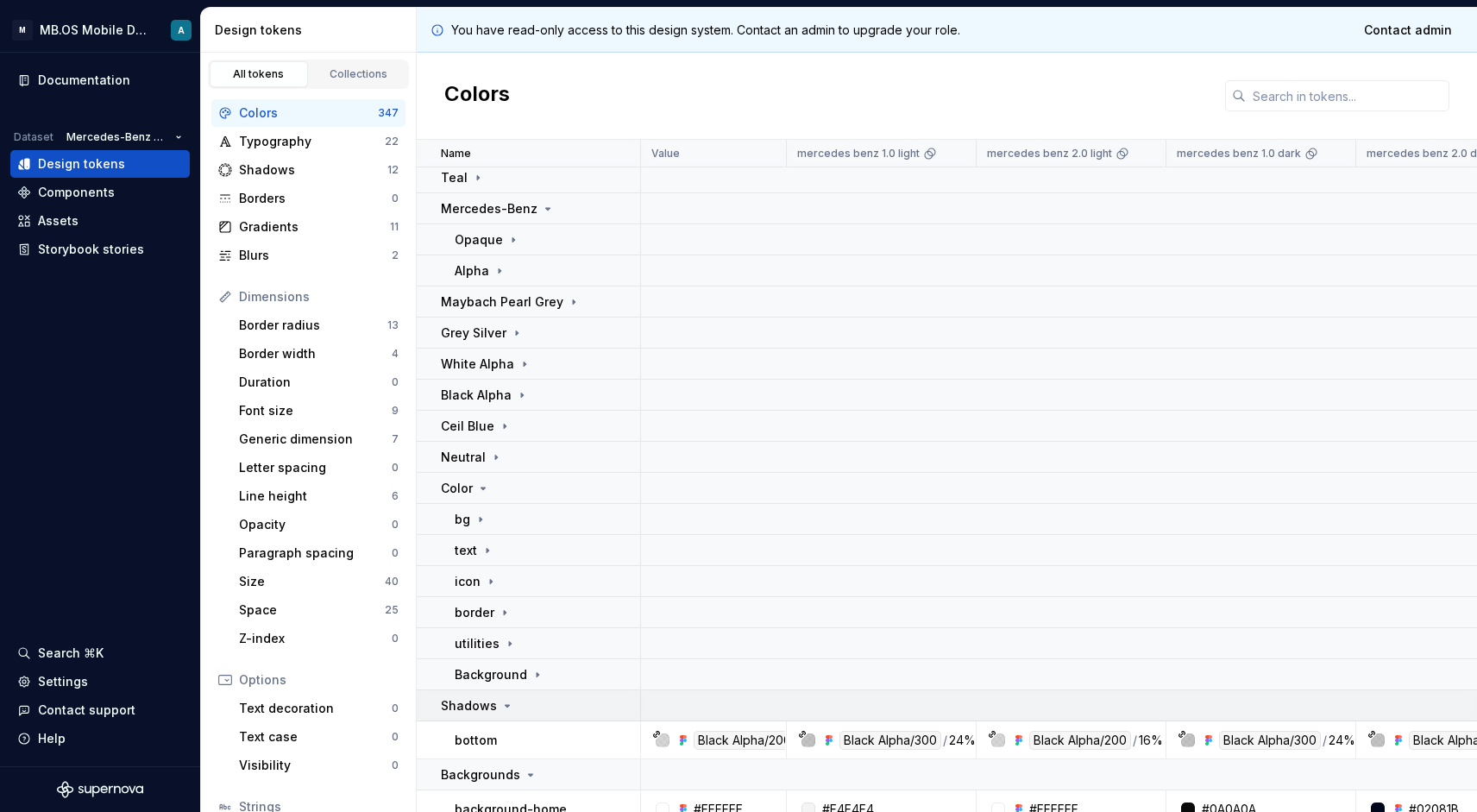
click at [517, 706] on div "Shadows" at bounding box center [540, 706] width 199 height 18
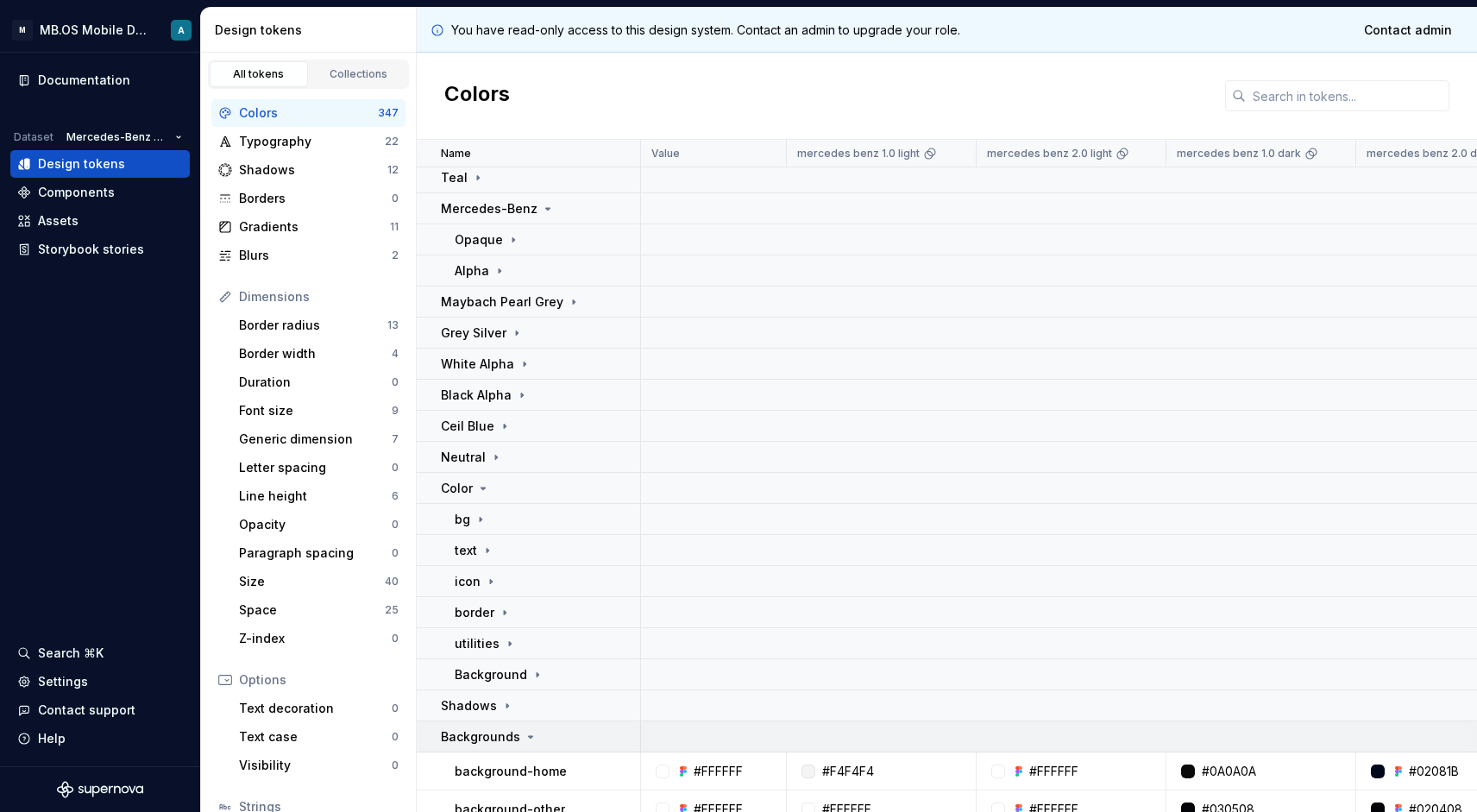
click at [517, 726] on td "Backgrounds" at bounding box center [529, 736] width 225 height 31
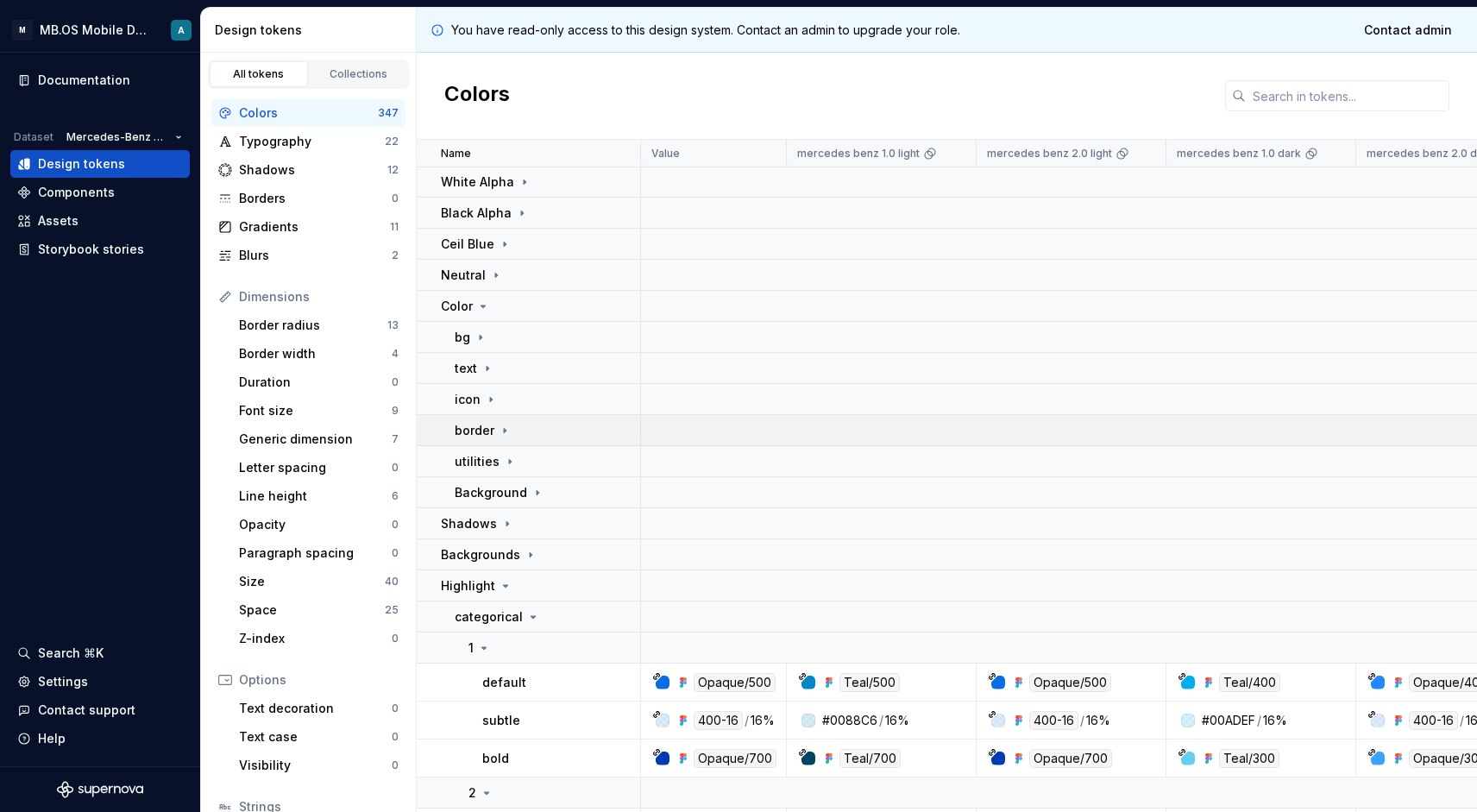
scroll to position [432, 0]
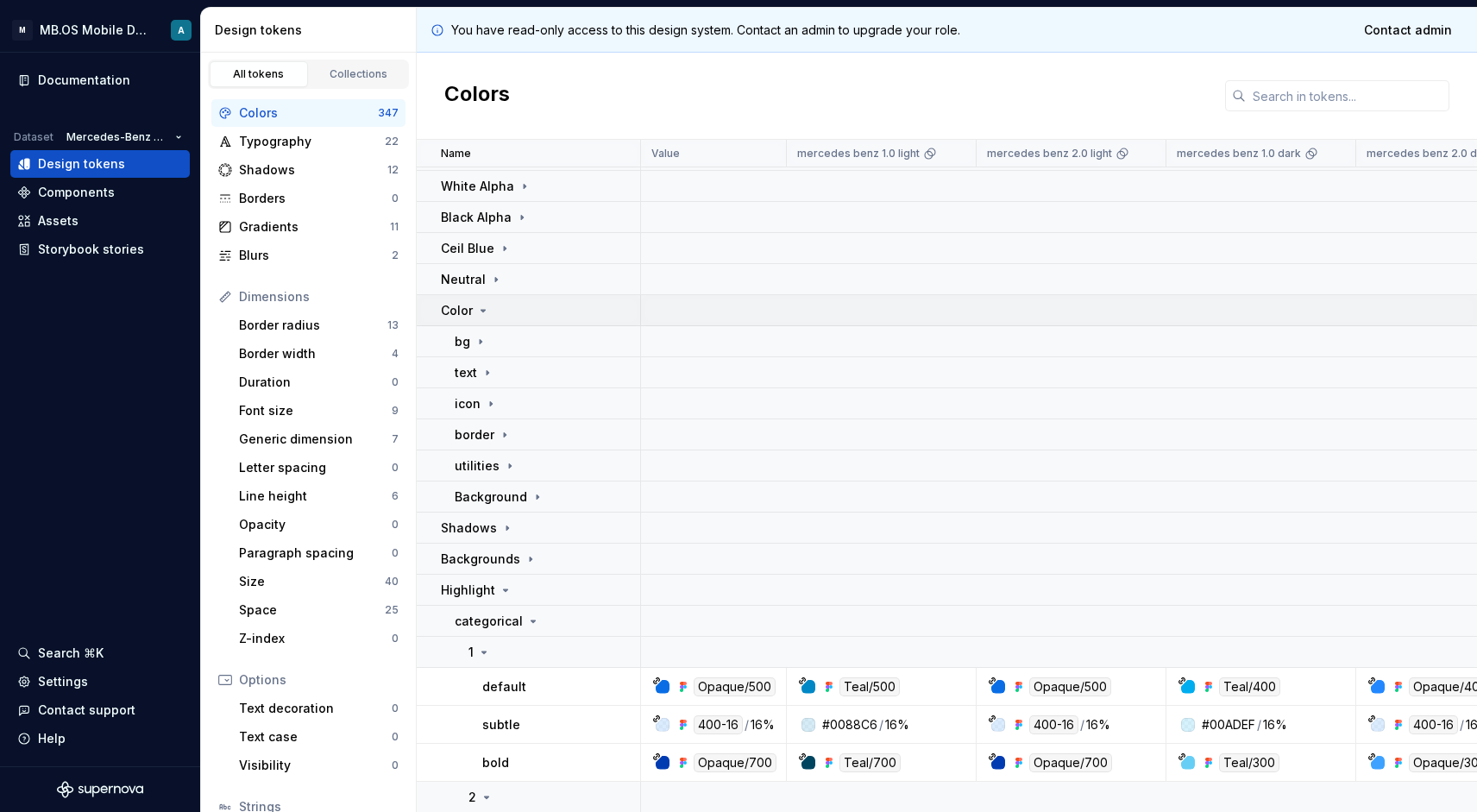
click at [477, 317] on icon at bounding box center [483, 310] width 14 height 14
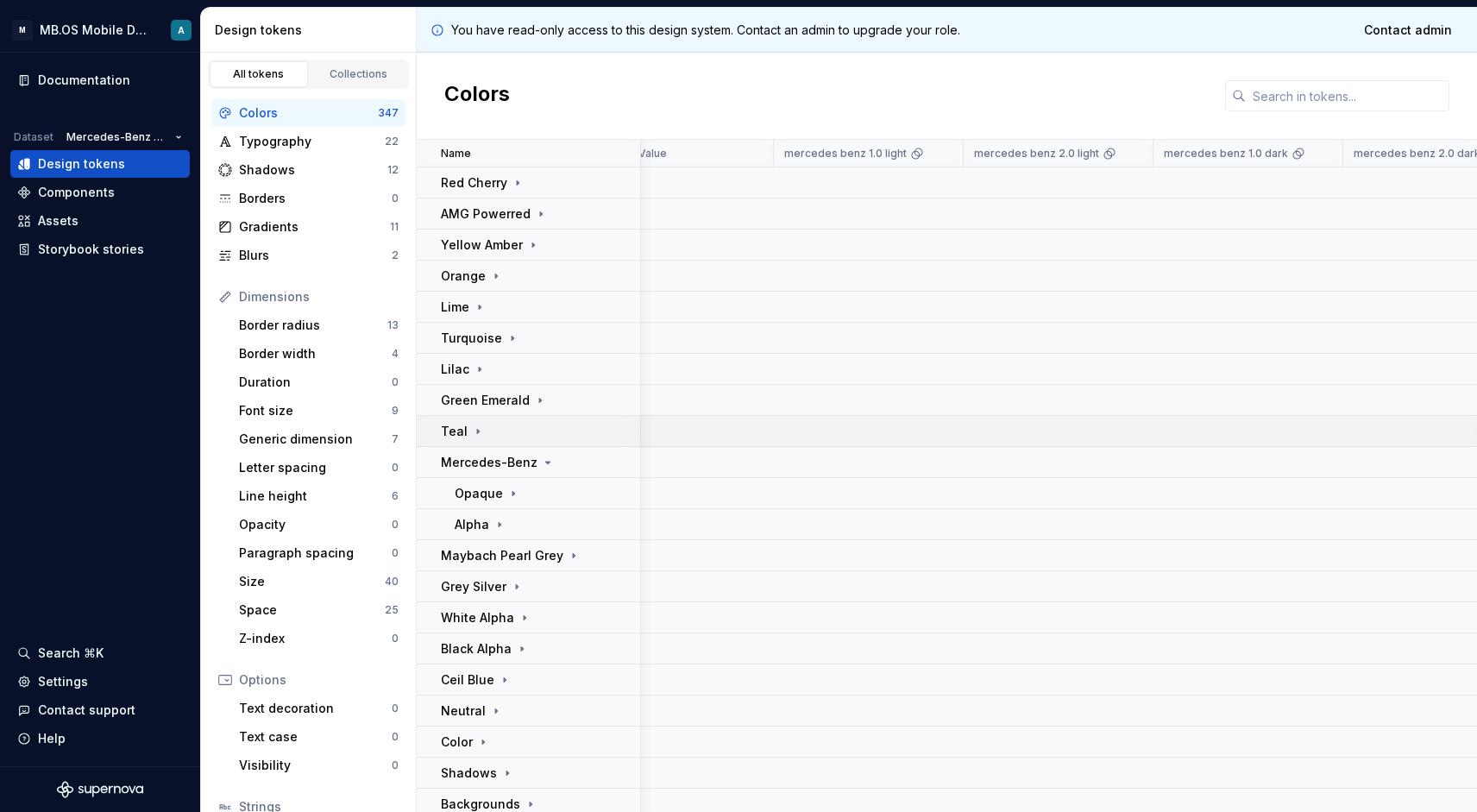
scroll to position [0, 13]
click at [474, 424] on icon at bounding box center [477, 431] width 14 height 14
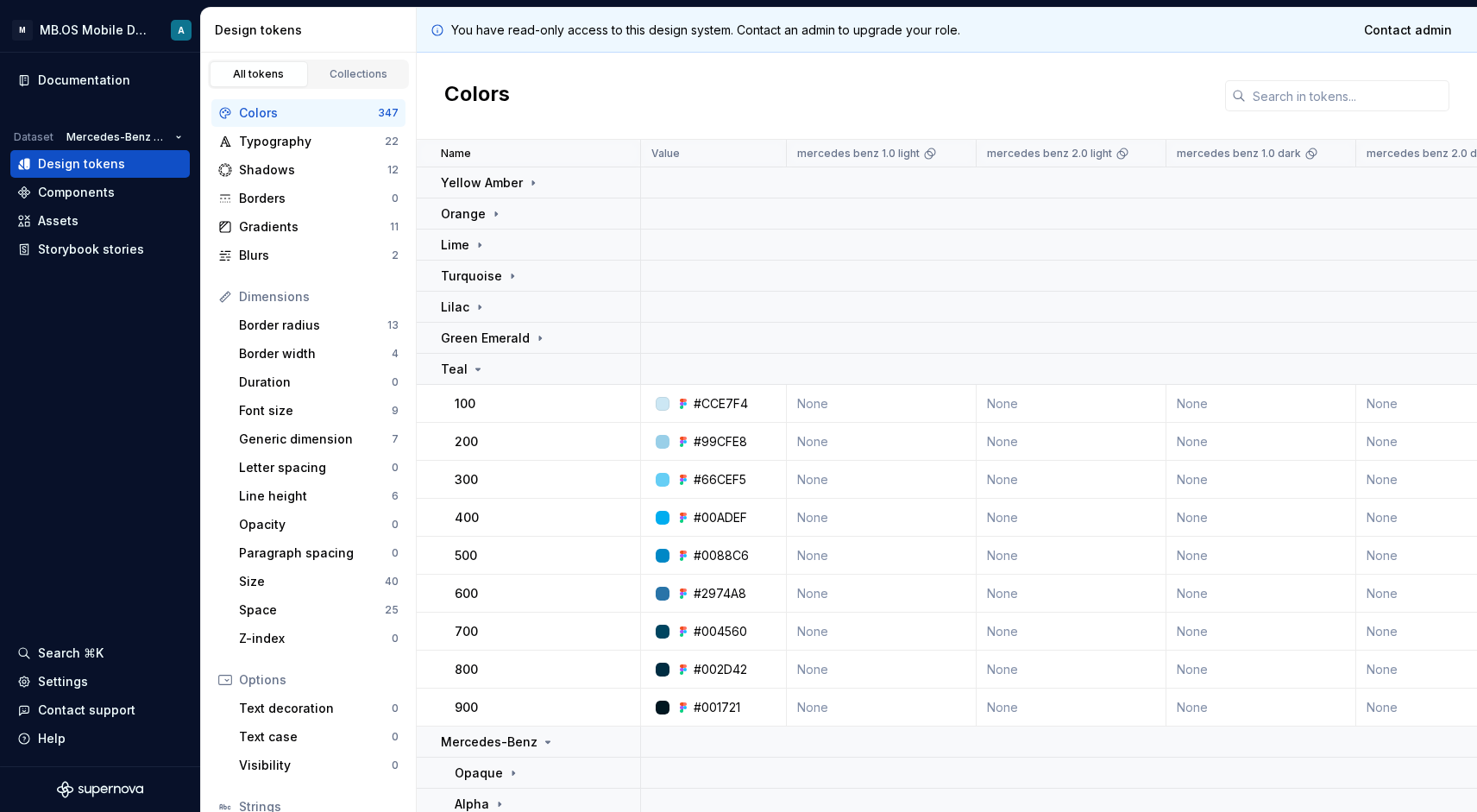
scroll to position [61, 0]
drag, startPoint x: 695, startPoint y: 405, endPoint x: 764, endPoint y: 405, distance: 69.0
click at [764, 405] on div "#CCE7F4" at bounding box center [719, 406] width 133 height 18
drag, startPoint x: 692, startPoint y: 441, endPoint x: 748, endPoint y: 441, distance: 56.0
click at [748, 441] on div "#99CFE8" at bounding box center [719, 443] width 133 height 18
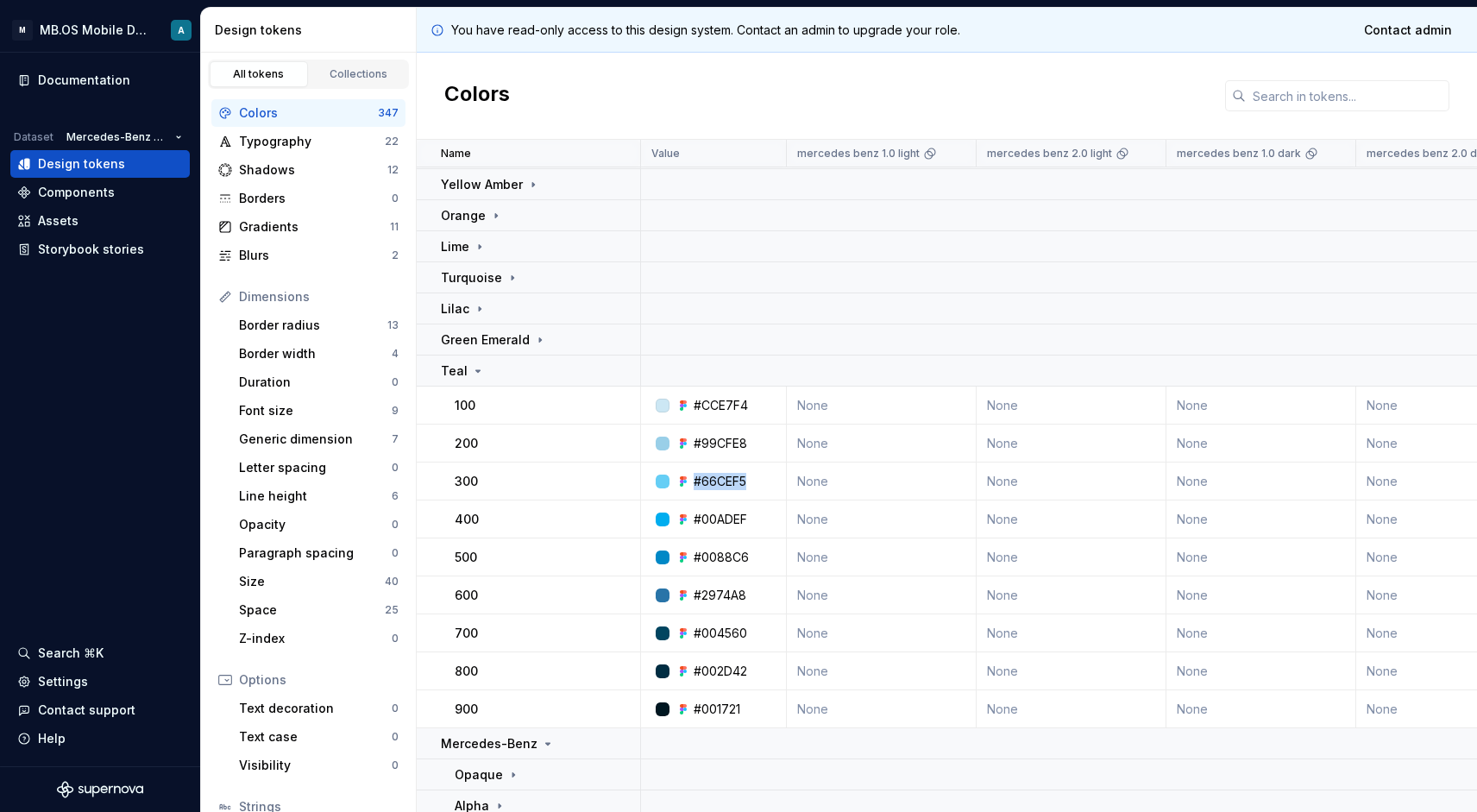
drag, startPoint x: 696, startPoint y: 479, endPoint x: 756, endPoint y: 479, distance: 60.0
click at [756, 479] on div "#66CEF5" at bounding box center [719, 481] width 133 height 18
drag, startPoint x: 691, startPoint y: 518, endPoint x: 748, endPoint y: 516, distance: 57.0
click at [748, 516] on div "#00ADEF" at bounding box center [719, 519] width 133 height 18
drag, startPoint x: 694, startPoint y: 555, endPoint x: 765, endPoint y: 555, distance: 71.0
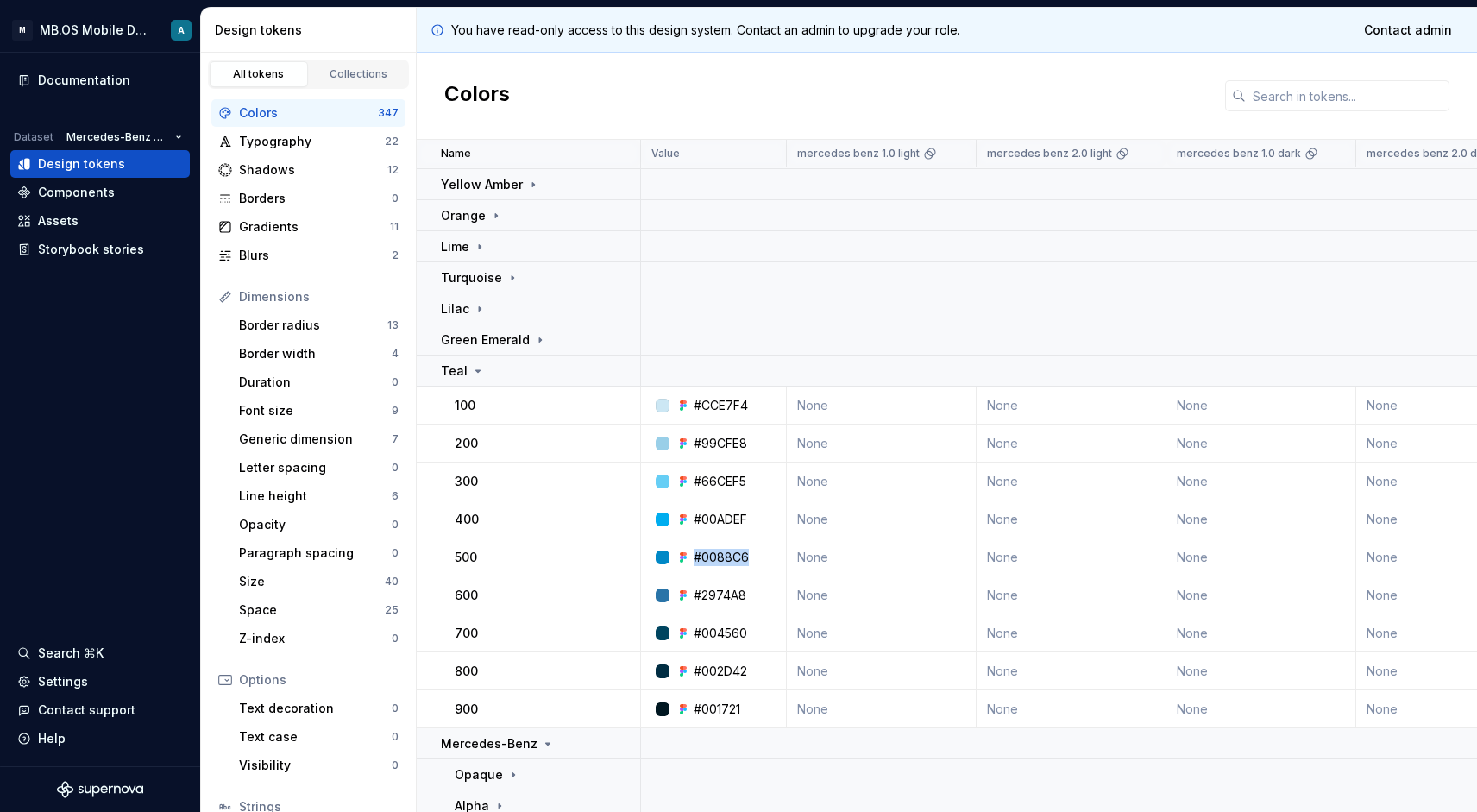
click at [765, 555] on div "#0088C6" at bounding box center [719, 557] width 133 height 18
drag, startPoint x: 694, startPoint y: 591, endPoint x: 770, endPoint y: 590, distance: 76.0
click at [770, 590] on div "#2974A8" at bounding box center [719, 595] width 133 height 18
drag, startPoint x: 696, startPoint y: 629, endPoint x: 751, endPoint y: 629, distance: 55.0
click at [751, 629] on div "#004560" at bounding box center [719, 633] width 133 height 18
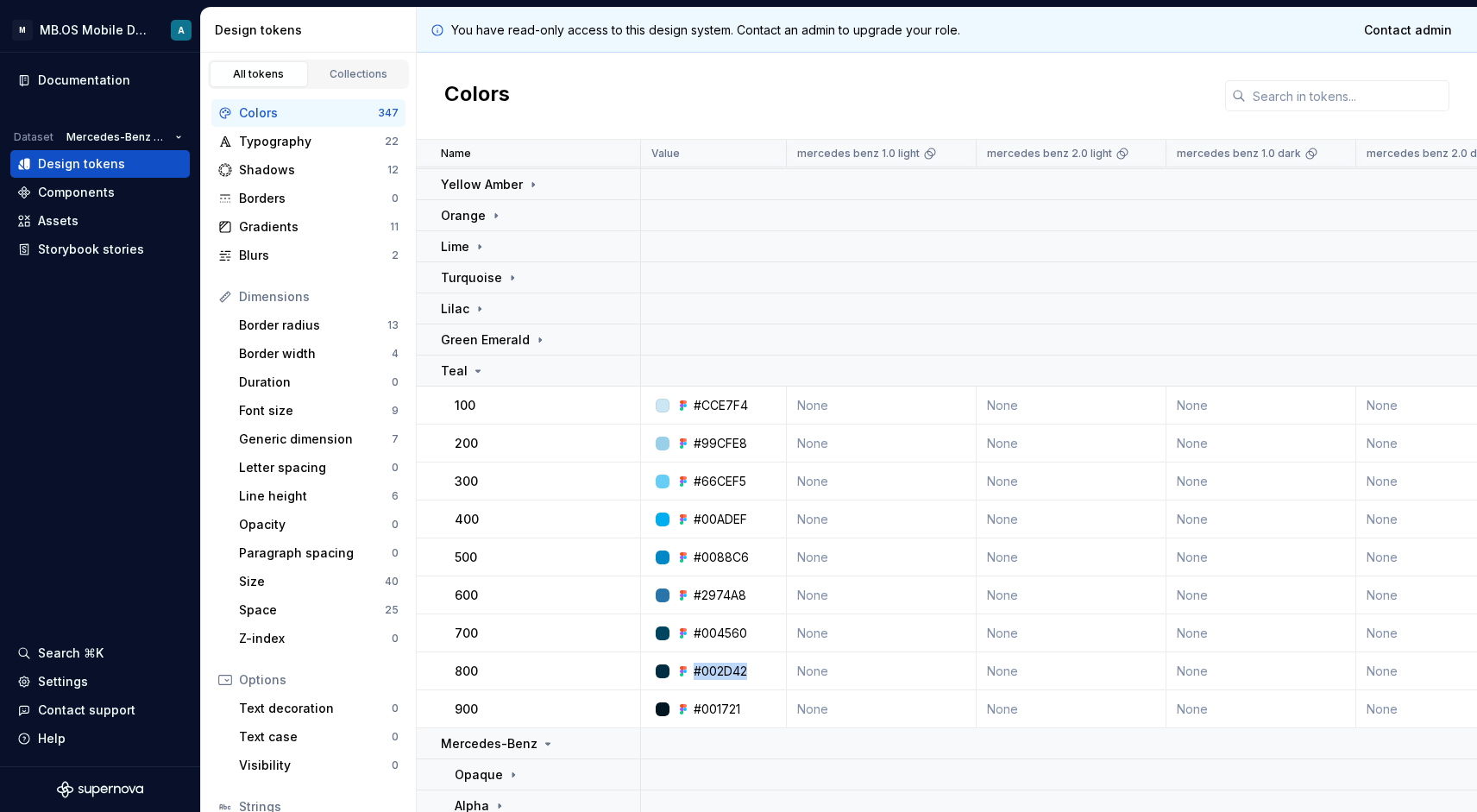
drag, startPoint x: 694, startPoint y: 670, endPoint x: 761, endPoint y: 670, distance: 67.0
click at [761, 670] on div "#002D42" at bounding box center [719, 671] width 133 height 18
drag, startPoint x: 693, startPoint y: 707, endPoint x: 759, endPoint y: 707, distance: 66.0
click at [759, 707] on div "#001721" at bounding box center [719, 709] width 133 height 18
drag, startPoint x: 696, startPoint y: 402, endPoint x: 751, endPoint y: 402, distance: 55.0
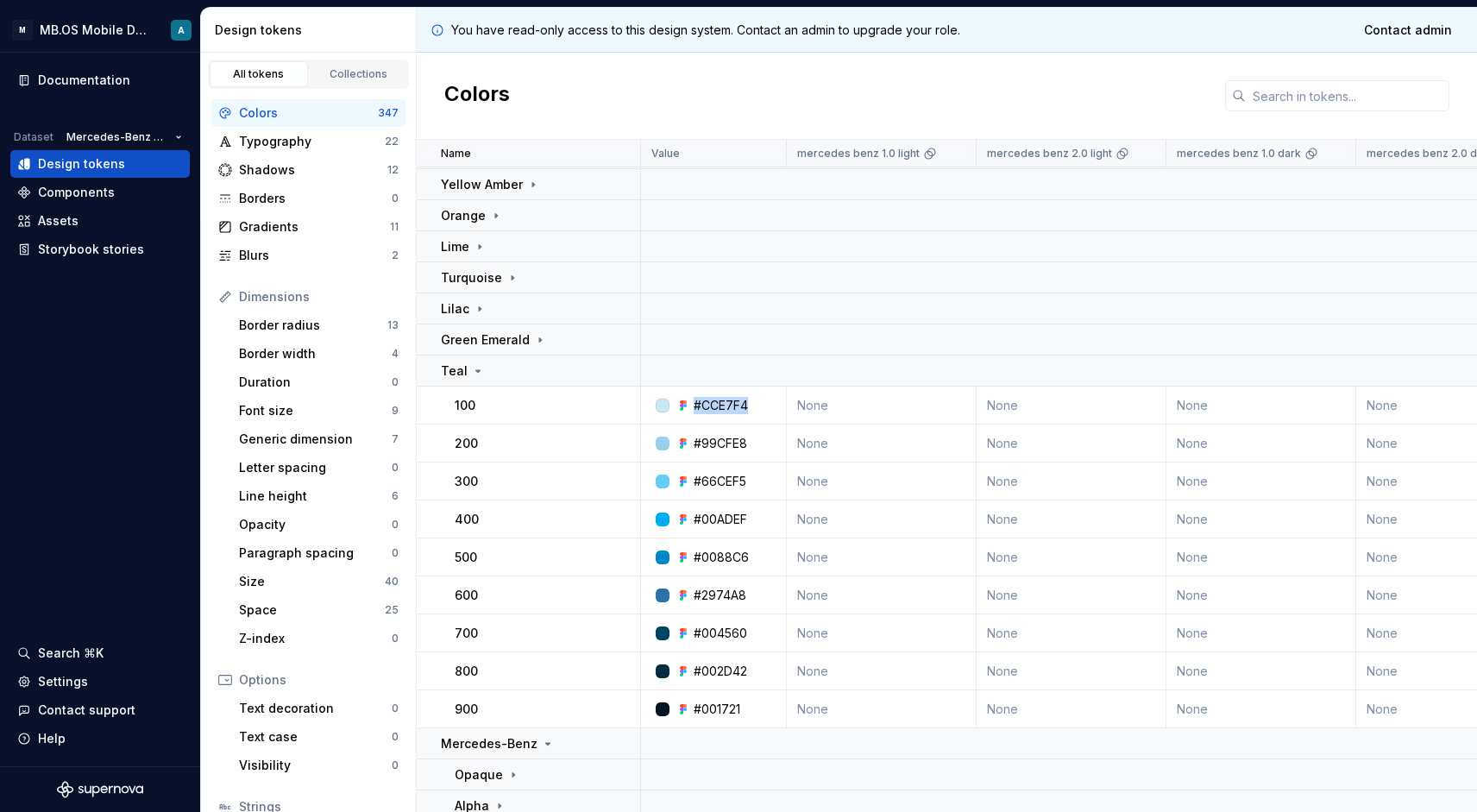
click at [751, 402] on div "#CCE7F4" at bounding box center [719, 406] width 133 height 18
click at [473, 365] on icon at bounding box center [477, 371] width 14 height 14
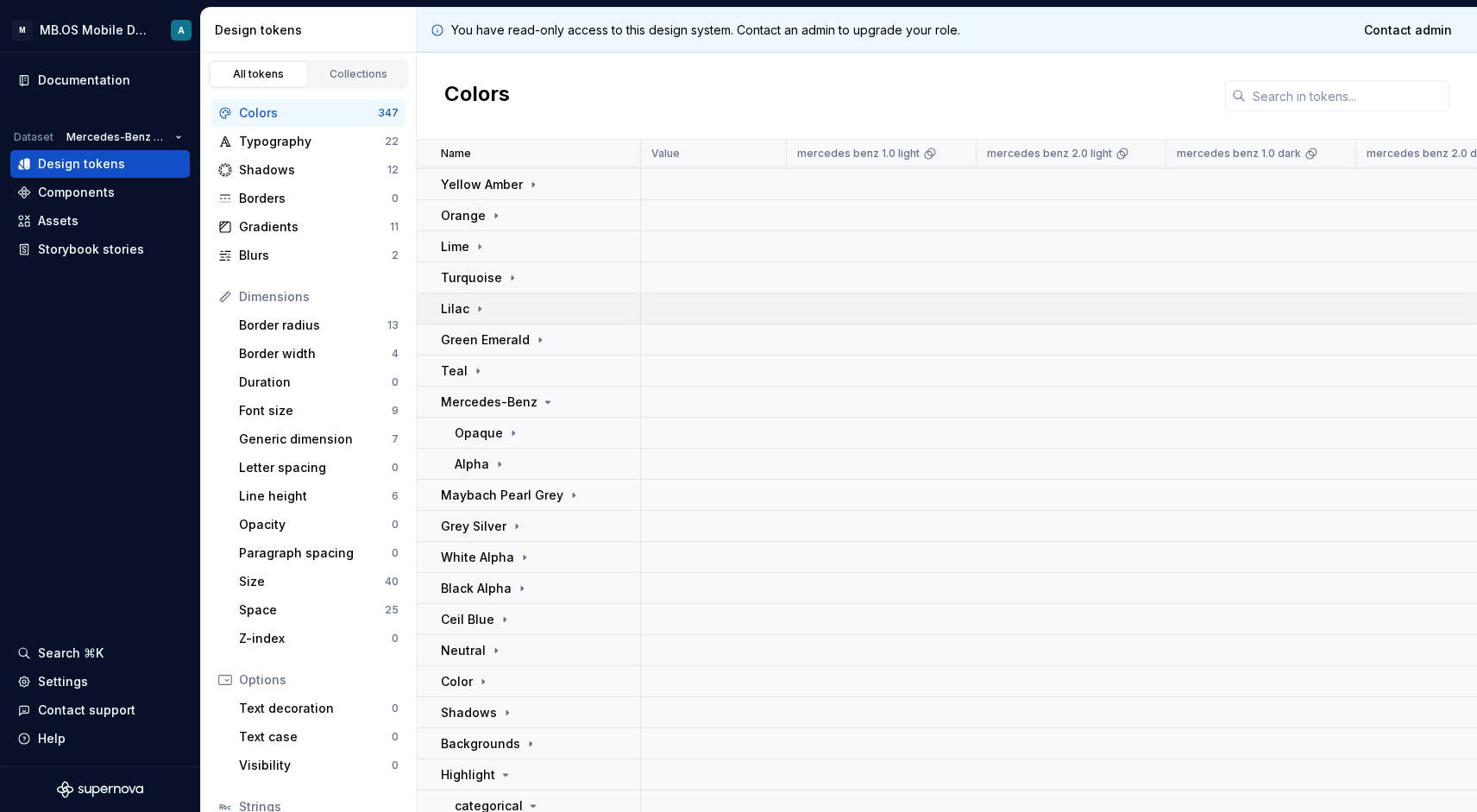
click at [465, 307] on p "Lilac" at bounding box center [455, 309] width 29 height 18
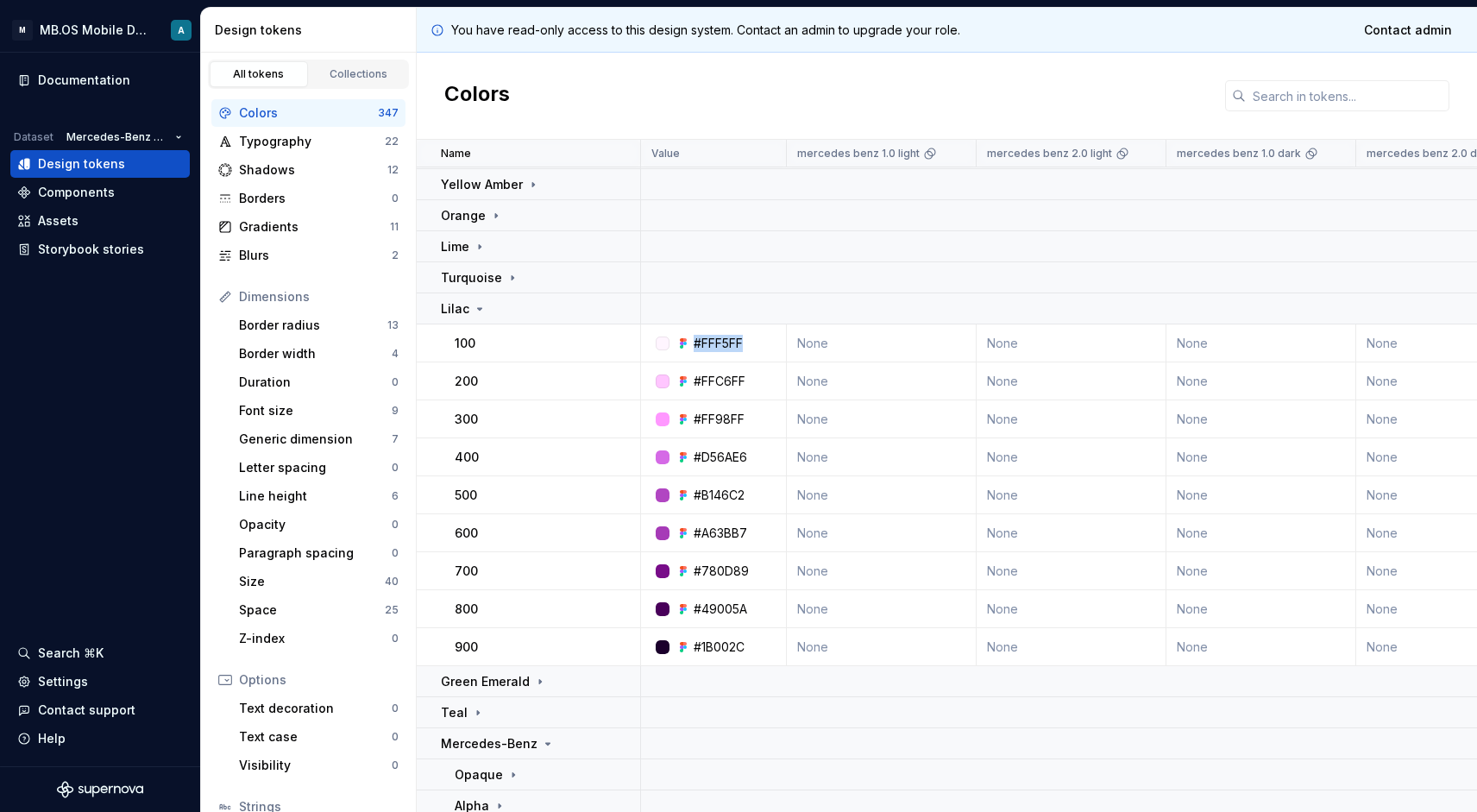
drag, startPoint x: 696, startPoint y: 341, endPoint x: 766, endPoint y: 341, distance: 70.0
click at [766, 341] on div "#FFF5FF" at bounding box center [719, 343] width 133 height 18
drag, startPoint x: 695, startPoint y: 380, endPoint x: 764, endPoint y: 380, distance: 69.0
click at [764, 380] on div "#FFC6FF" at bounding box center [719, 381] width 133 height 18
drag, startPoint x: 694, startPoint y: 416, endPoint x: 804, endPoint y: 416, distance: 110.0
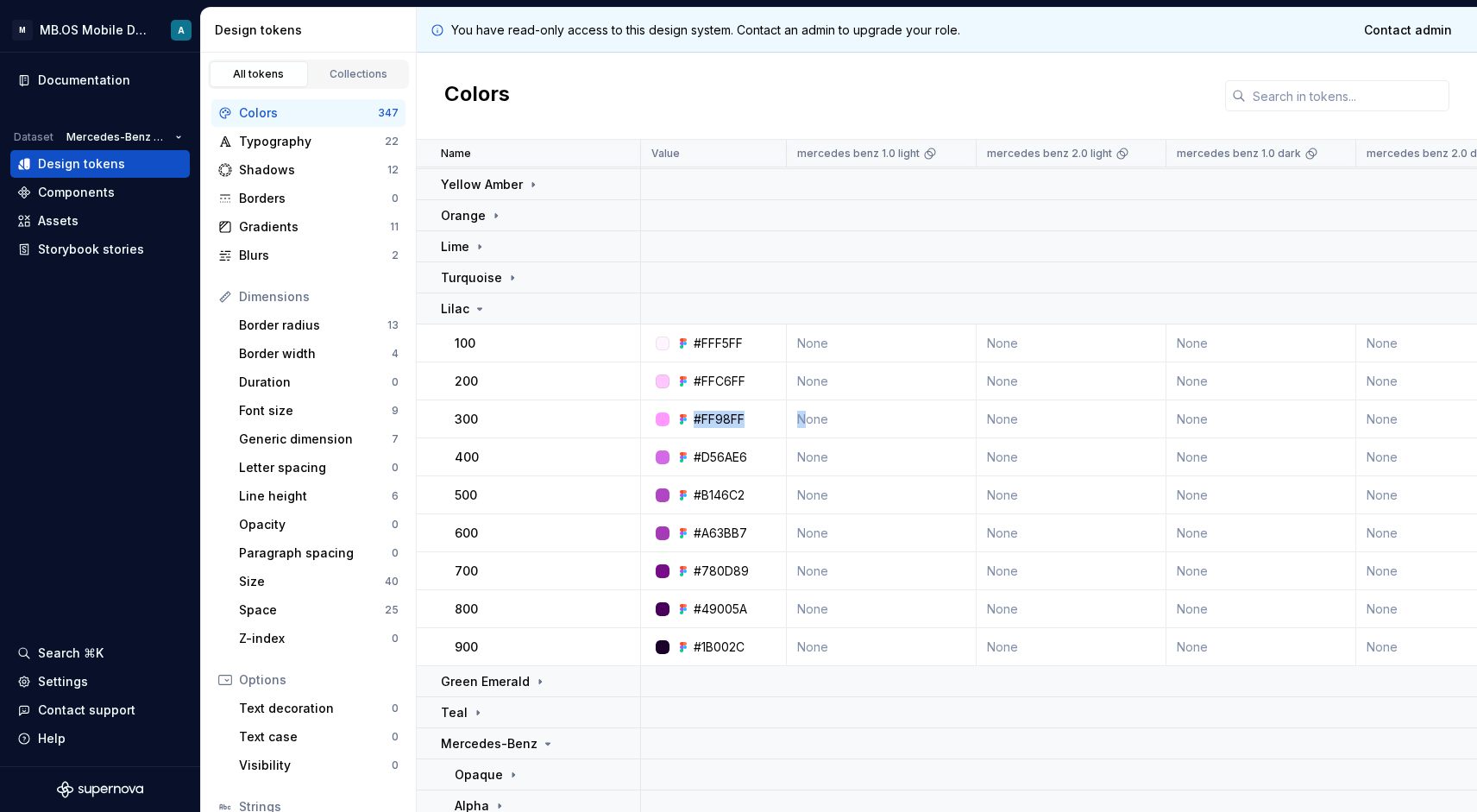
click at [721, 415] on div "#FF98FF" at bounding box center [719, 420] width 51 height 18
click at [692, 416] on div "#FF98FF" at bounding box center [711, 420] width 68 height 18
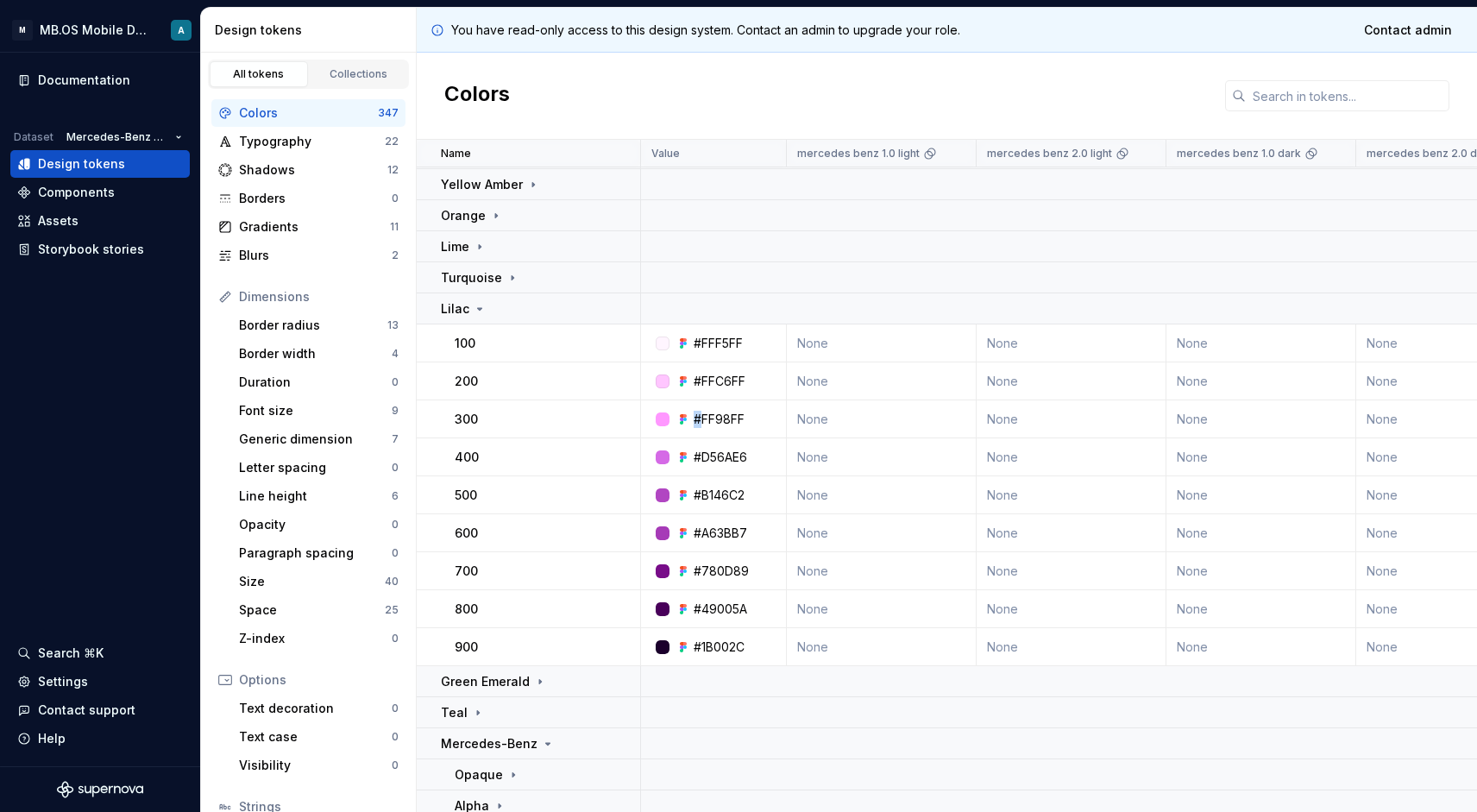
click at [698, 417] on div "#FF98FF" at bounding box center [719, 420] width 51 height 18
drag, startPoint x: 697, startPoint y: 417, endPoint x: 758, endPoint y: 417, distance: 61.0
click at [758, 417] on div "#FF98FF" at bounding box center [719, 420] width 133 height 18
drag, startPoint x: 693, startPoint y: 454, endPoint x: 754, endPoint y: 454, distance: 61.0
click at [754, 454] on div "#D56AE6" at bounding box center [719, 457] width 133 height 18
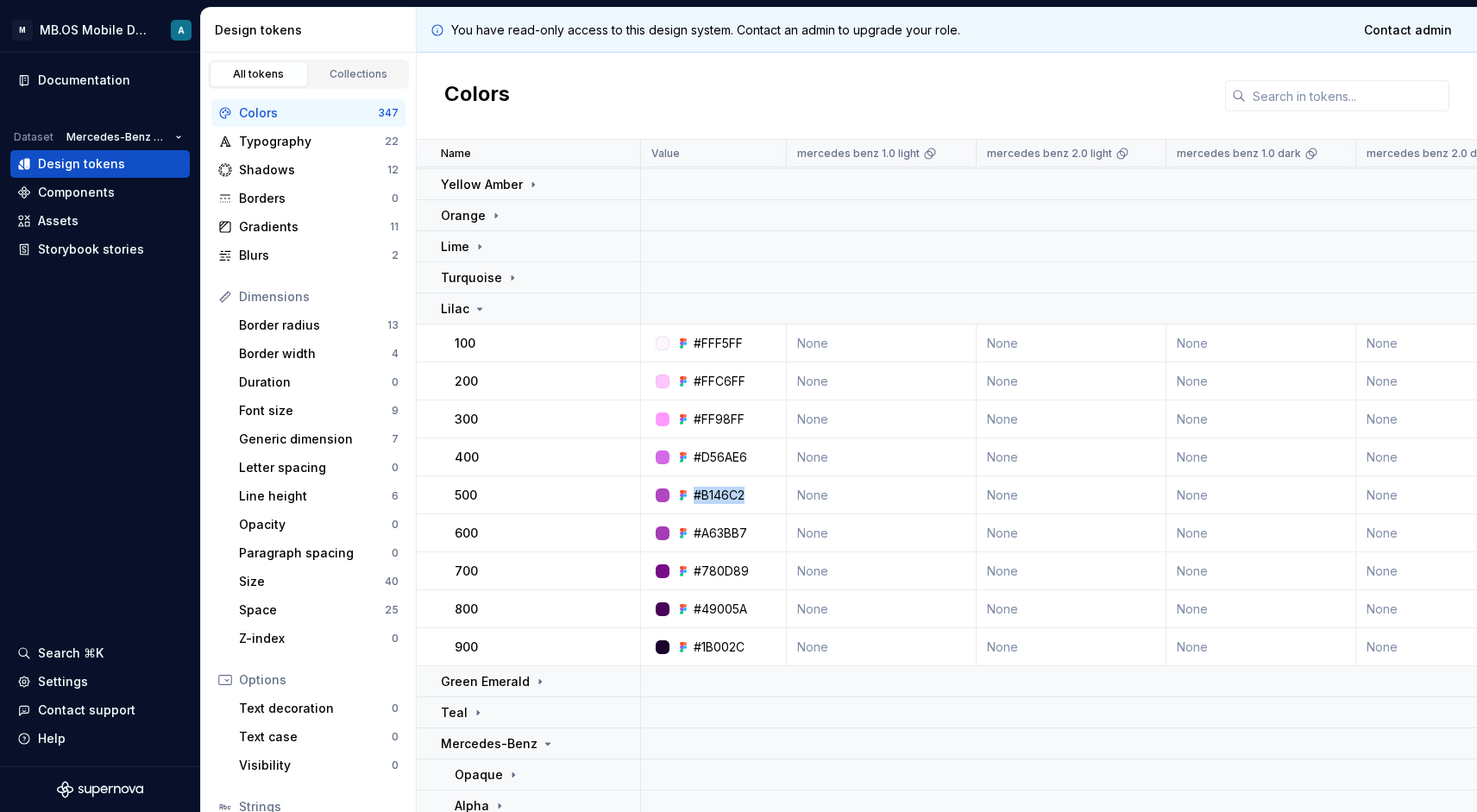
drag, startPoint x: 693, startPoint y: 494, endPoint x: 752, endPoint y: 494, distance: 59.0
click at [752, 494] on div "#B146C2" at bounding box center [719, 495] width 133 height 18
drag, startPoint x: 694, startPoint y: 530, endPoint x: 751, endPoint y: 530, distance: 57.0
click at [751, 530] on div "#A63BB7" at bounding box center [719, 533] width 133 height 18
drag, startPoint x: 695, startPoint y: 571, endPoint x: 774, endPoint y: 571, distance: 79.0
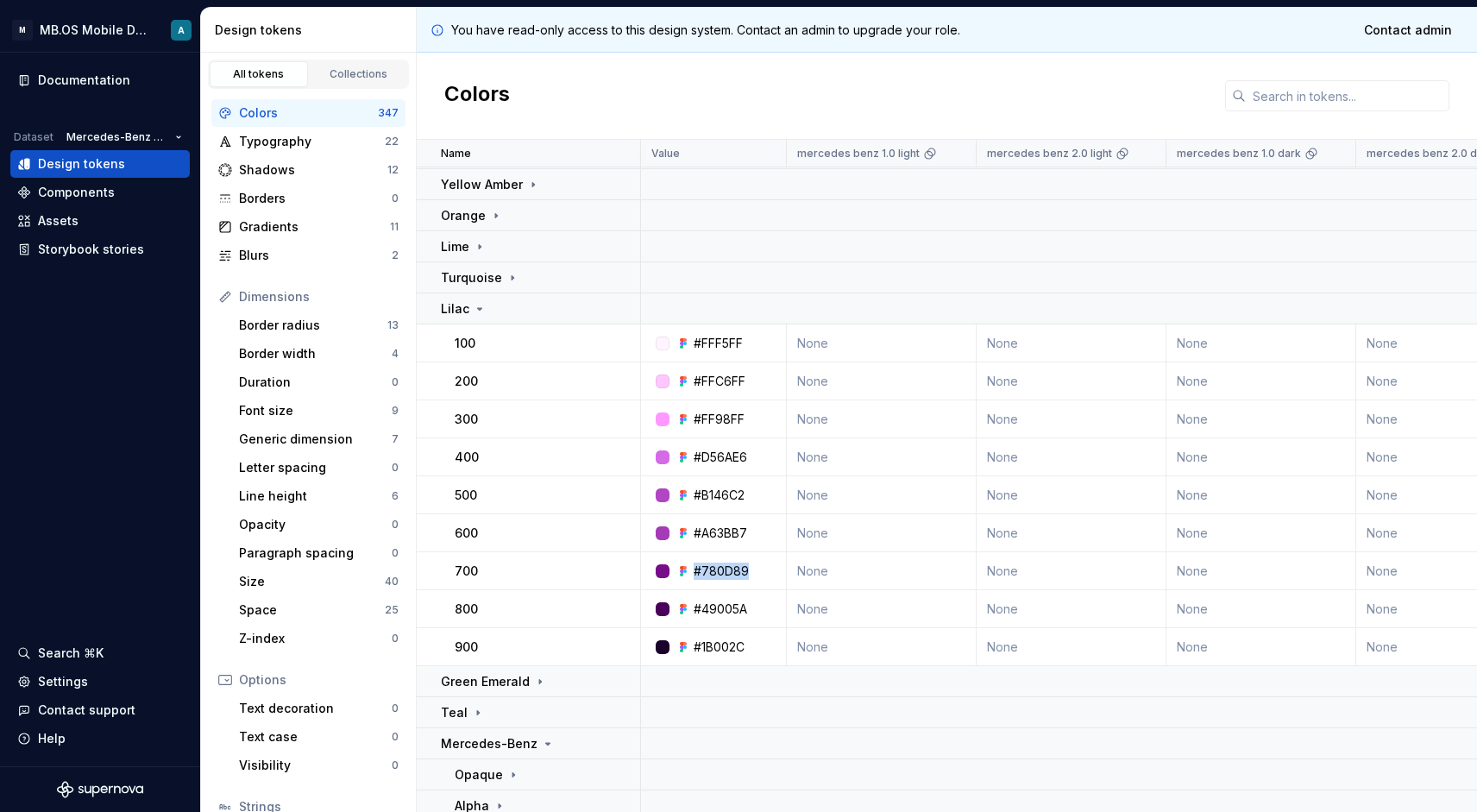
click at [774, 571] on div "#780D89" at bounding box center [719, 571] width 133 height 18
drag, startPoint x: 694, startPoint y: 610, endPoint x: 752, endPoint y: 610, distance: 58.0
click at [752, 610] on div "#49005A" at bounding box center [719, 609] width 133 height 18
drag, startPoint x: 694, startPoint y: 650, endPoint x: 761, endPoint y: 650, distance: 67.0
click at [761, 650] on div "#1B002C" at bounding box center [719, 647] width 133 height 18
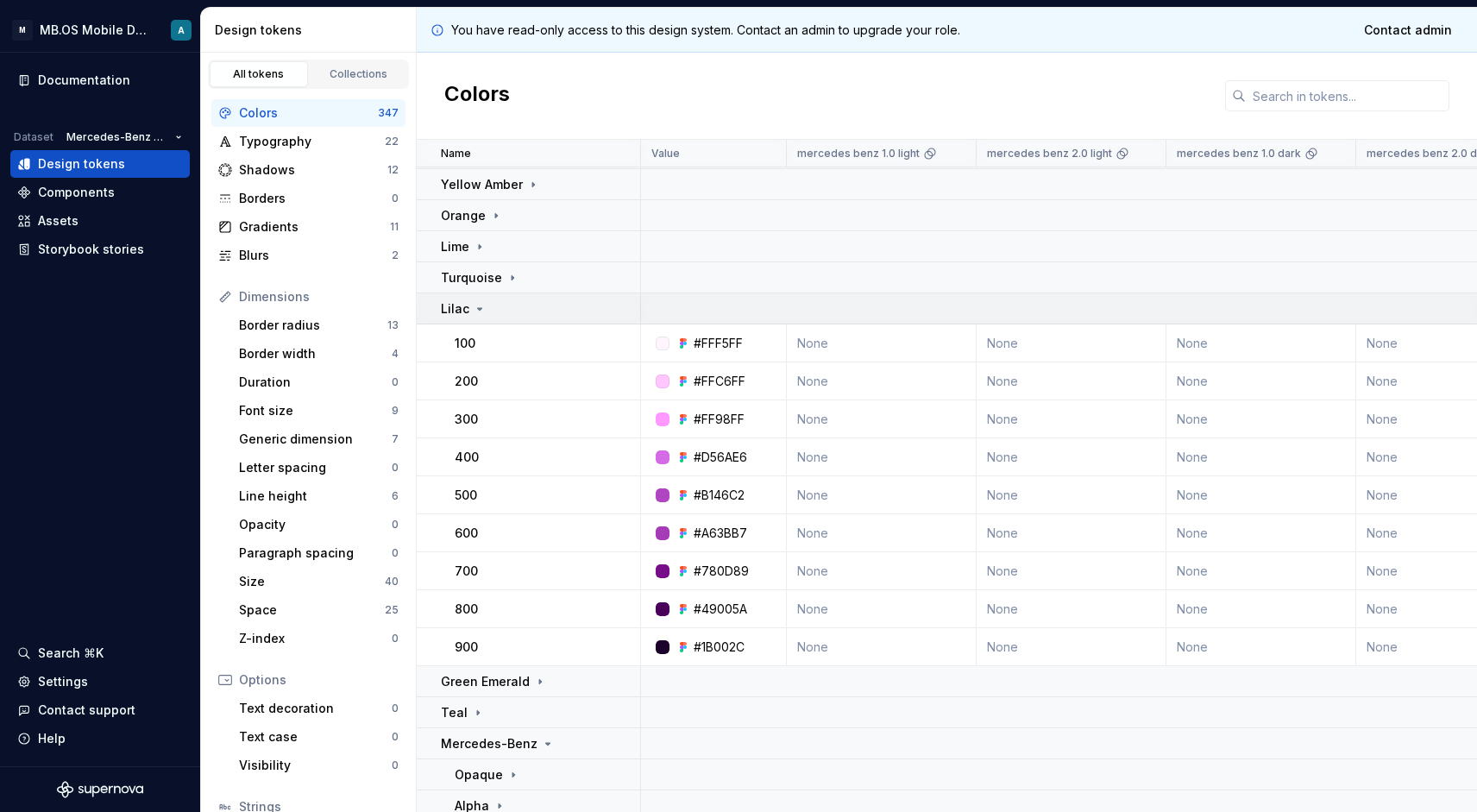
click at [475, 307] on icon at bounding box center [479, 309] width 14 height 14
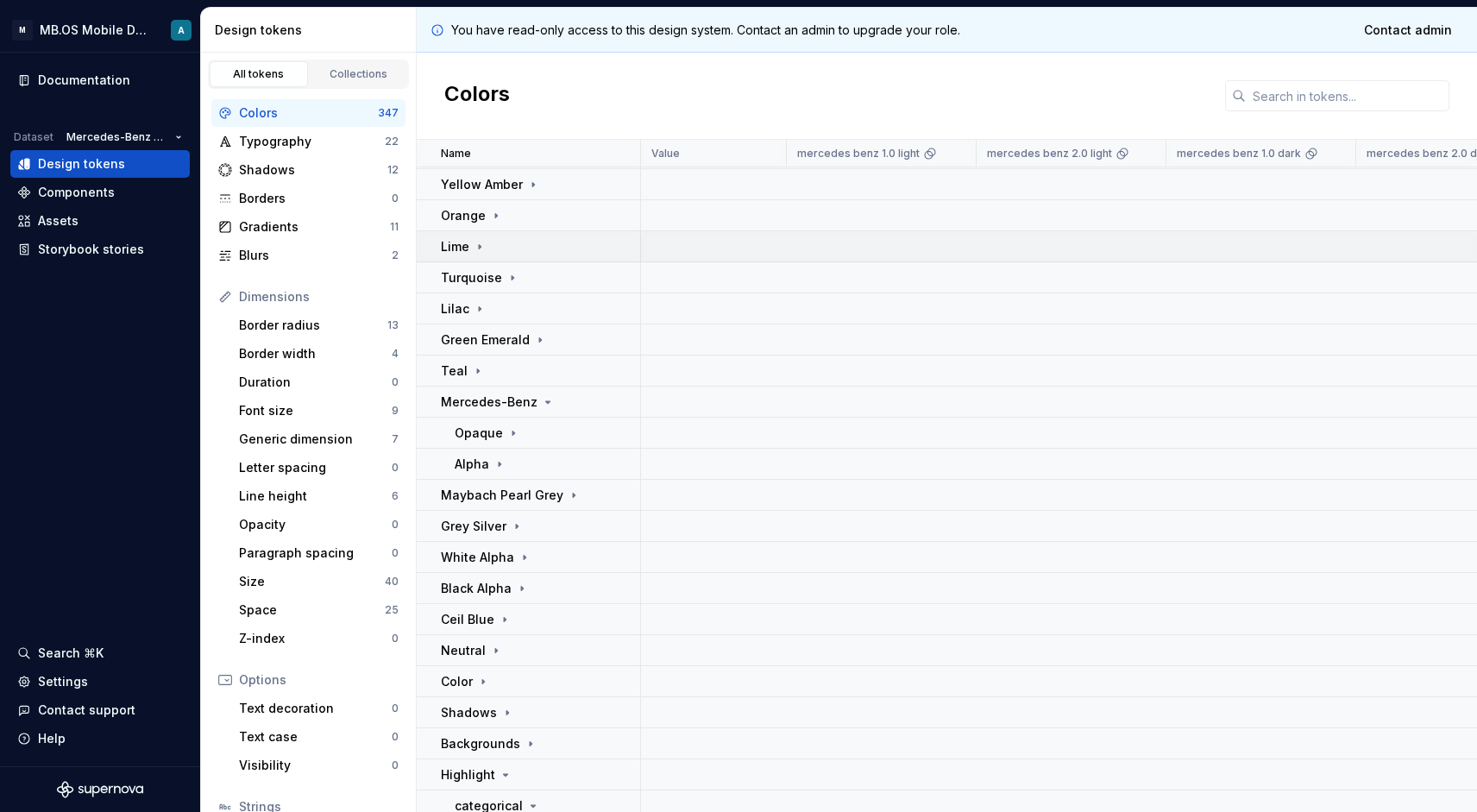
click at [464, 251] on p "Lime" at bounding box center [455, 246] width 29 height 18
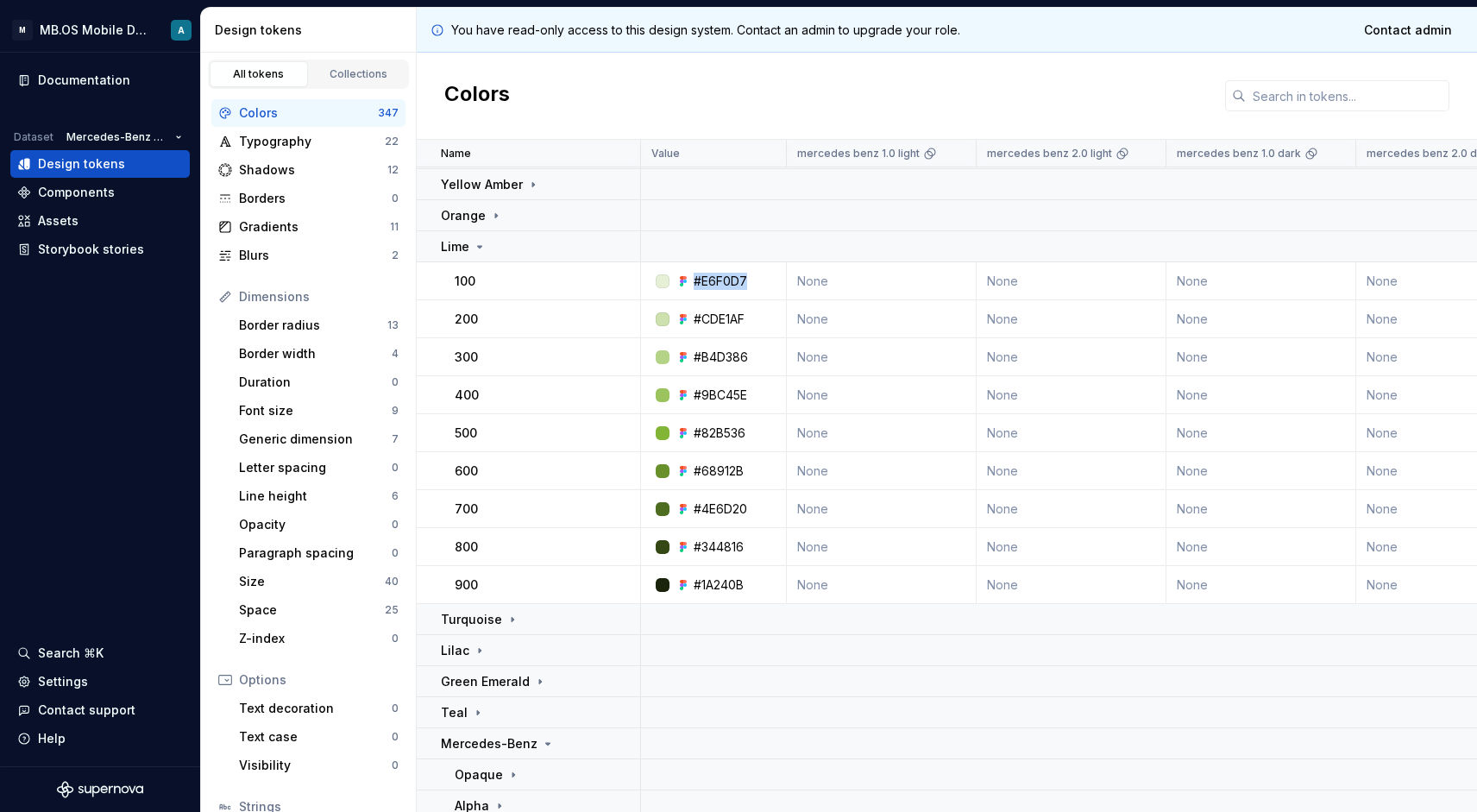
drag, startPoint x: 695, startPoint y: 282, endPoint x: 750, endPoint y: 282, distance: 55.0
click at [750, 282] on div "#E6F0D7" at bounding box center [719, 281] width 133 height 18
drag, startPoint x: 692, startPoint y: 319, endPoint x: 769, endPoint y: 319, distance: 77.0
click at [769, 319] on div "#CDE1AF" at bounding box center [719, 319] width 133 height 18
drag, startPoint x: 693, startPoint y: 357, endPoint x: 783, endPoint y: 357, distance: 90.0
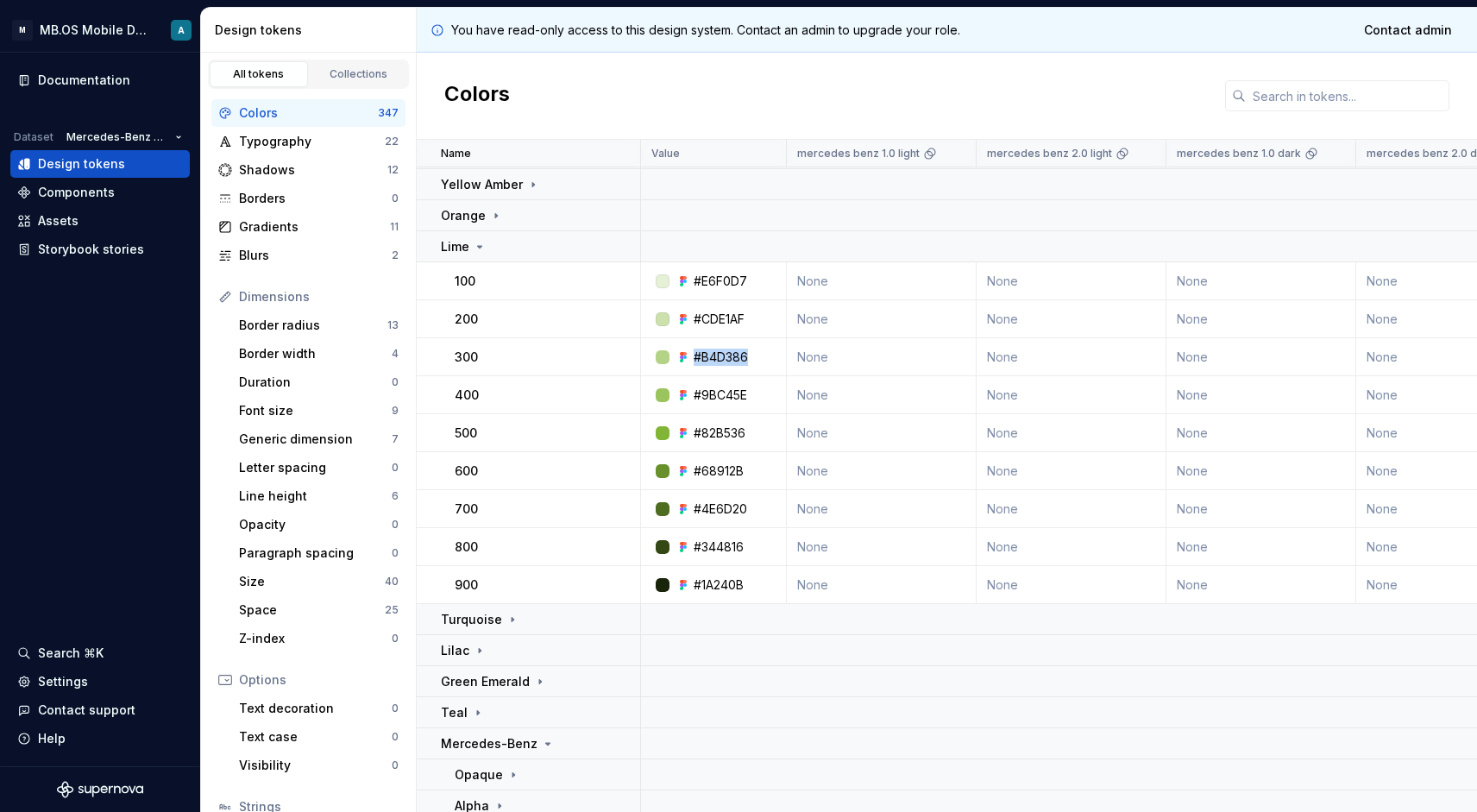
click at [783, 357] on div "#B4D386" at bounding box center [719, 357] width 133 height 18
drag, startPoint x: 695, startPoint y: 395, endPoint x: 773, endPoint y: 395, distance: 78.0
click at [773, 395] on div "#9BC45E" at bounding box center [719, 395] width 133 height 18
drag, startPoint x: 696, startPoint y: 434, endPoint x: 758, endPoint y: 434, distance: 62.0
click at [758, 434] on div "#82B536" at bounding box center [719, 433] width 133 height 18
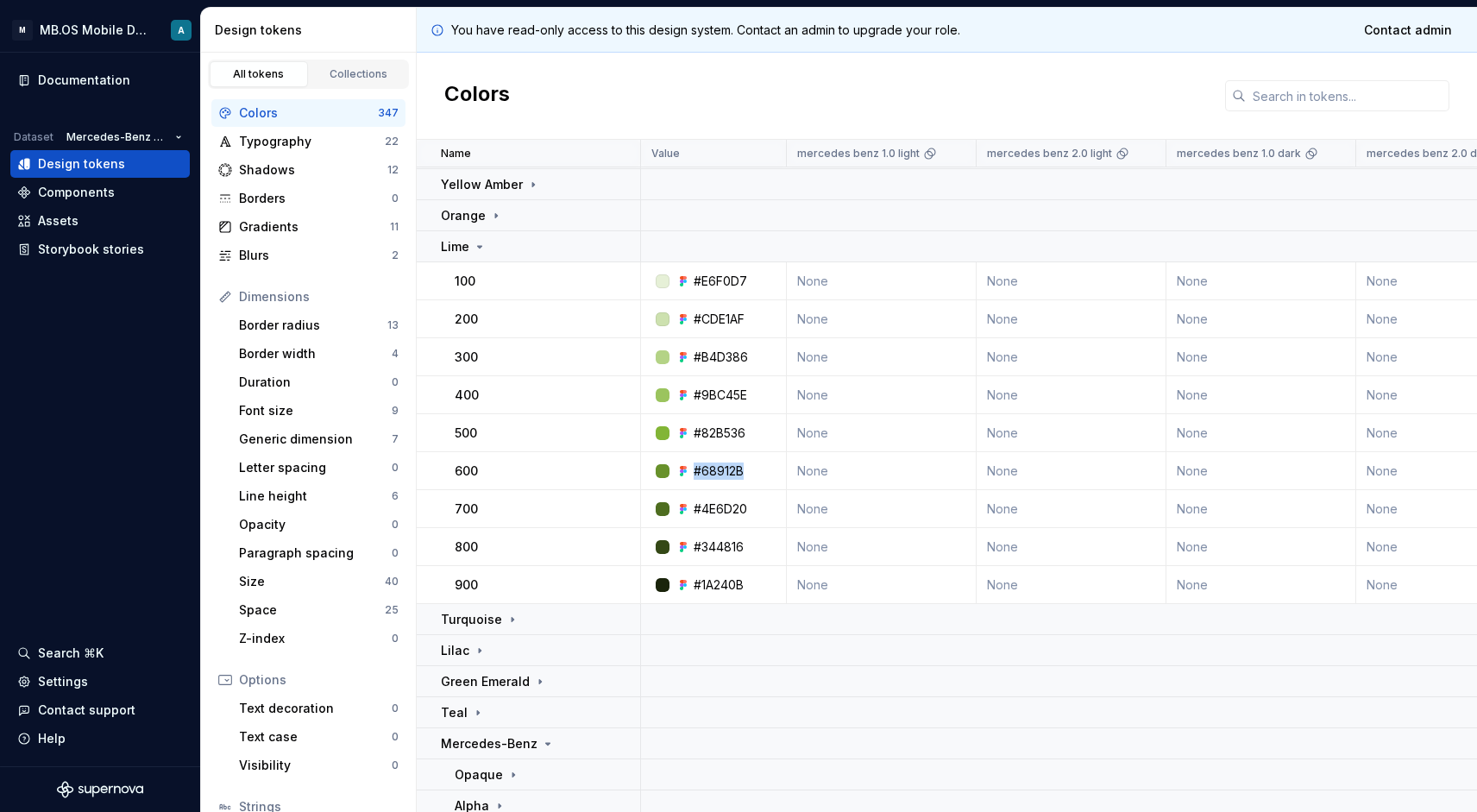
drag, startPoint x: 693, startPoint y: 473, endPoint x: 746, endPoint y: 473, distance: 53.0
click at [746, 473] on div "#68912B" at bounding box center [719, 471] width 133 height 18
drag, startPoint x: 697, startPoint y: 509, endPoint x: 756, endPoint y: 509, distance: 59.0
click at [756, 509] on div "#4E6D20" at bounding box center [719, 509] width 133 height 18
drag, startPoint x: 694, startPoint y: 544, endPoint x: 776, endPoint y: 544, distance: 82.0
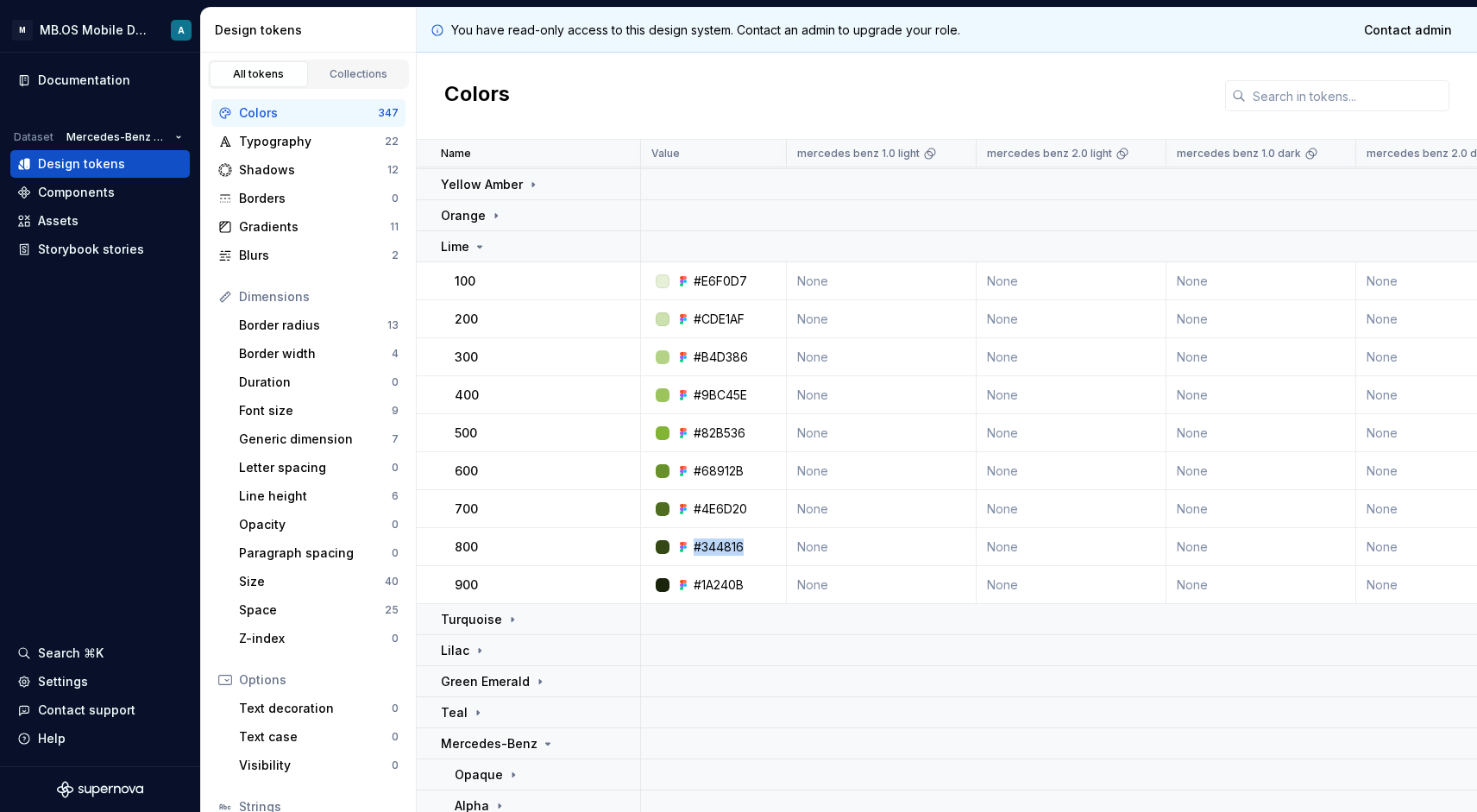
click at [776, 544] on div "#344816" at bounding box center [719, 546] width 133 height 18
drag, startPoint x: 696, startPoint y: 585, endPoint x: 763, endPoint y: 585, distance: 67.0
click at [763, 585] on div "#1A240B" at bounding box center [719, 585] width 133 height 18
click at [471, 248] on div "Lime" at bounding box center [463, 246] width 46 height 18
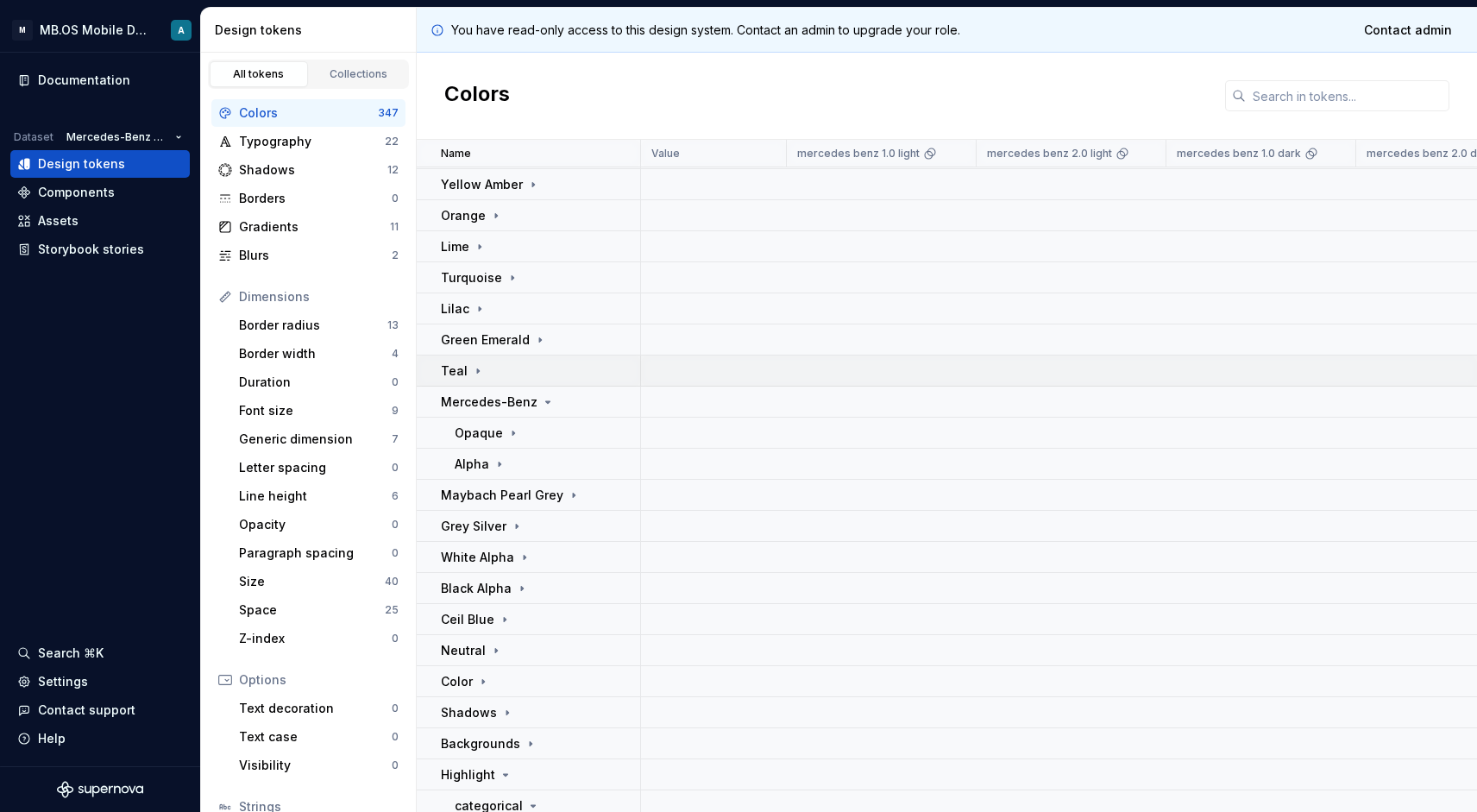
click at [471, 358] on td "Teal" at bounding box center [529, 370] width 225 height 31
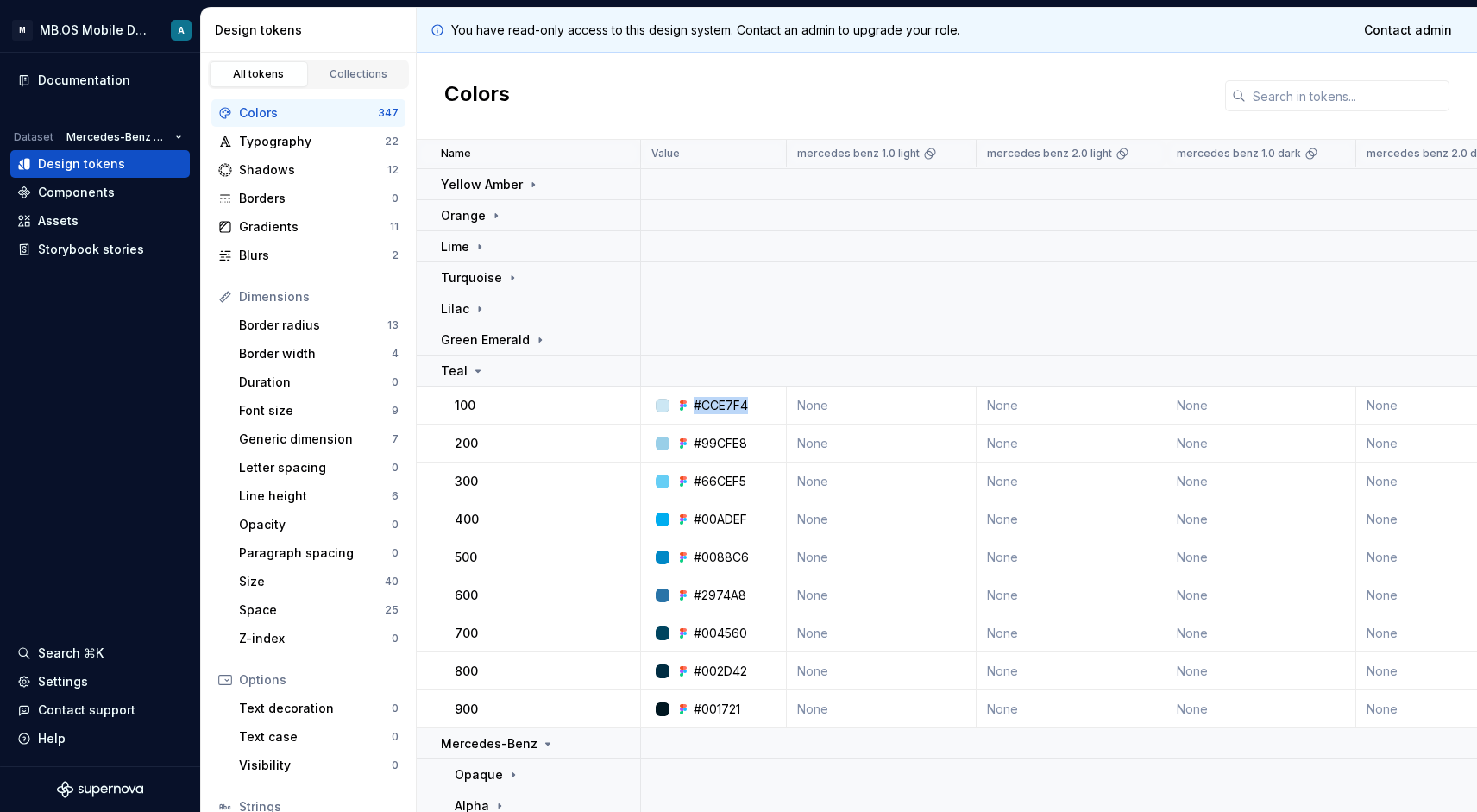
drag, startPoint x: 693, startPoint y: 406, endPoint x: 749, endPoint y: 404, distance: 56.0
click at [749, 404] on div "#CCE7F4" at bounding box center [719, 406] width 133 height 18
drag, startPoint x: 695, startPoint y: 441, endPoint x: 752, endPoint y: 441, distance: 57.0
click at [752, 441] on div "#99CFE8" at bounding box center [719, 443] width 133 height 18
drag, startPoint x: 694, startPoint y: 480, endPoint x: 756, endPoint y: 480, distance: 62.0
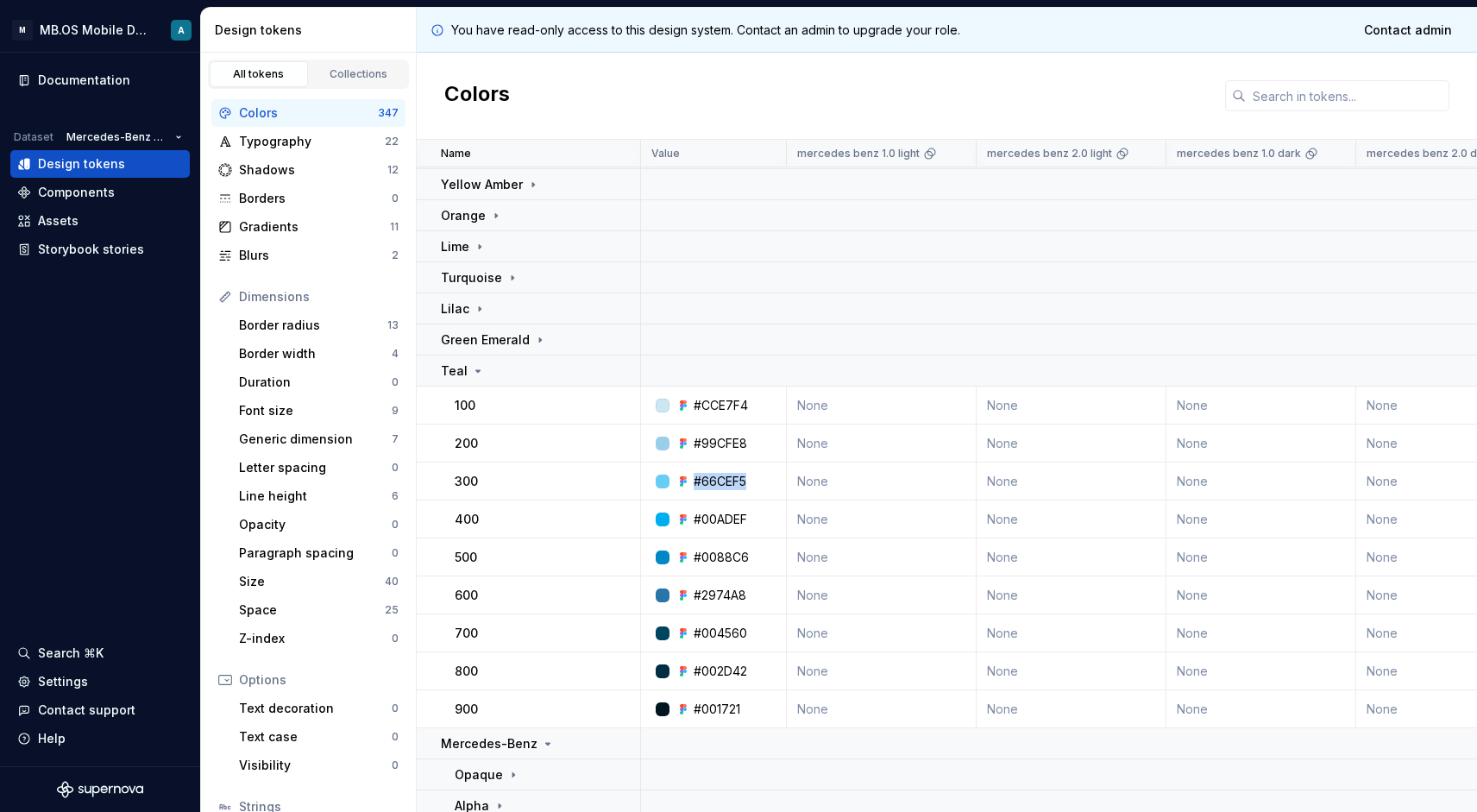
click at [756, 480] on div "#66CEF5" at bounding box center [719, 481] width 133 height 18
drag, startPoint x: 693, startPoint y: 517, endPoint x: 766, endPoint y: 517, distance: 73.0
click at [766, 517] on div "#00ADEF" at bounding box center [719, 519] width 133 height 18
drag, startPoint x: 693, startPoint y: 555, endPoint x: 808, endPoint y: 555, distance: 115.0
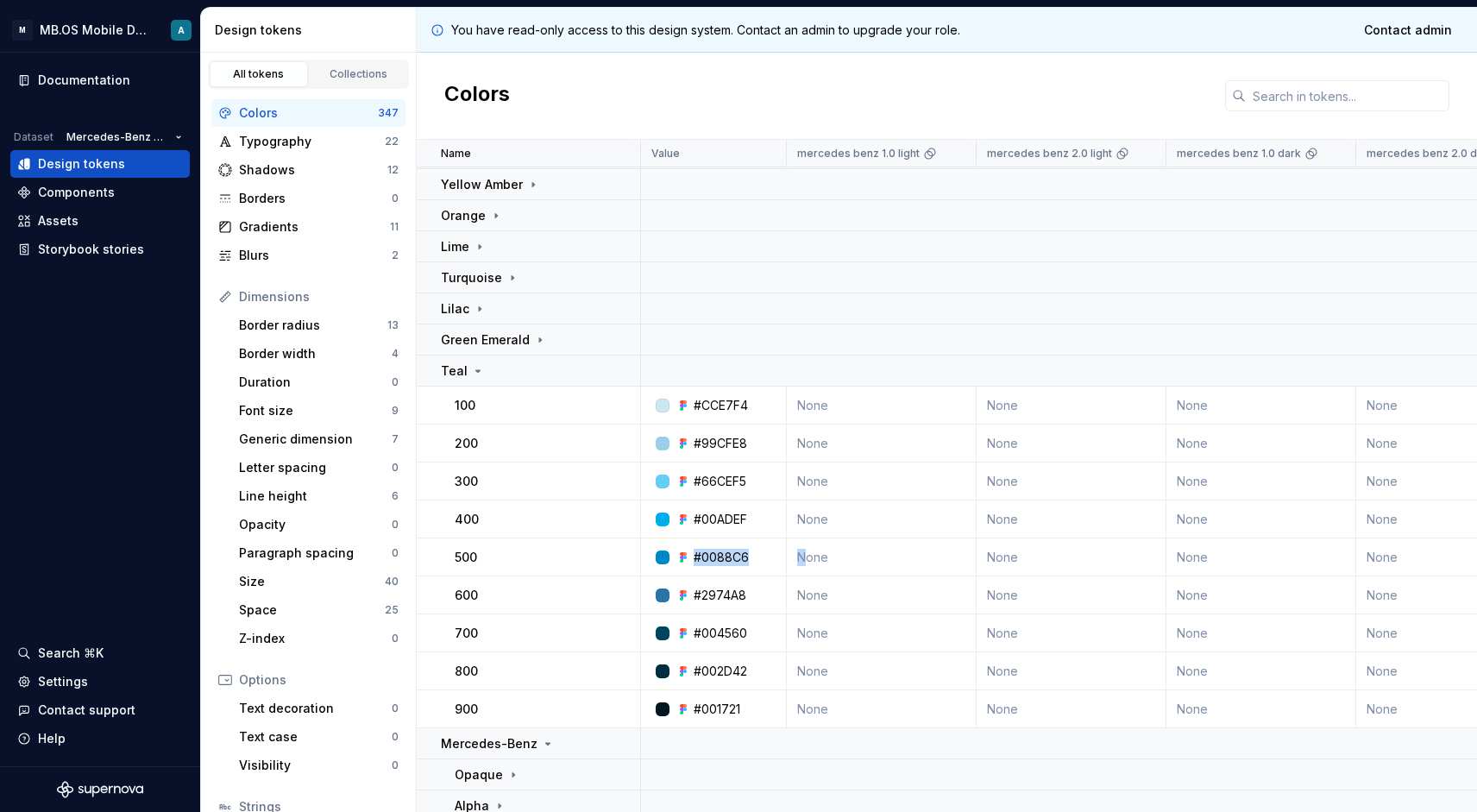
click at [752, 553] on div "#0088C6" at bounding box center [719, 557] width 133 height 18
click at [719, 560] on div "#0088C6" at bounding box center [721, 557] width 55 height 18
click at [733, 595] on div "#2974A8" at bounding box center [720, 595] width 52 height 18
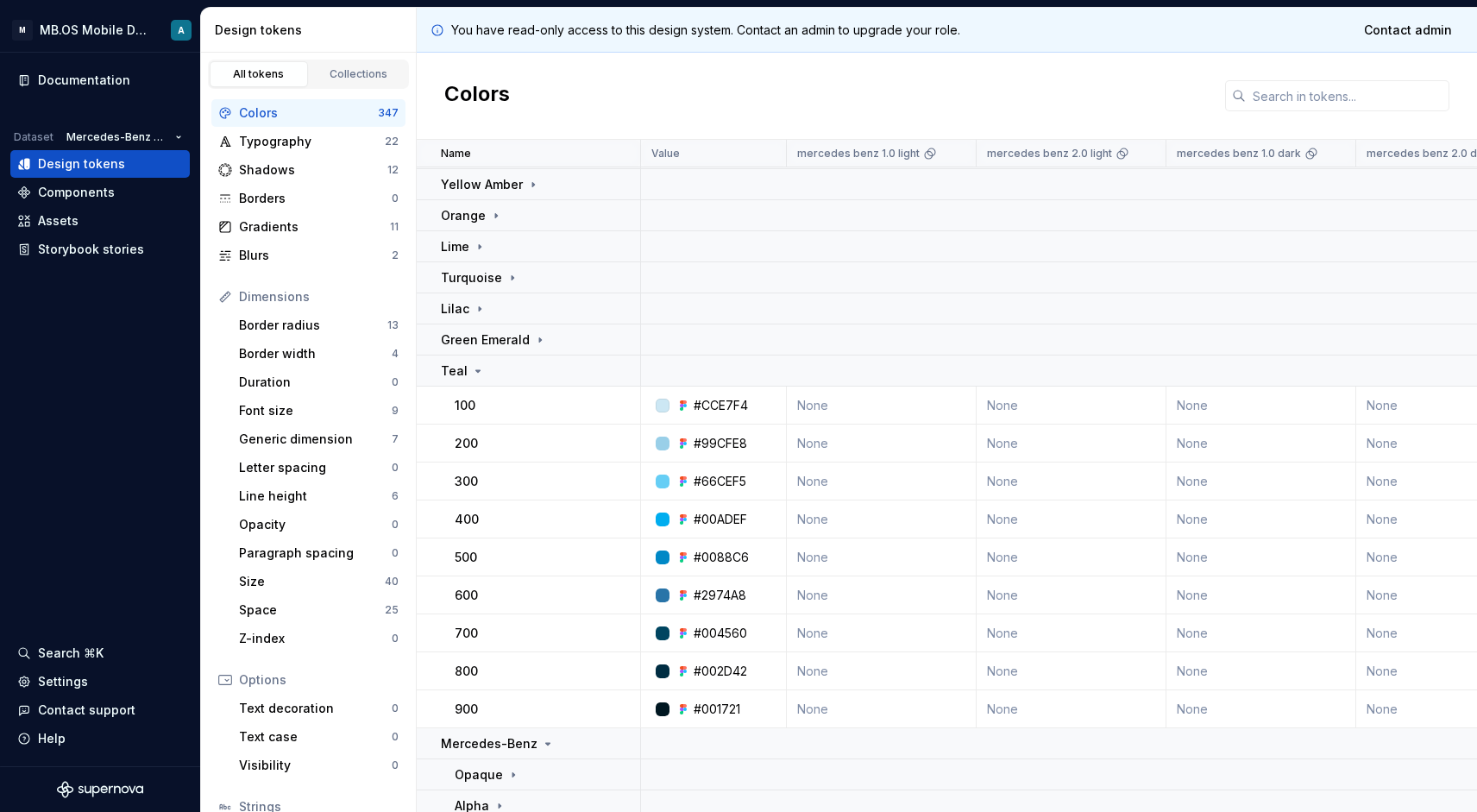
click at [720, 634] on div "#004560" at bounding box center [720, 633] width 53 height 18
click at [723, 673] on div "#002D42" at bounding box center [720, 671] width 53 height 18
click at [727, 704] on div "#001721" at bounding box center [717, 709] width 47 height 18
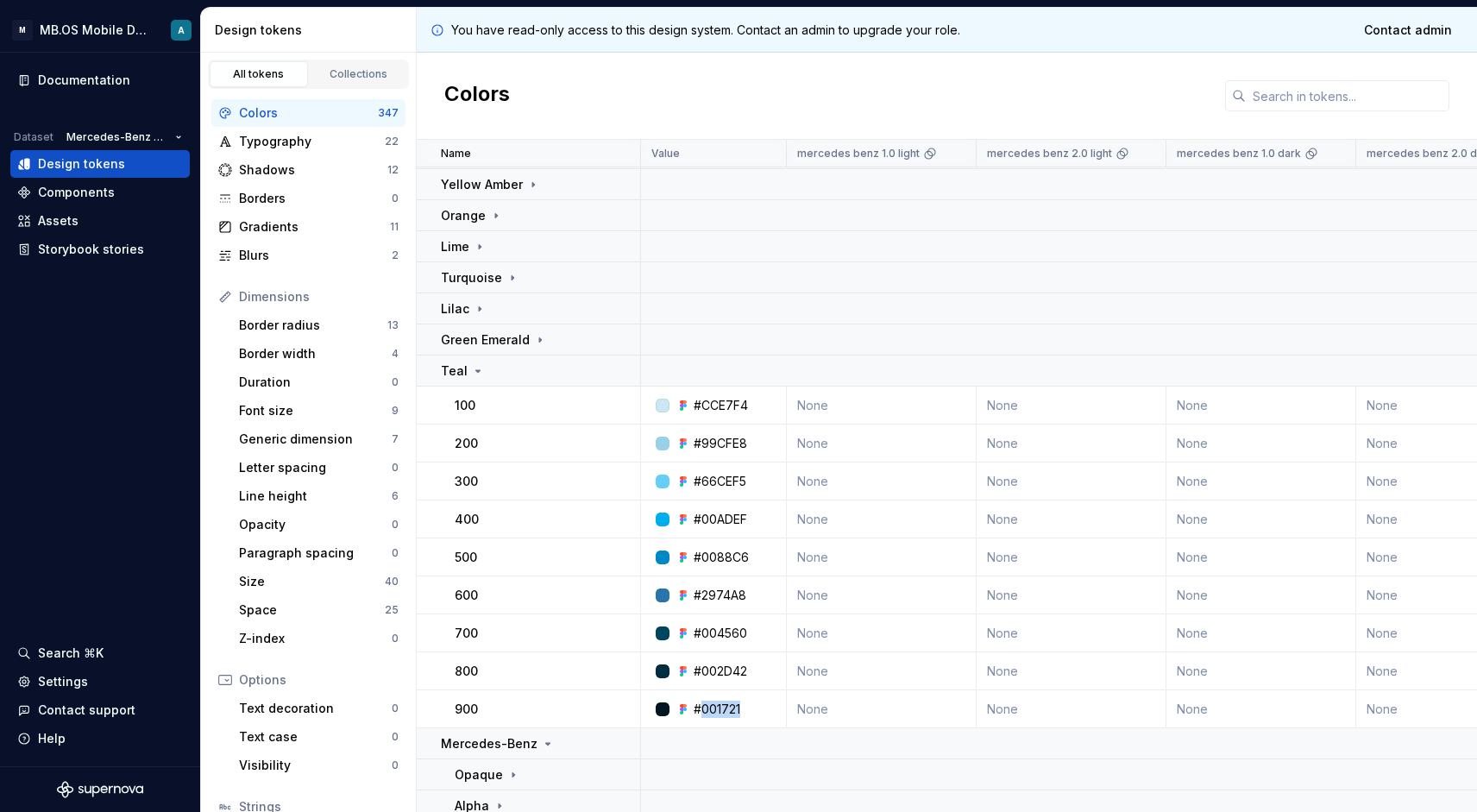
click at [727, 704] on div "#001721" at bounding box center [717, 709] width 47 height 18
click at [482, 364] on div "Teal" at bounding box center [540, 371] width 199 height 18
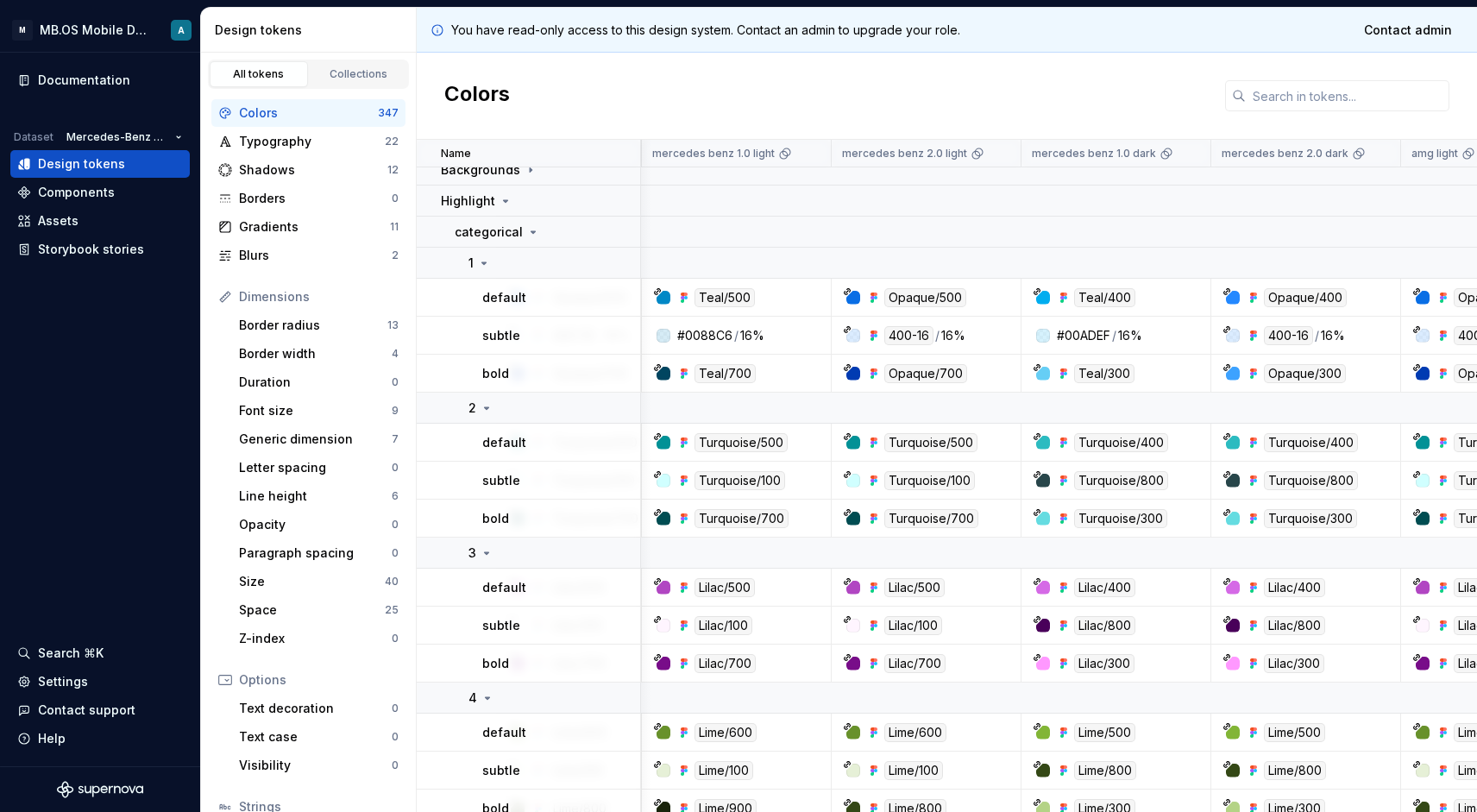
scroll to position [613, 145]
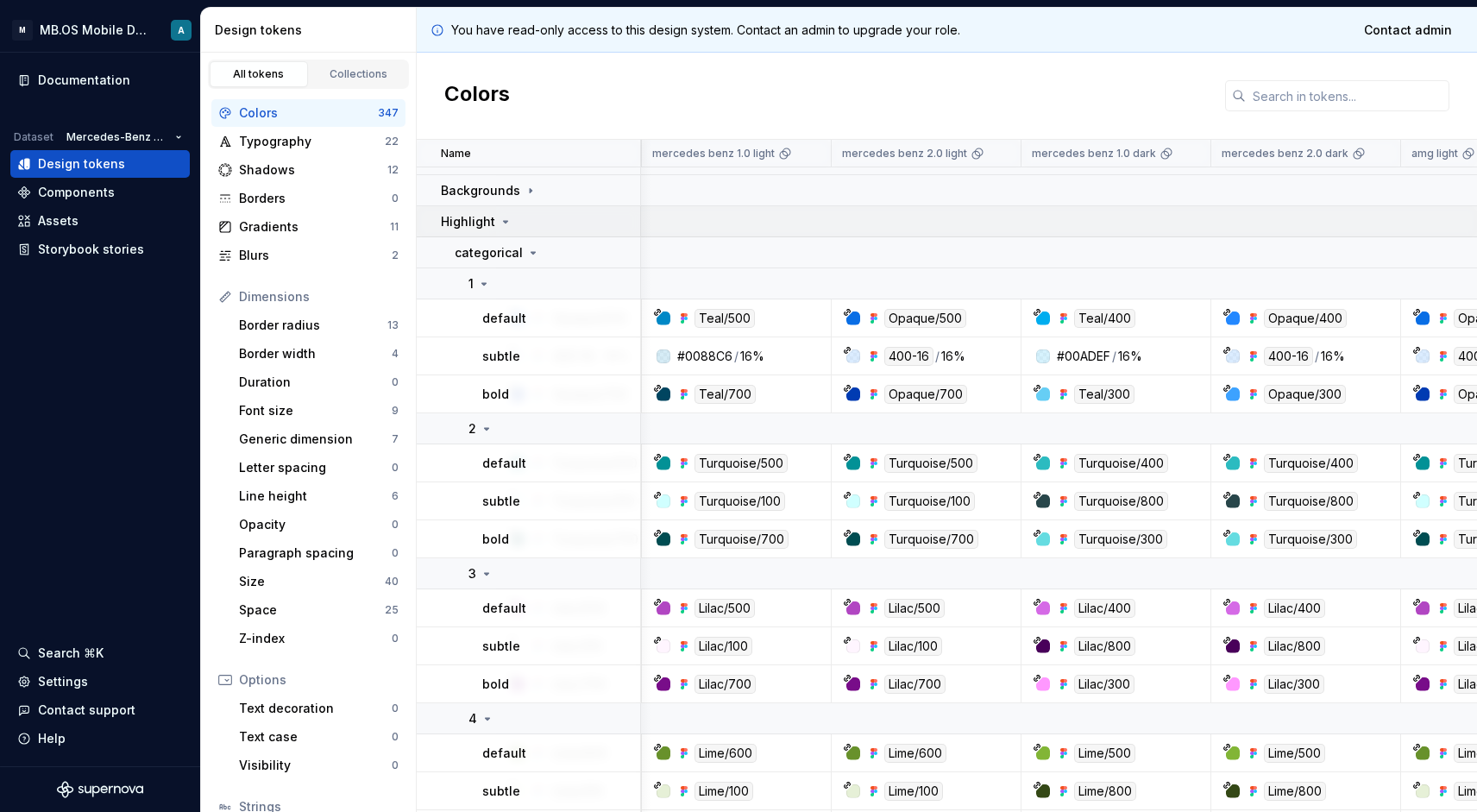
click at [485, 226] on p "Highlight" at bounding box center [468, 222] width 54 height 18
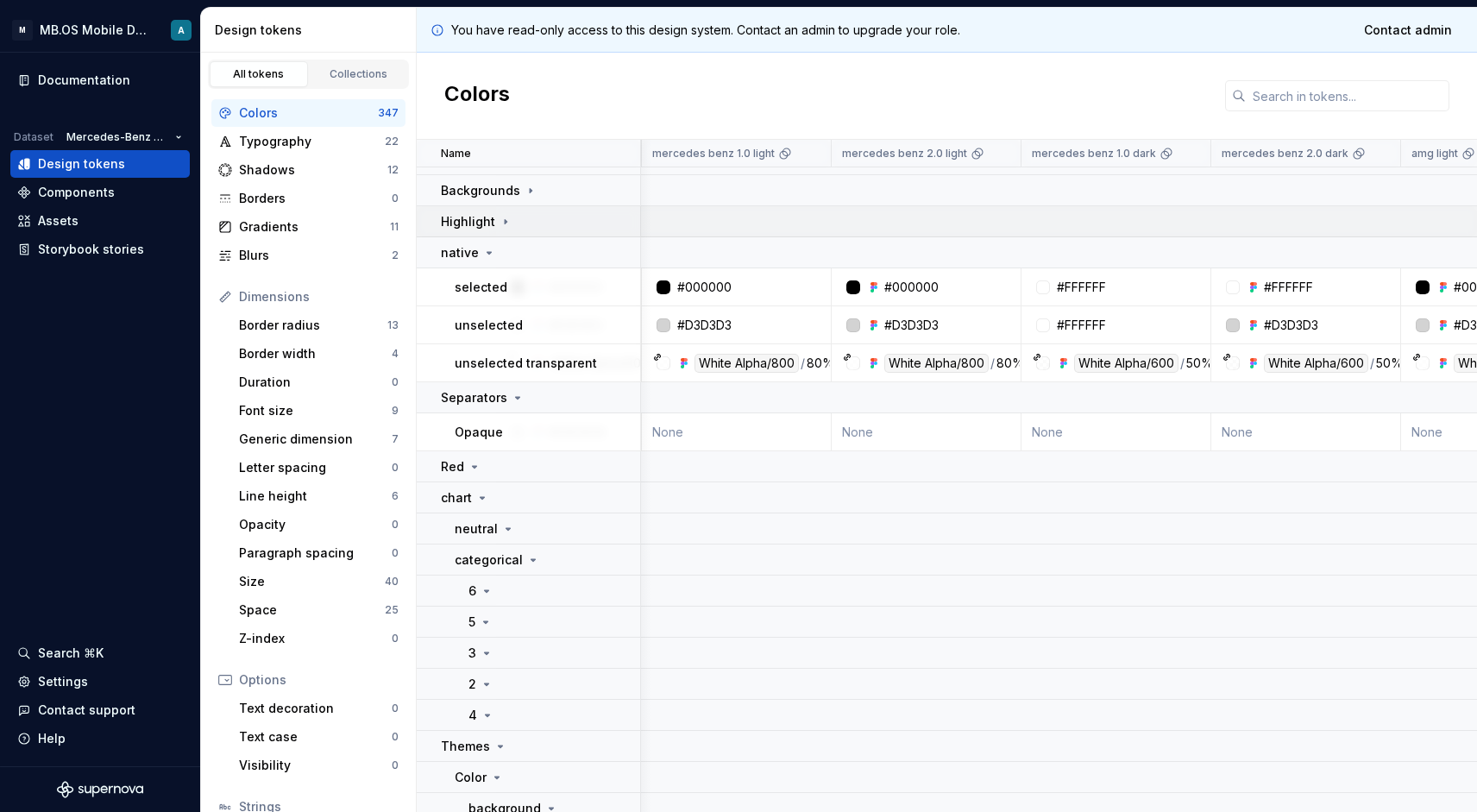
click at [485, 226] on p "Highlight" at bounding box center [468, 222] width 54 height 18
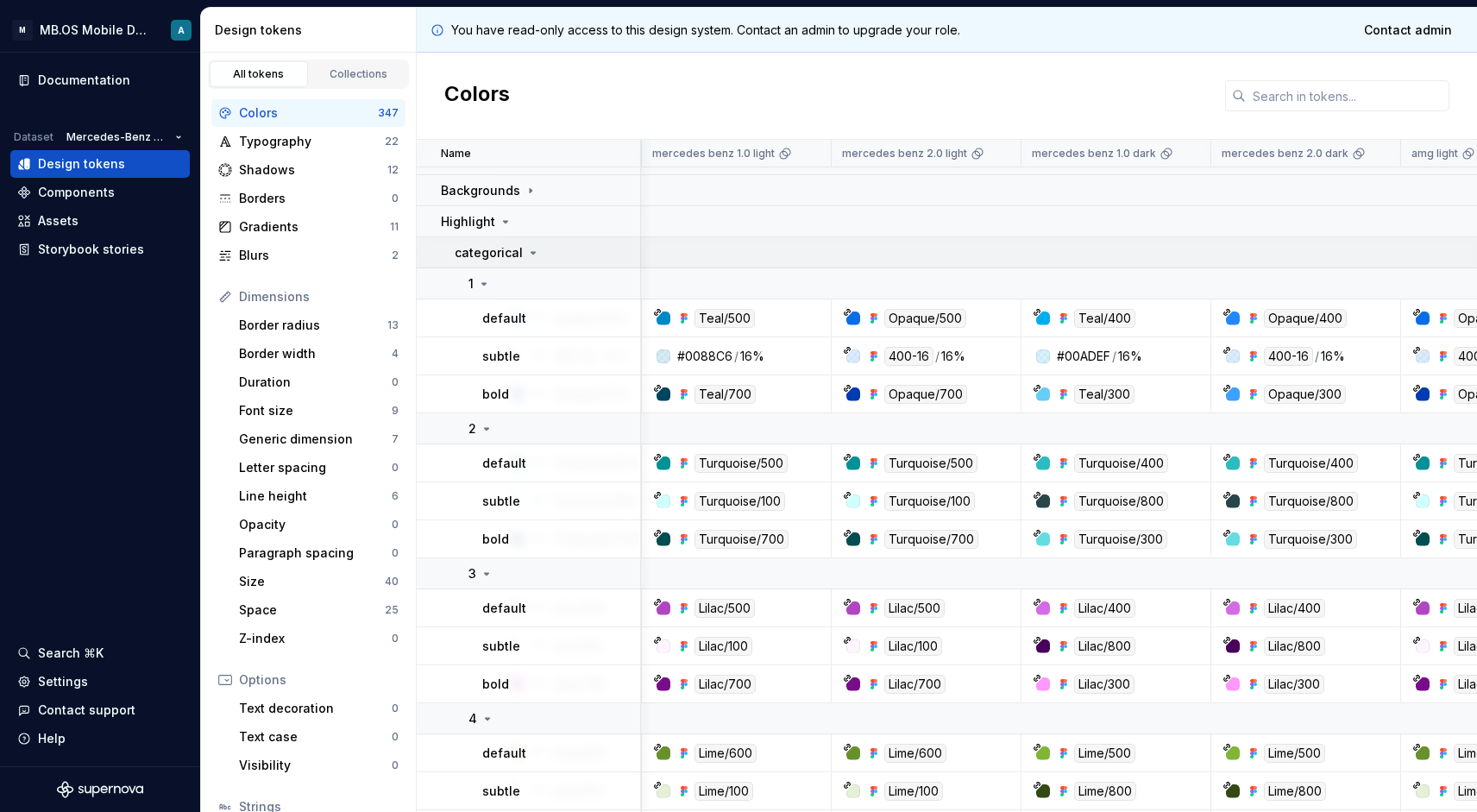
click at [504, 248] on p "categorical" at bounding box center [489, 253] width 68 height 18
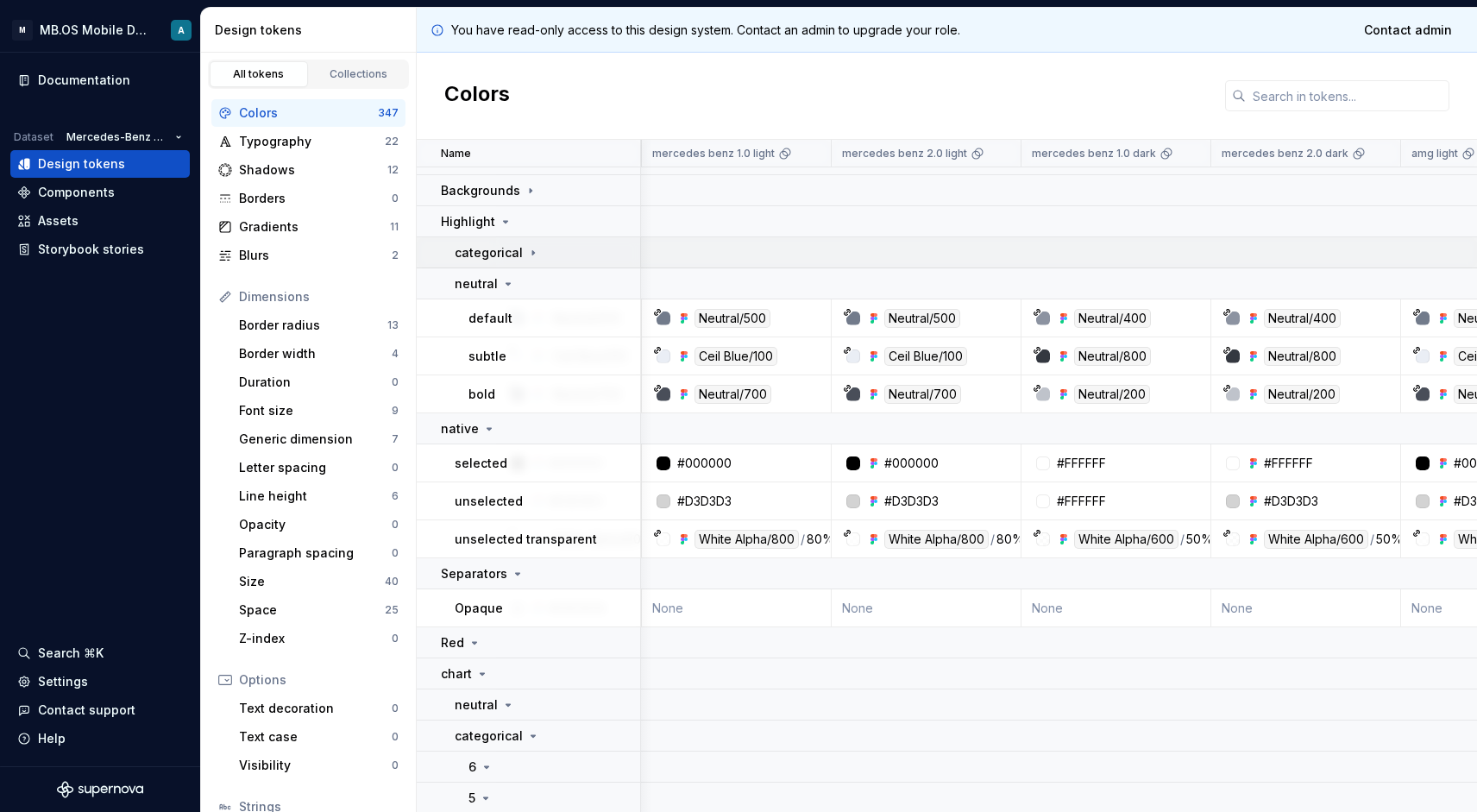
click at [504, 248] on p "categorical" at bounding box center [489, 253] width 68 height 18
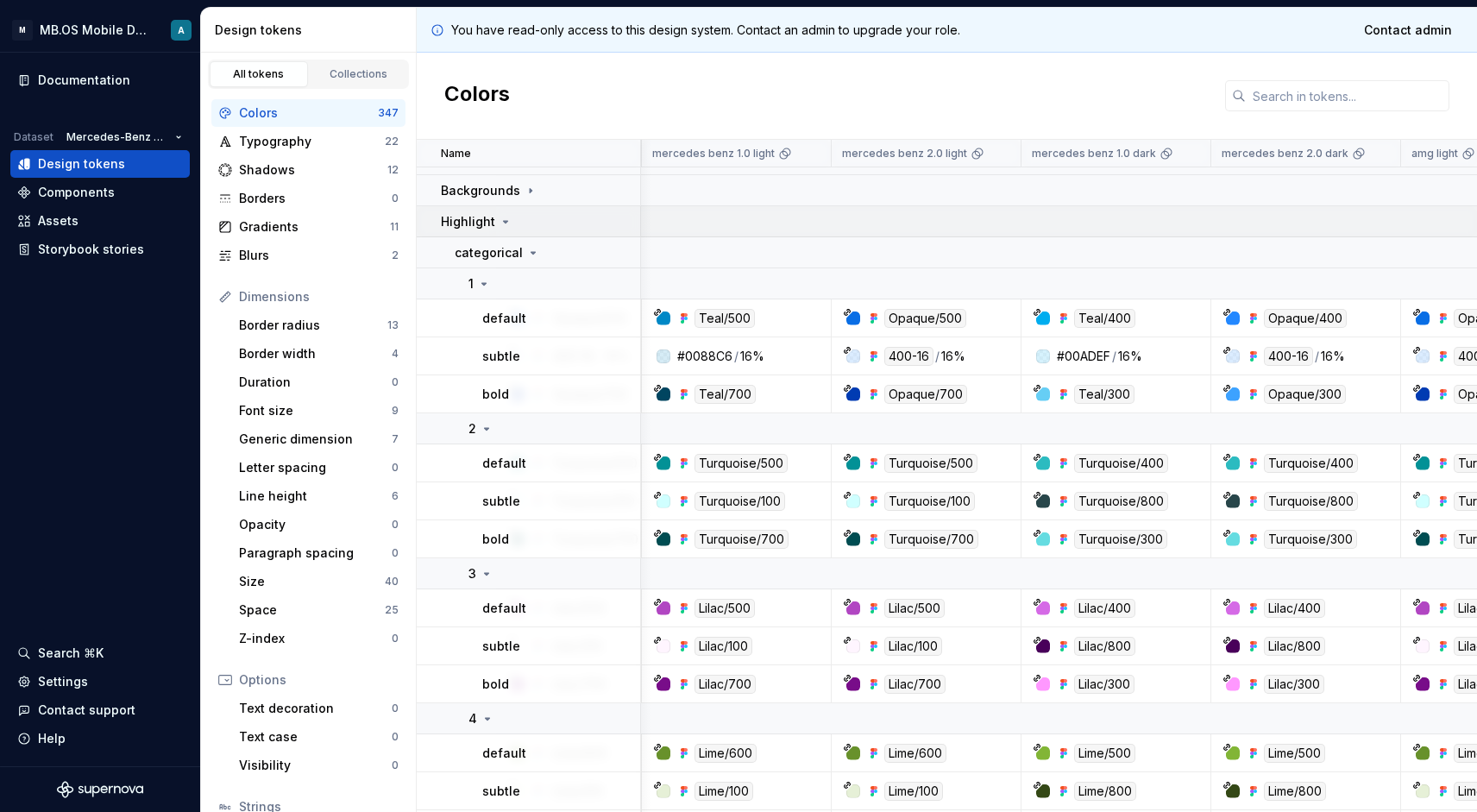
click at [487, 227] on p "Highlight" at bounding box center [468, 222] width 54 height 18
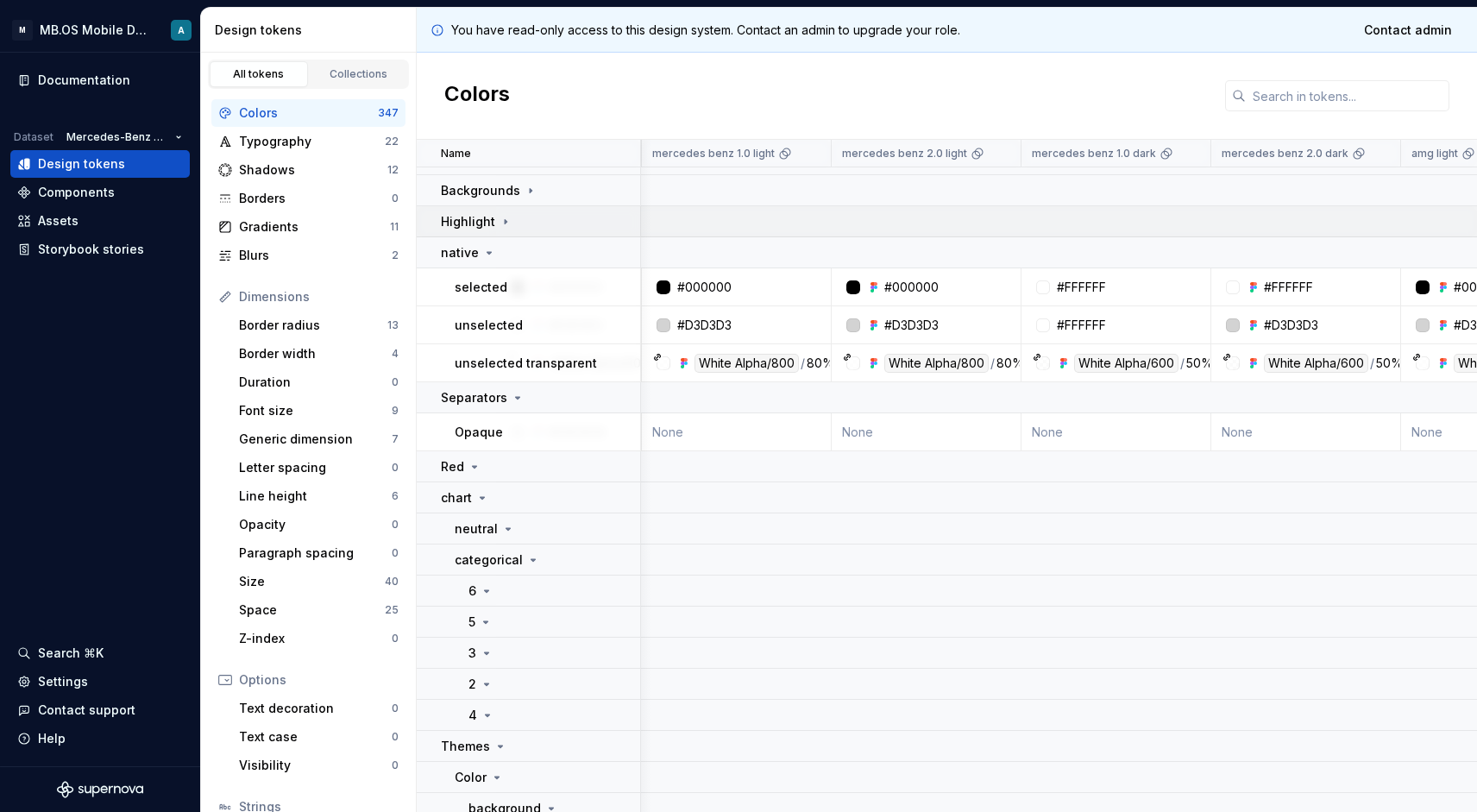
click at [487, 227] on p "Highlight" at bounding box center [468, 222] width 54 height 18
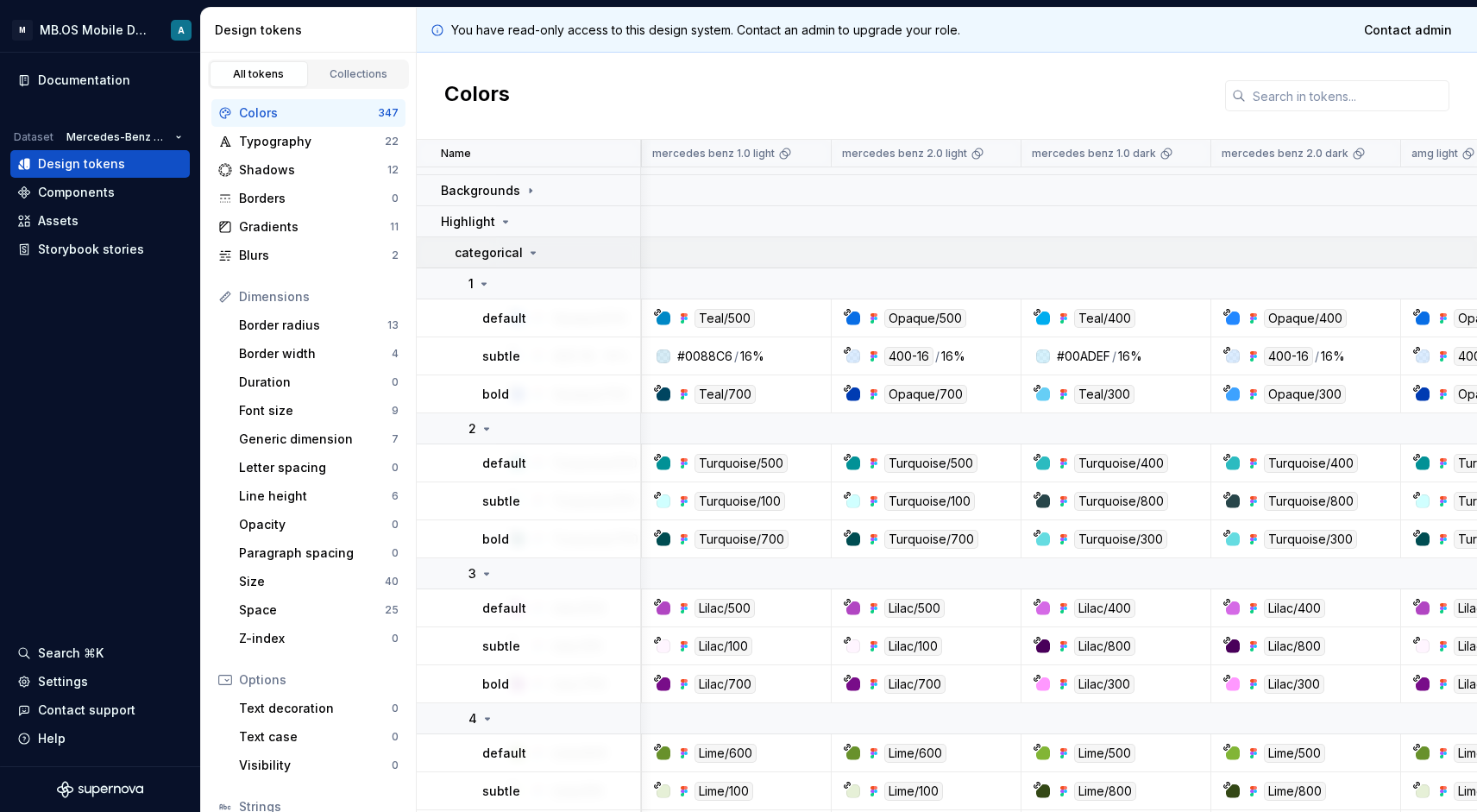
click at [497, 245] on p "categorical" at bounding box center [489, 253] width 68 height 18
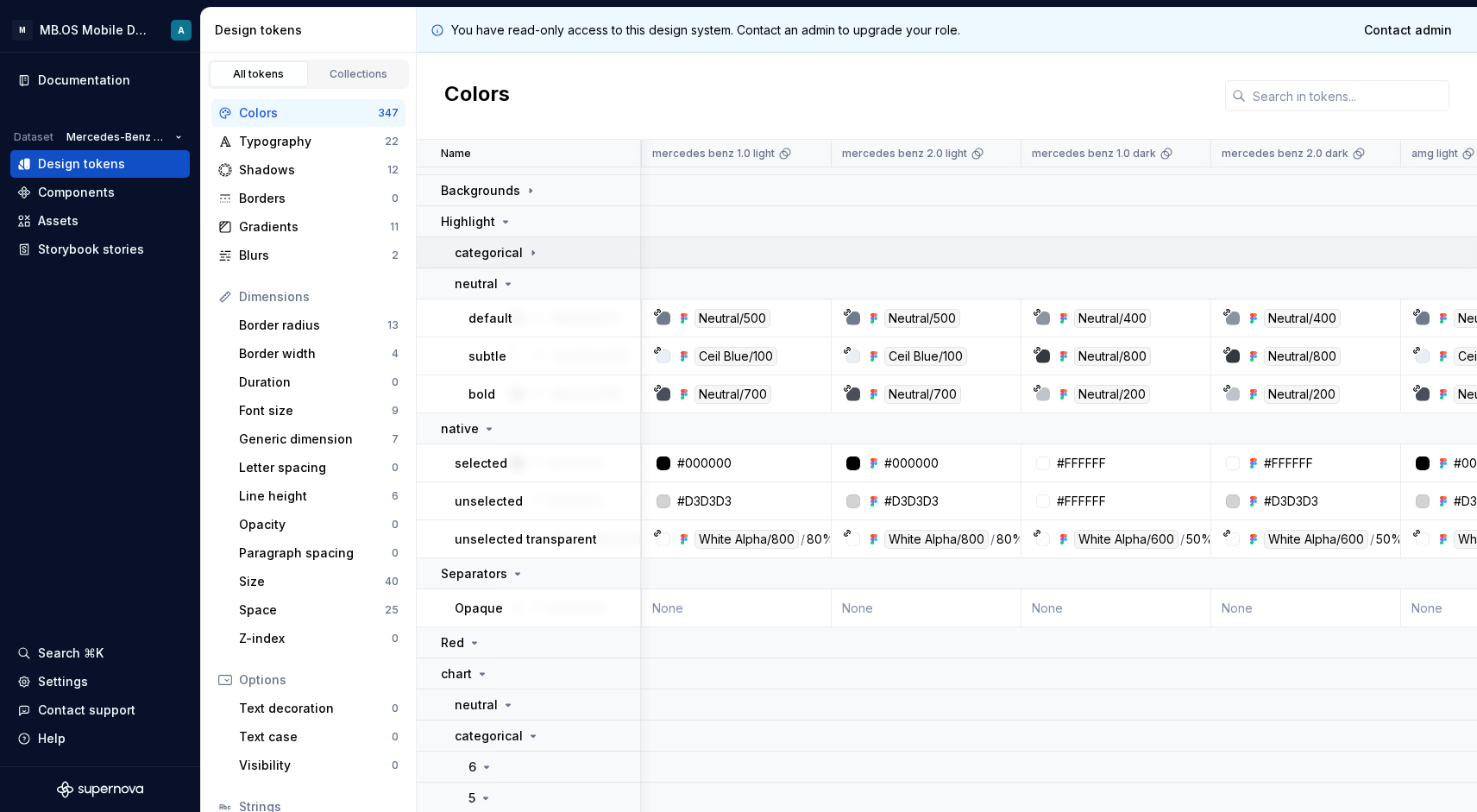
click at [497, 245] on p "categorical" at bounding box center [489, 253] width 68 height 18
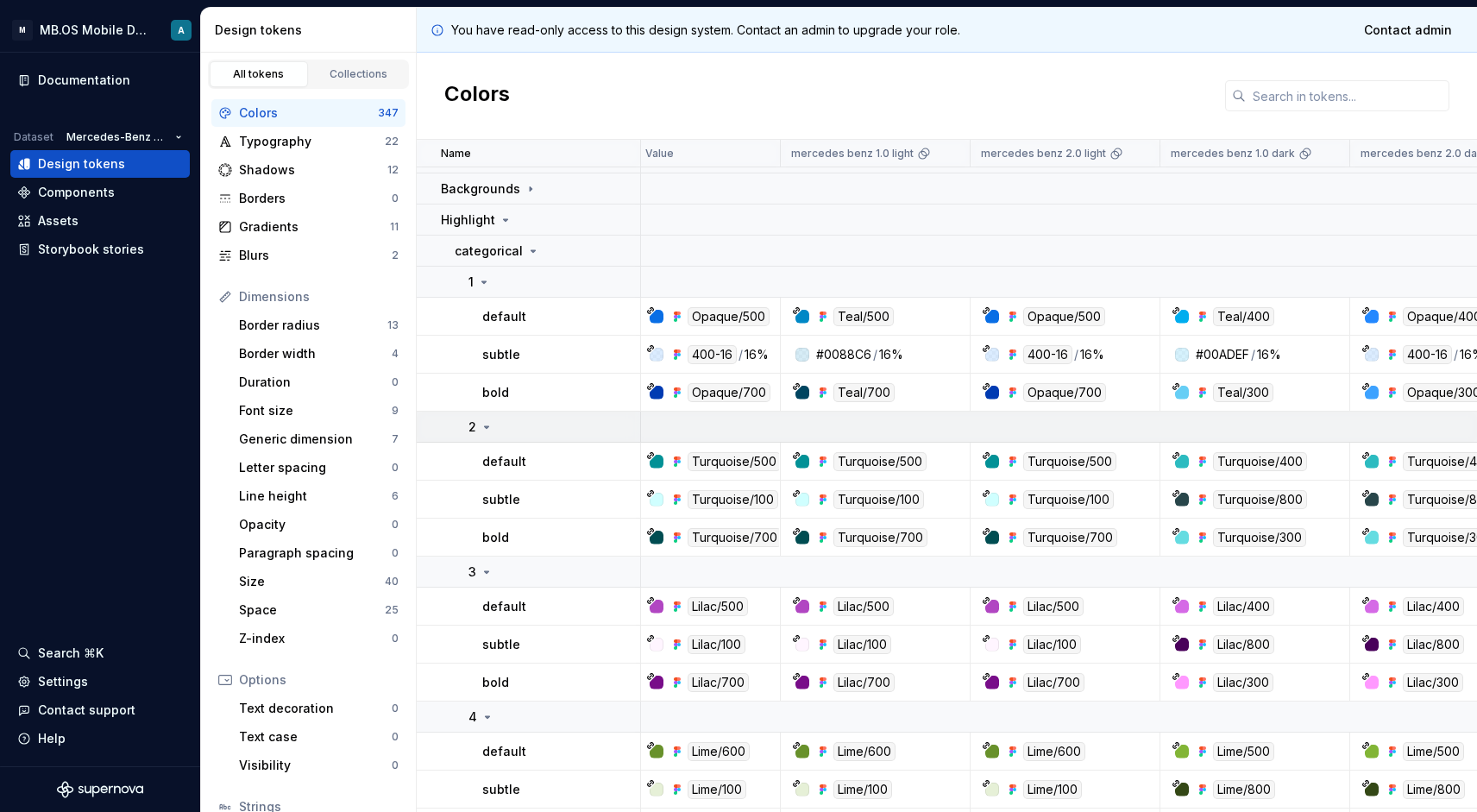
scroll to position [615, -1]
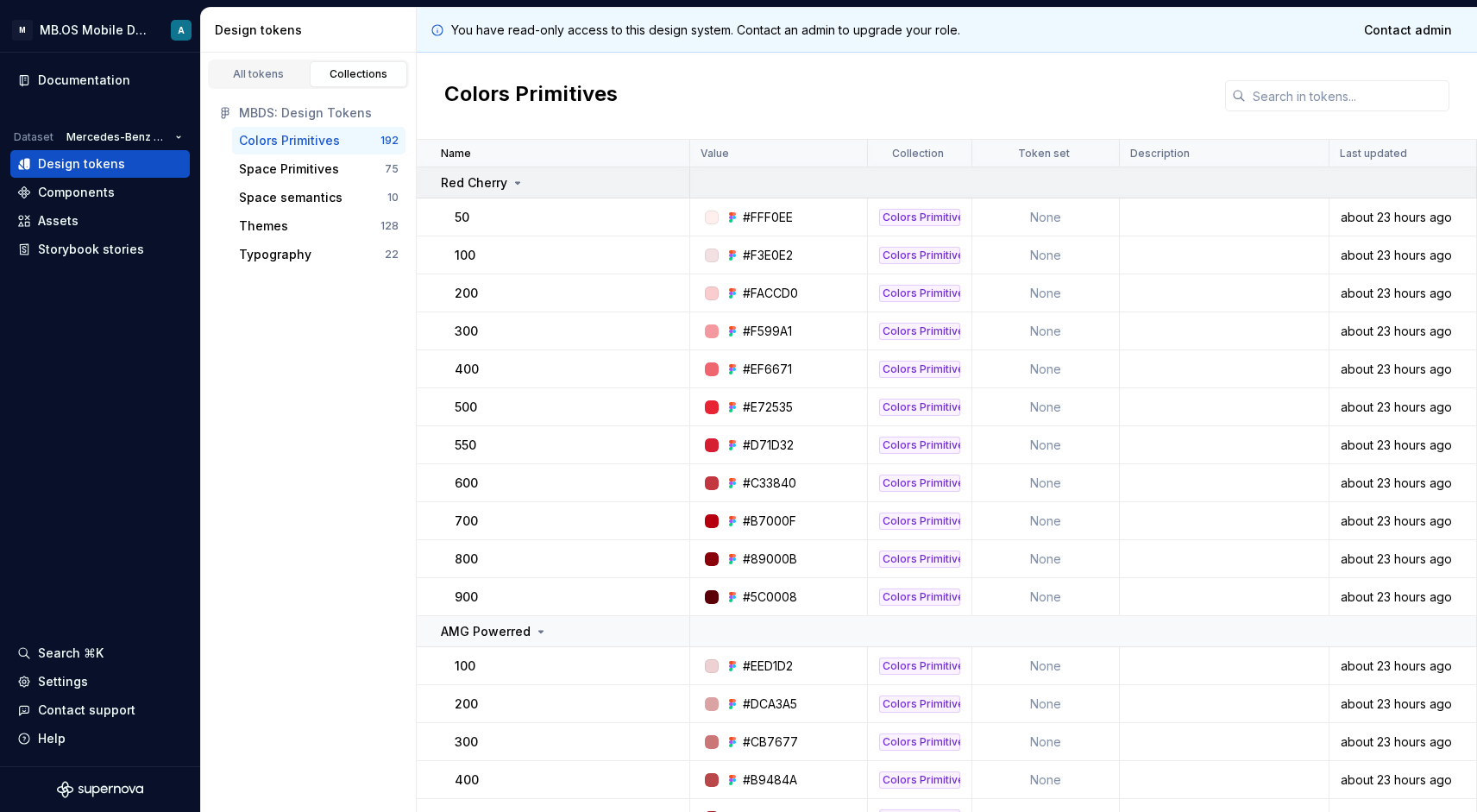
click at [495, 186] on p "Red Cherry" at bounding box center [474, 183] width 66 height 18
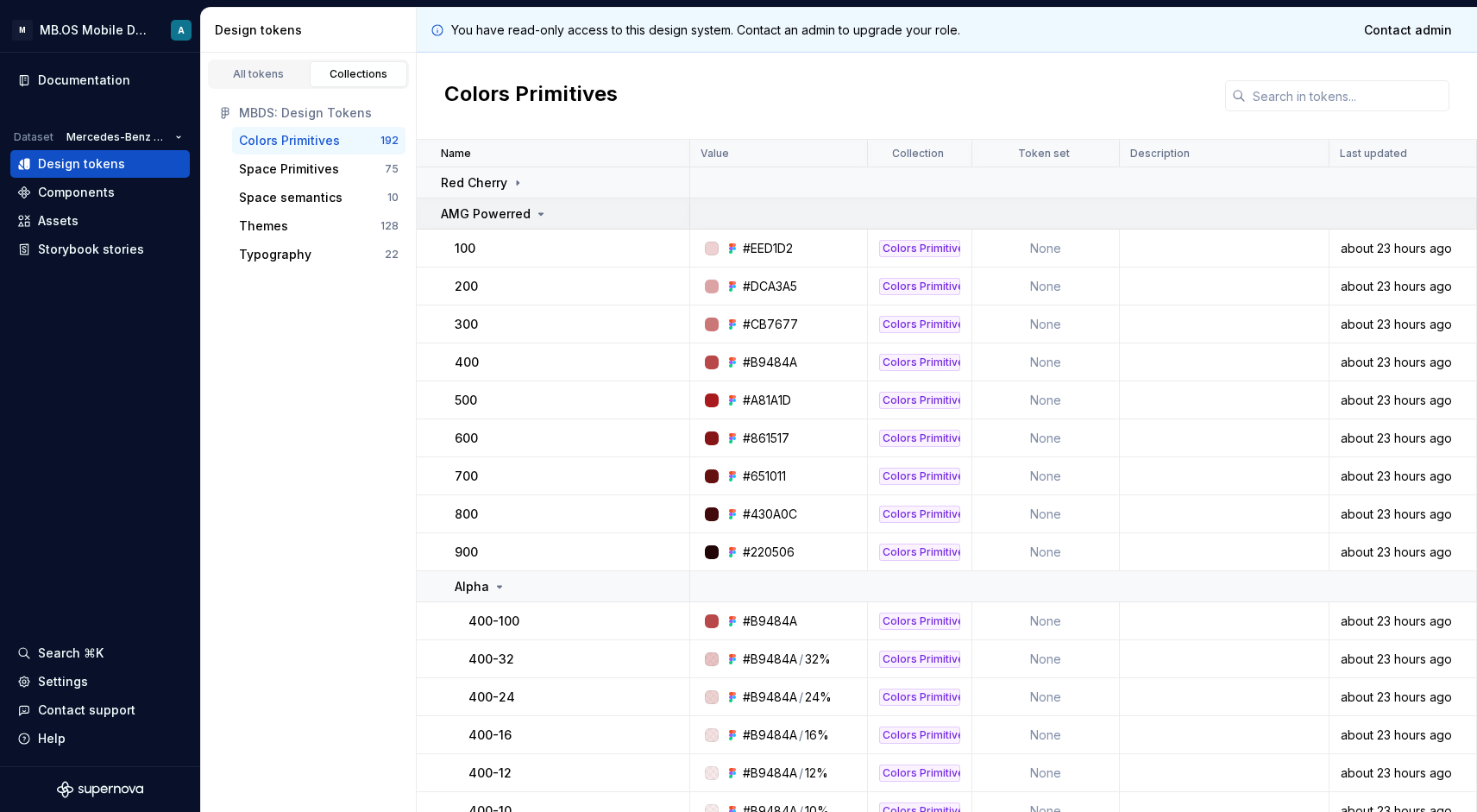
click at [490, 217] on p "AMG Powerred" at bounding box center [486, 213] width 90 height 18
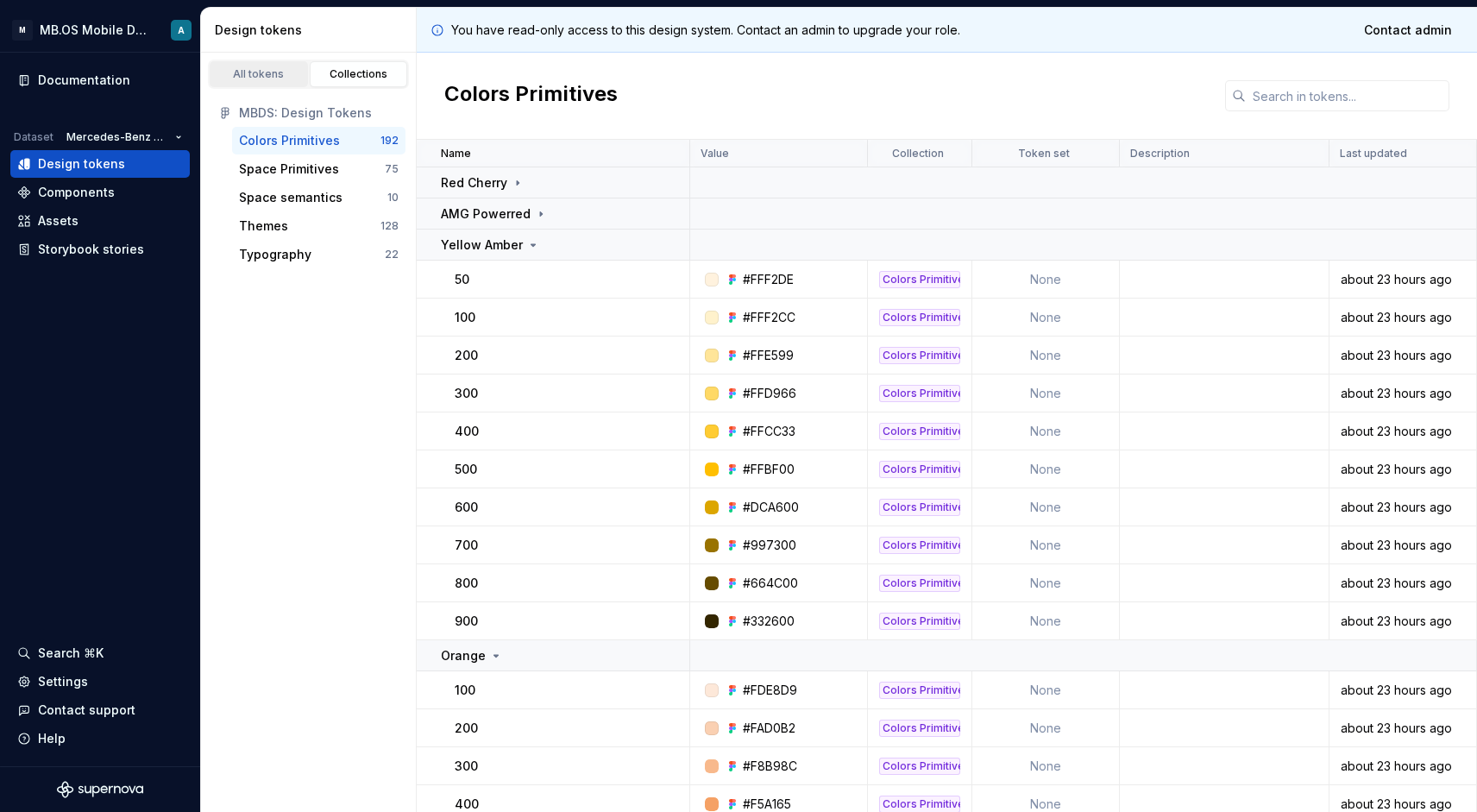
click at [263, 64] on link "All tokens" at bounding box center [259, 75] width 99 height 26
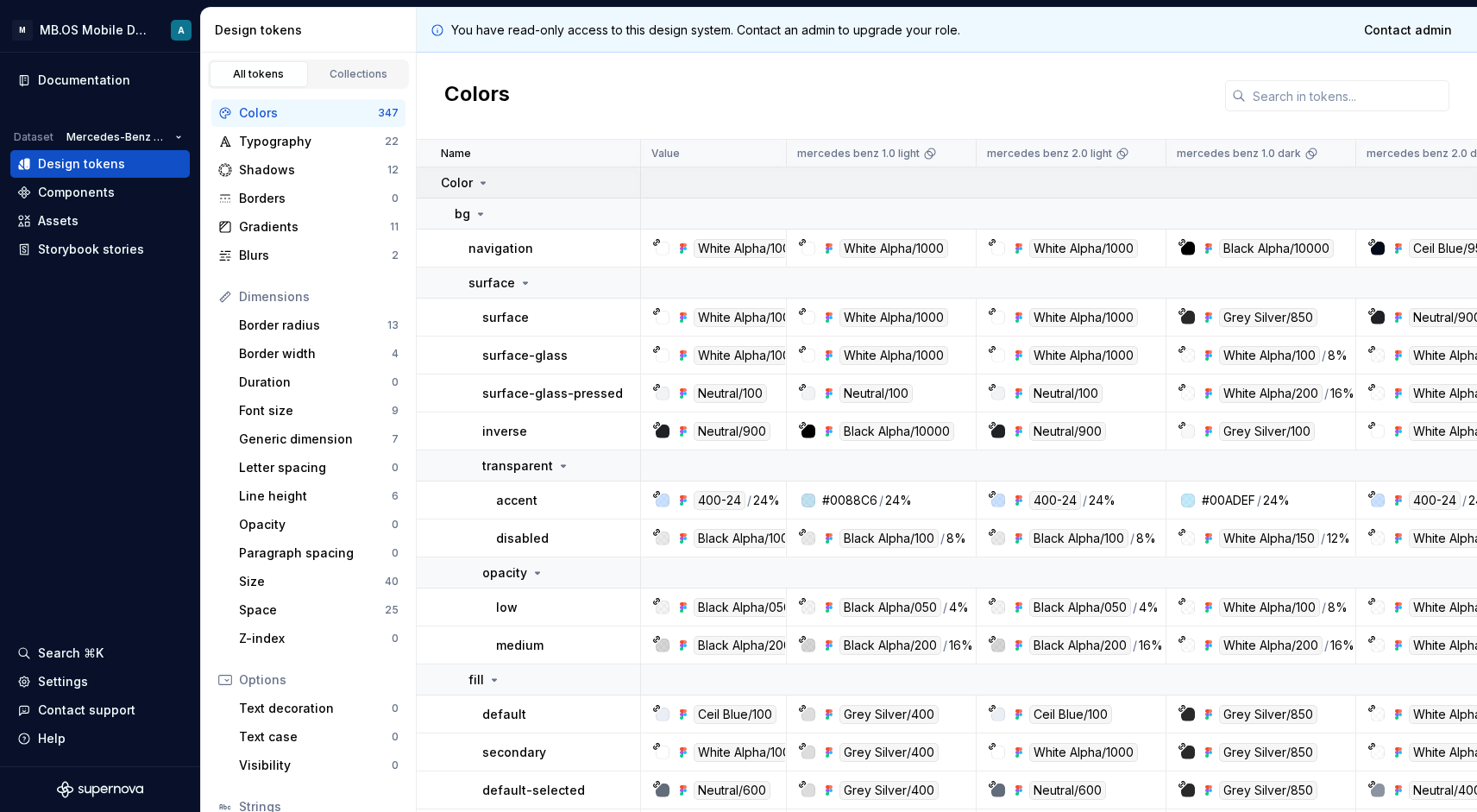
click at [473, 186] on div "Color" at bounding box center [465, 183] width 49 height 18
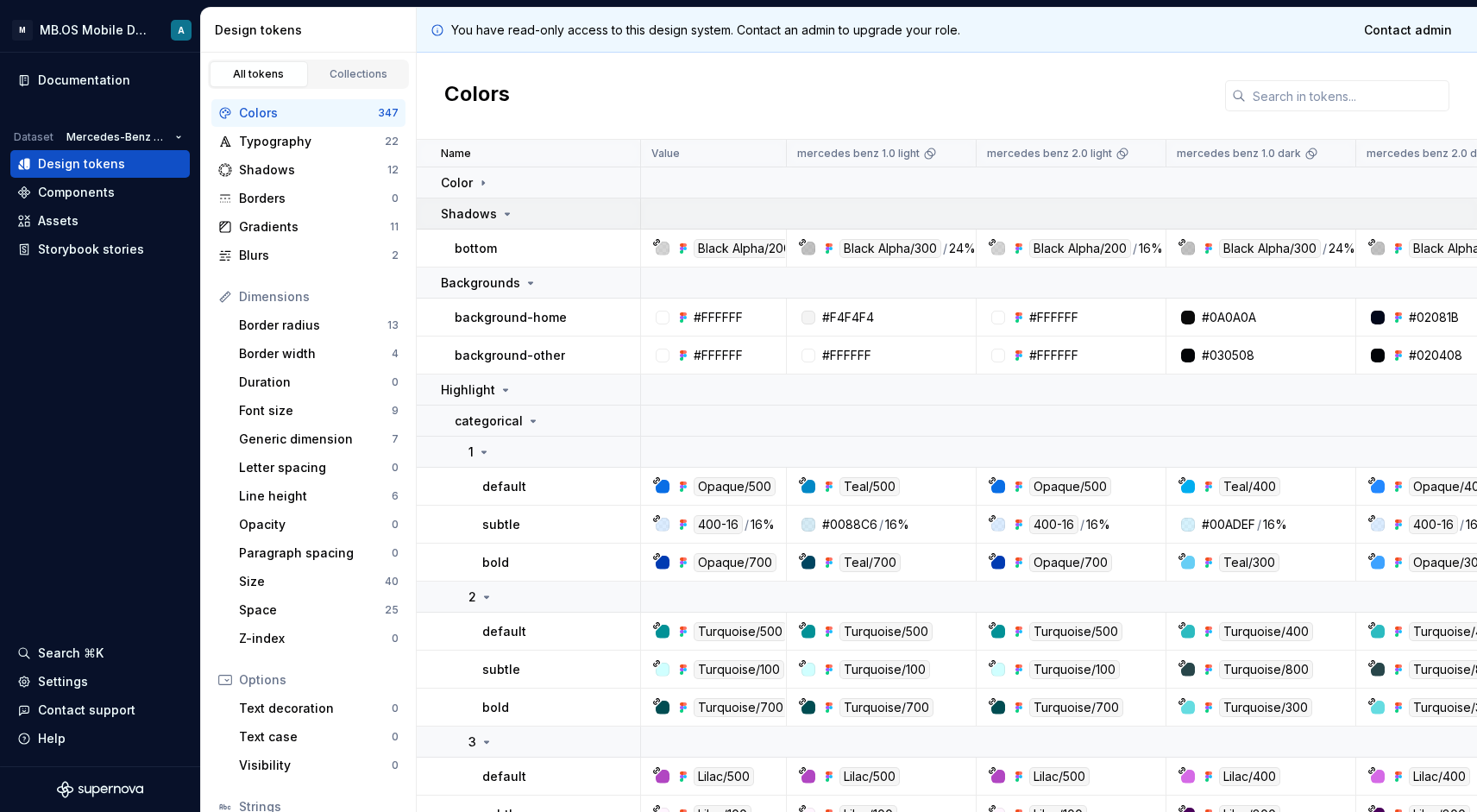
click at [491, 225] on td "Shadows" at bounding box center [529, 213] width 225 height 31
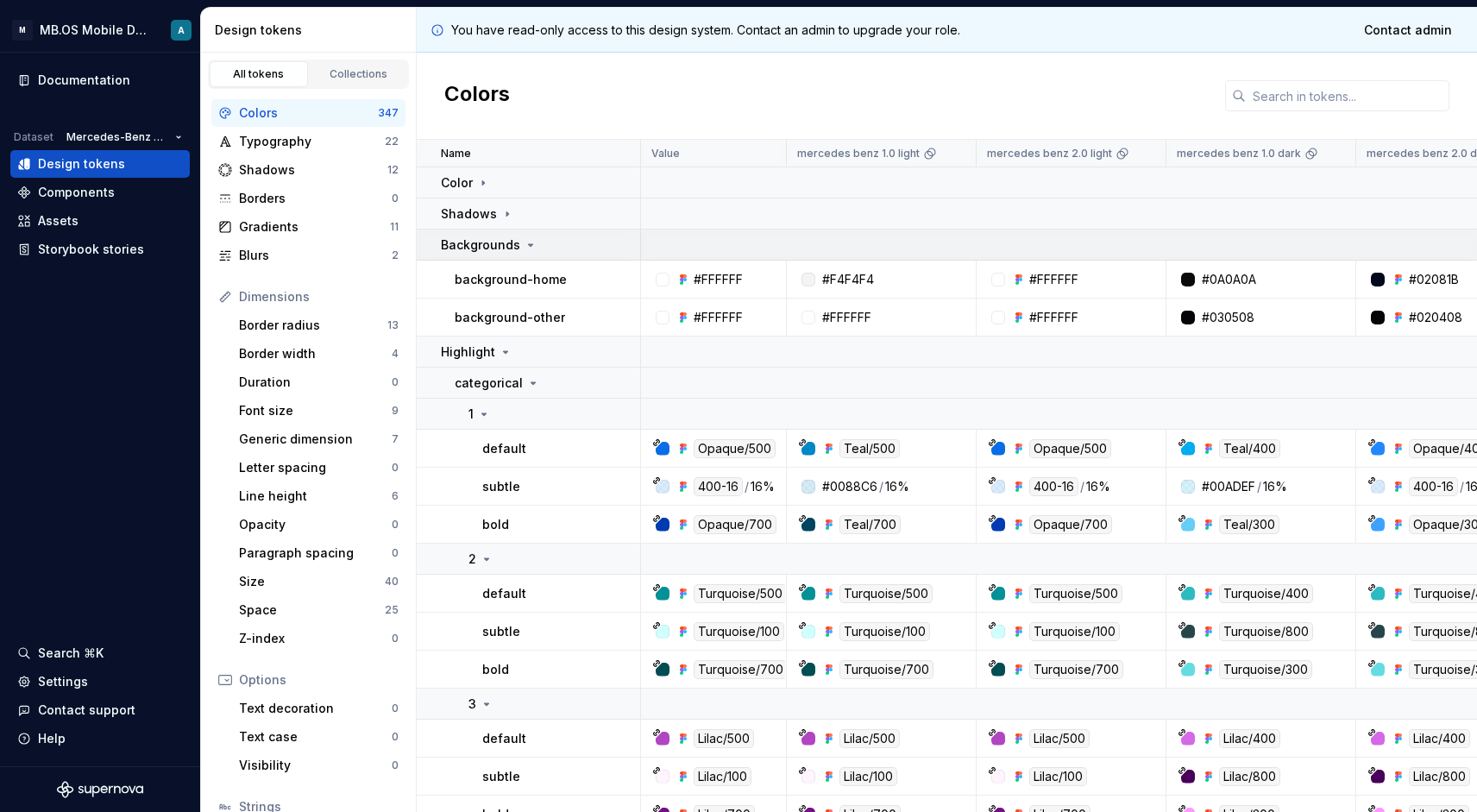
click at [498, 241] on p "Backgrounds" at bounding box center [480, 245] width 79 height 18
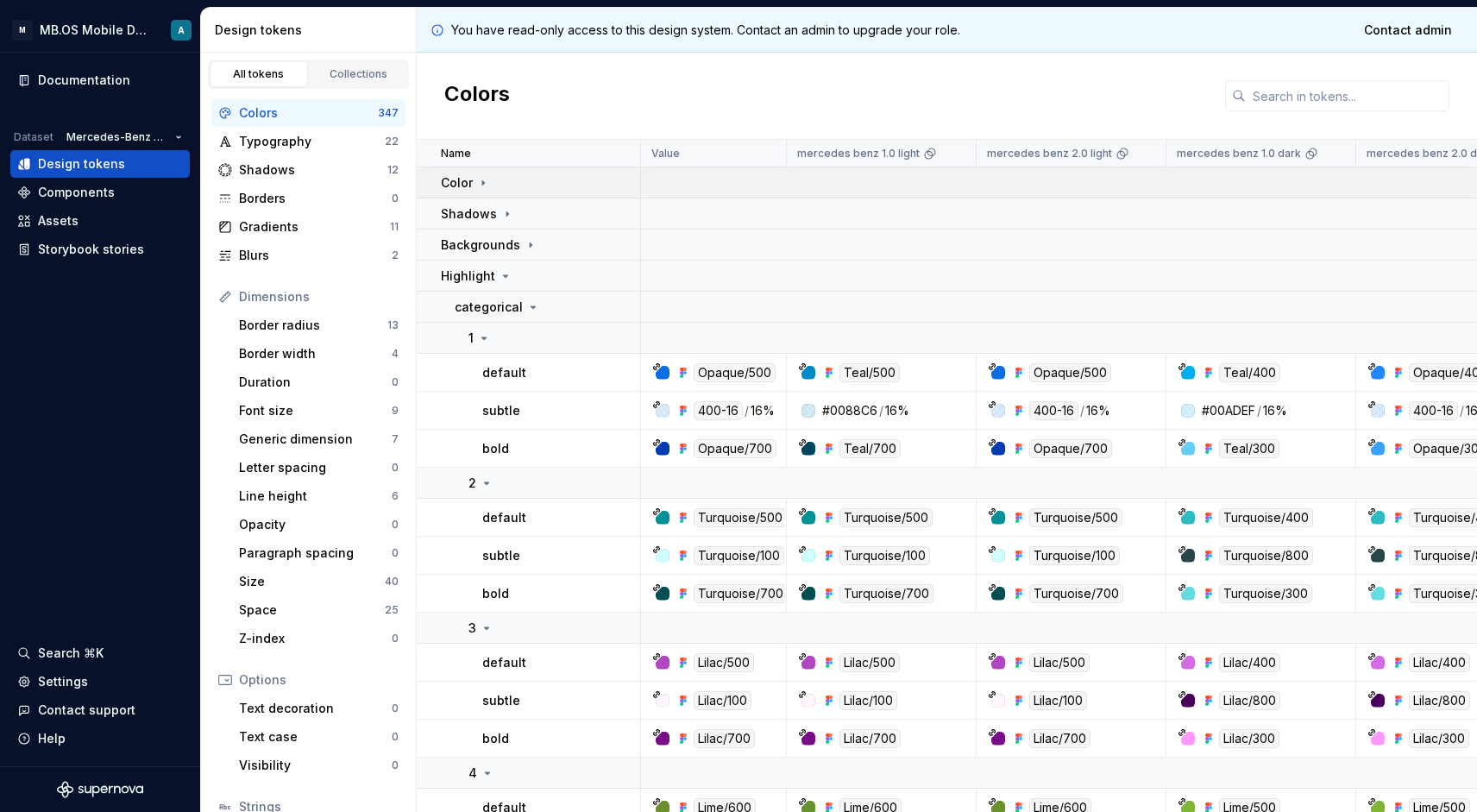
click at [476, 194] on td "Color" at bounding box center [529, 183] width 225 height 31
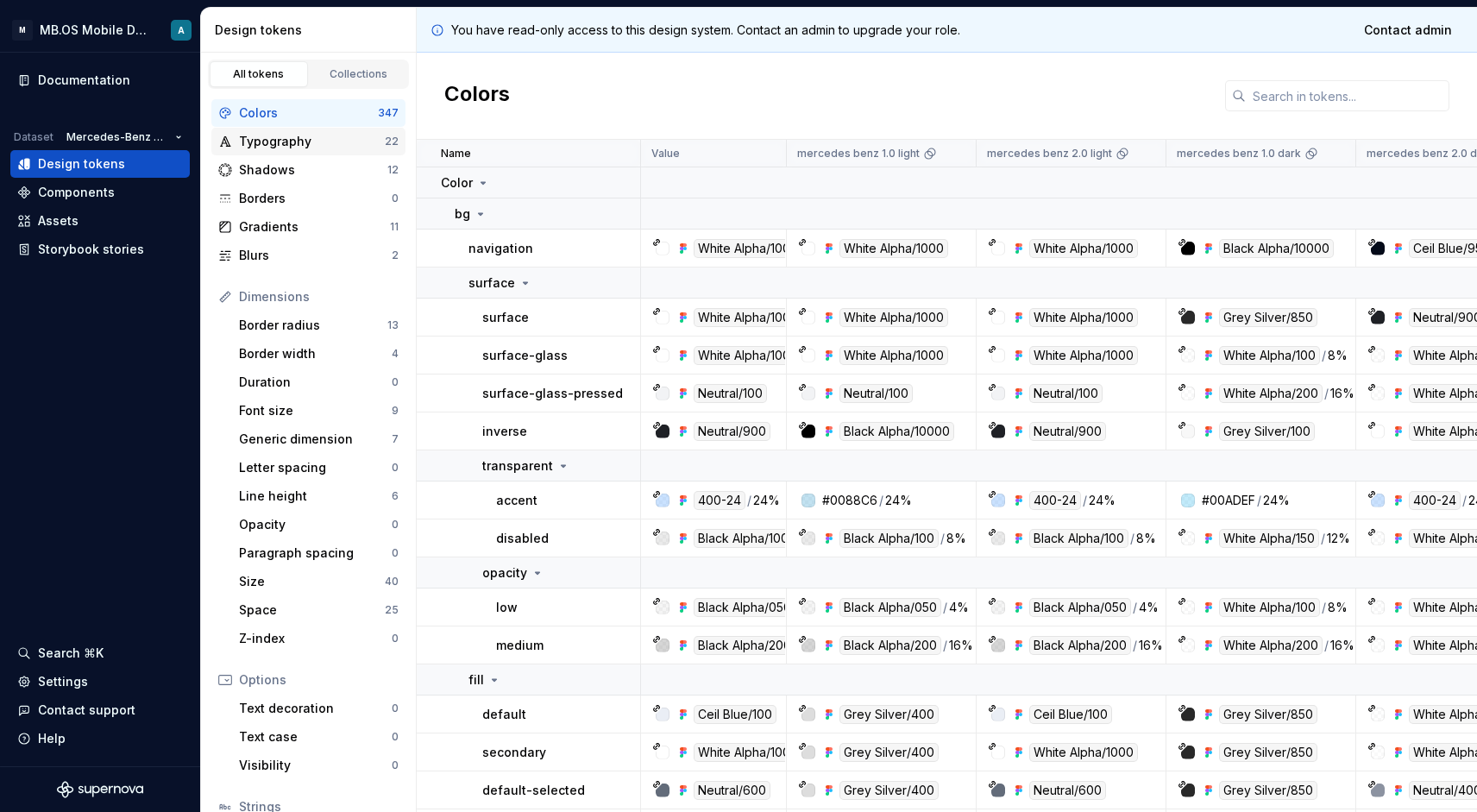
click at [302, 152] on div "Typography 22" at bounding box center [309, 142] width 194 height 28
click at [290, 115] on div "Colors" at bounding box center [308, 113] width 139 height 18
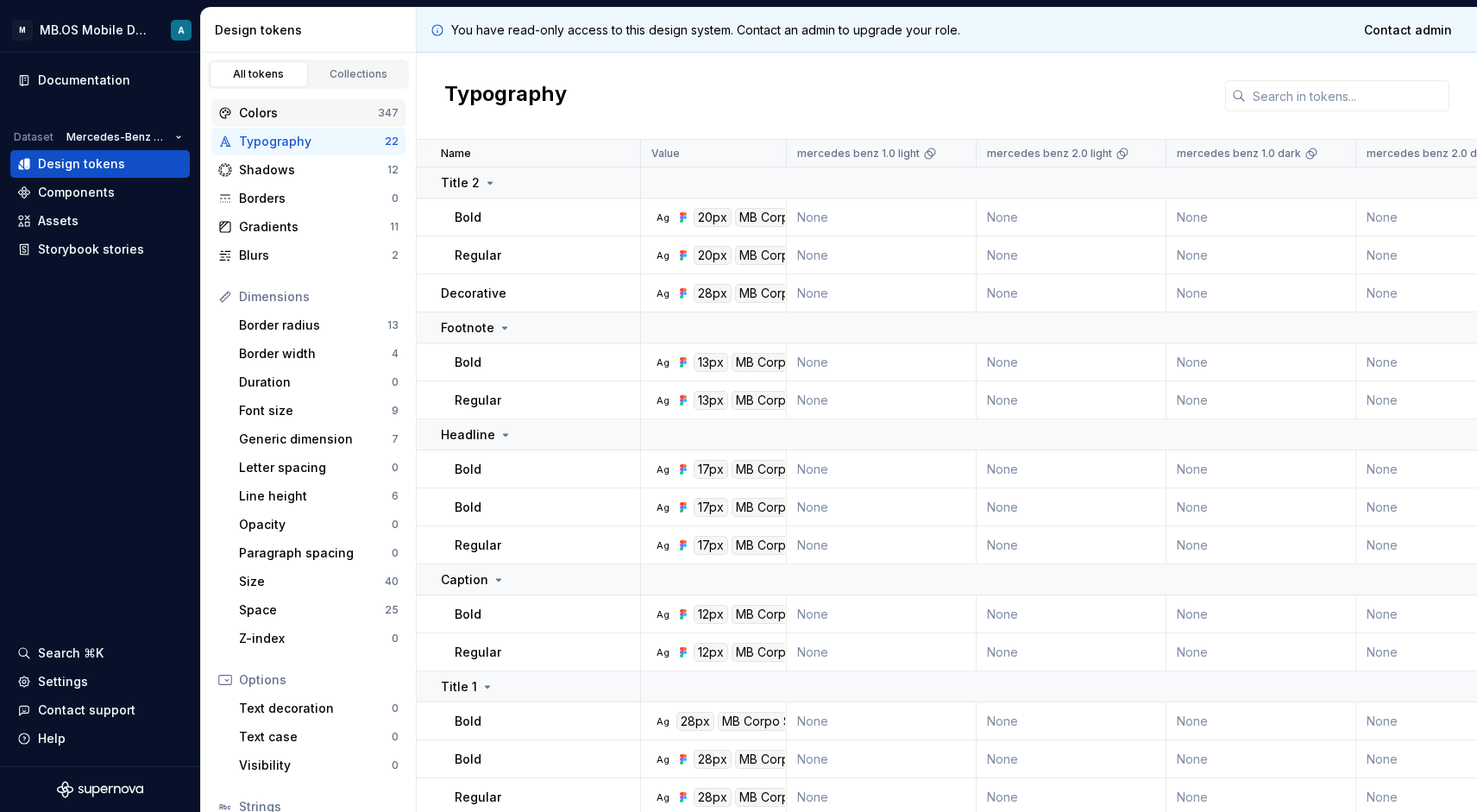
click at [282, 120] on div "Colors" at bounding box center [308, 113] width 139 height 18
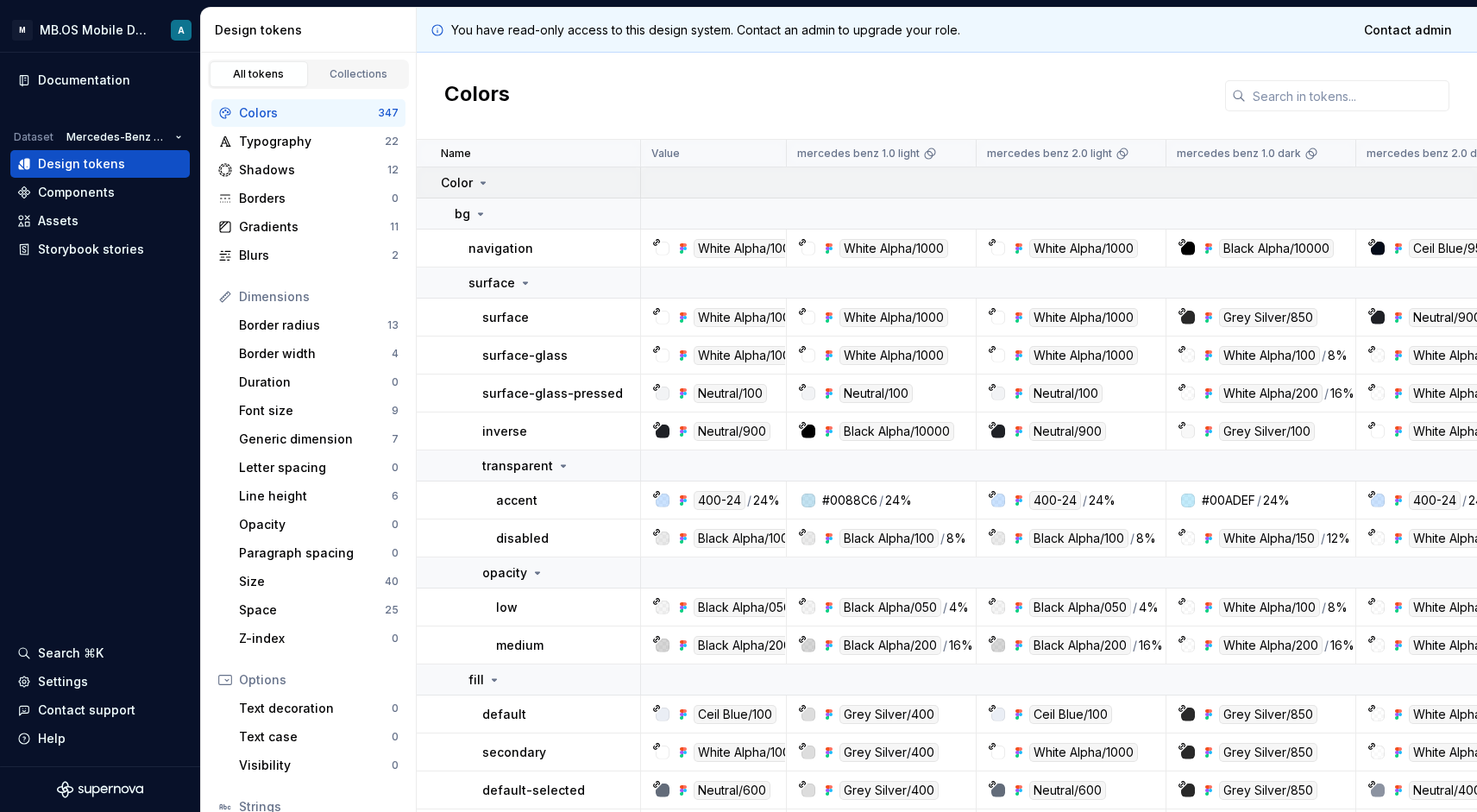
click at [477, 191] on td "Color" at bounding box center [529, 183] width 225 height 31
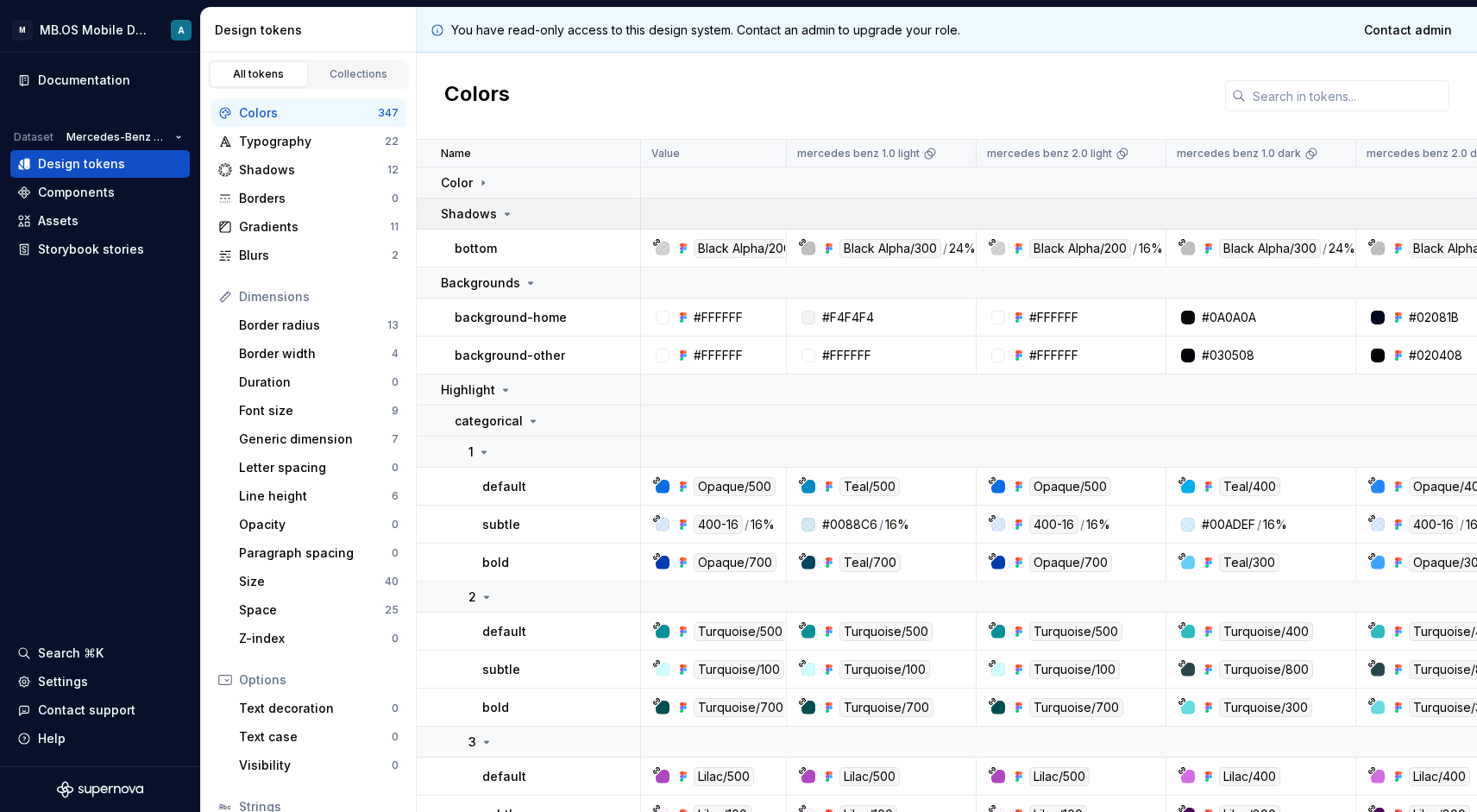
click at [490, 214] on p "Shadows" at bounding box center [469, 213] width 56 height 18
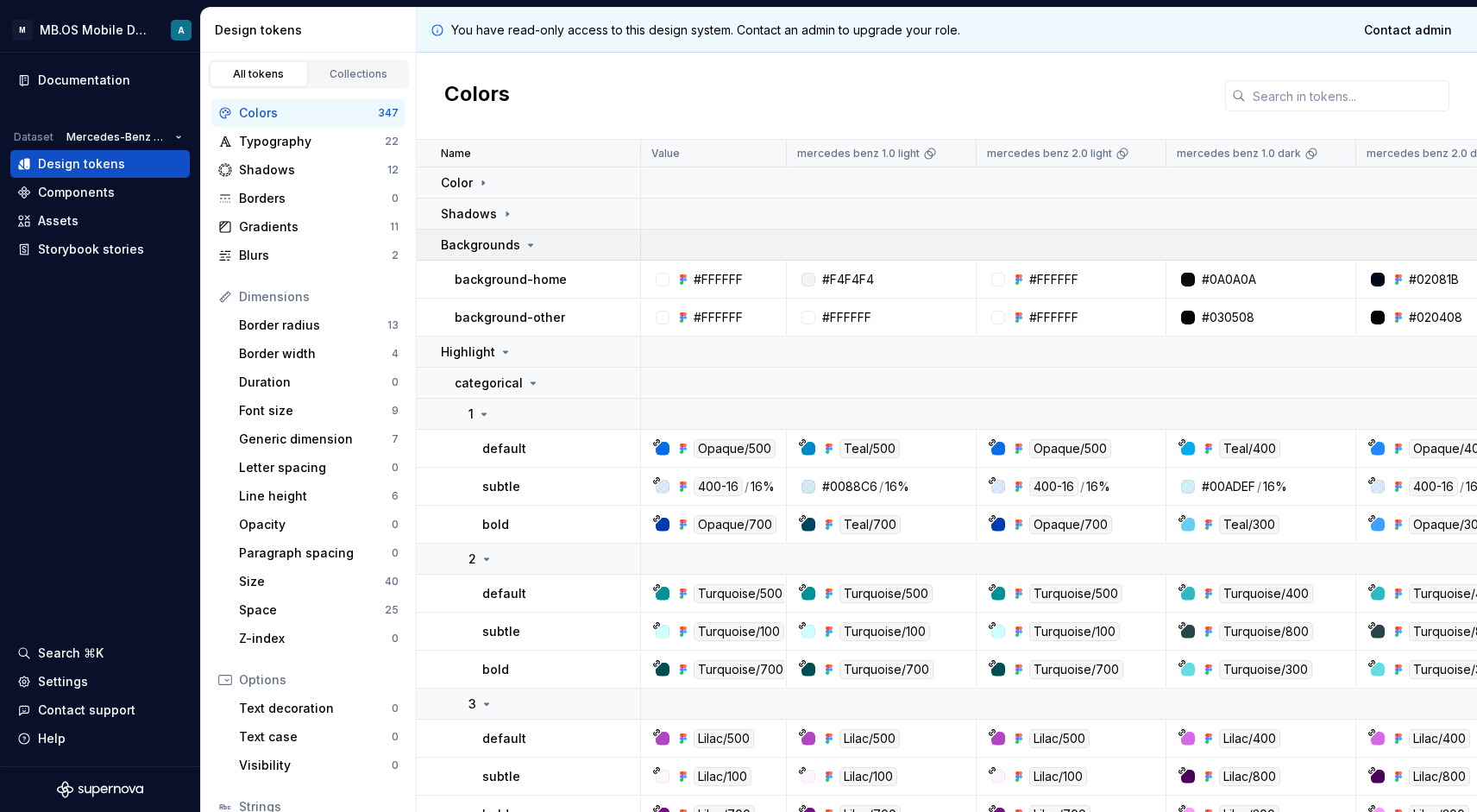
click at [488, 244] on p "Backgrounds" at bounding box center [480, 245] width 79 height 18
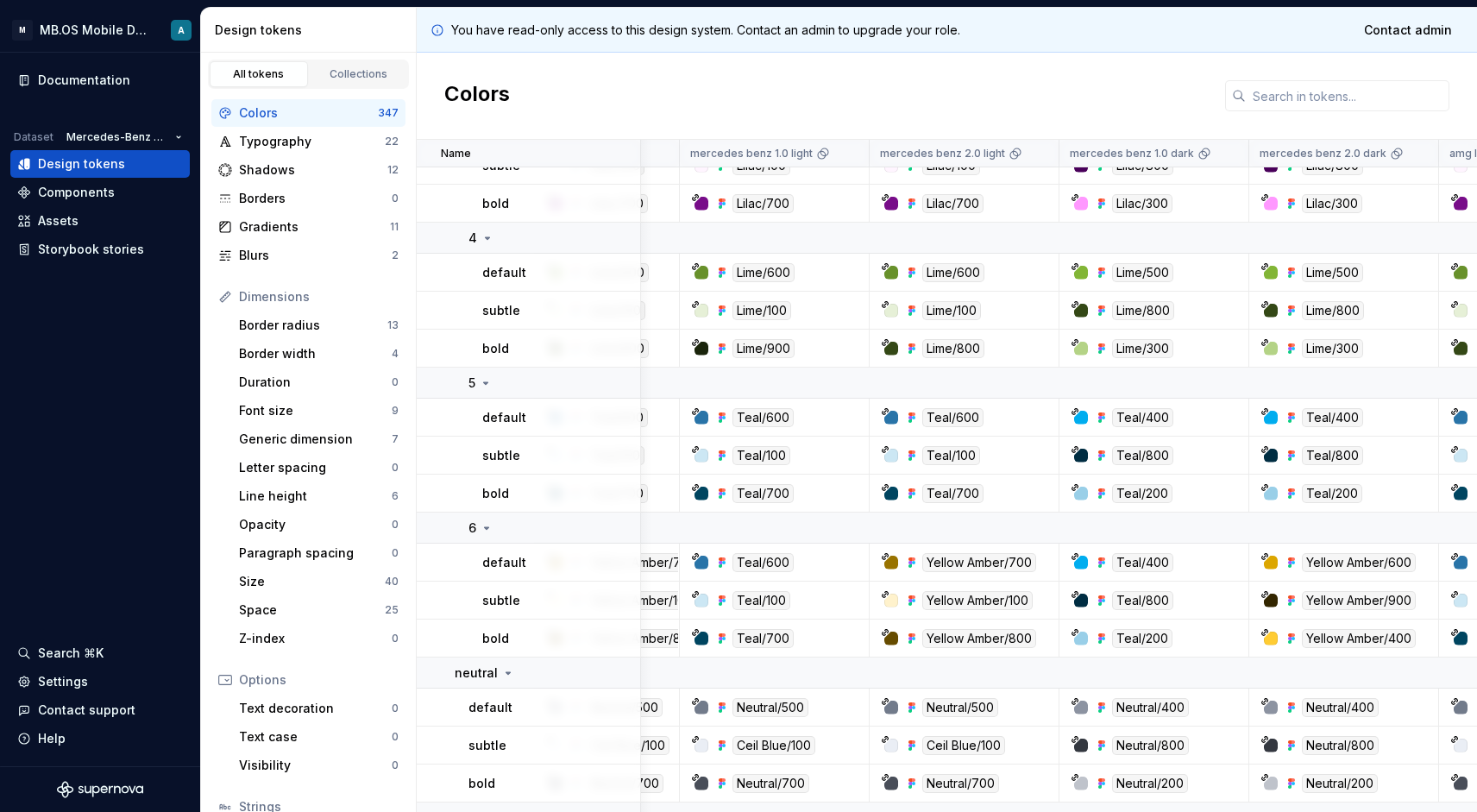
scroll to position [535, 116]
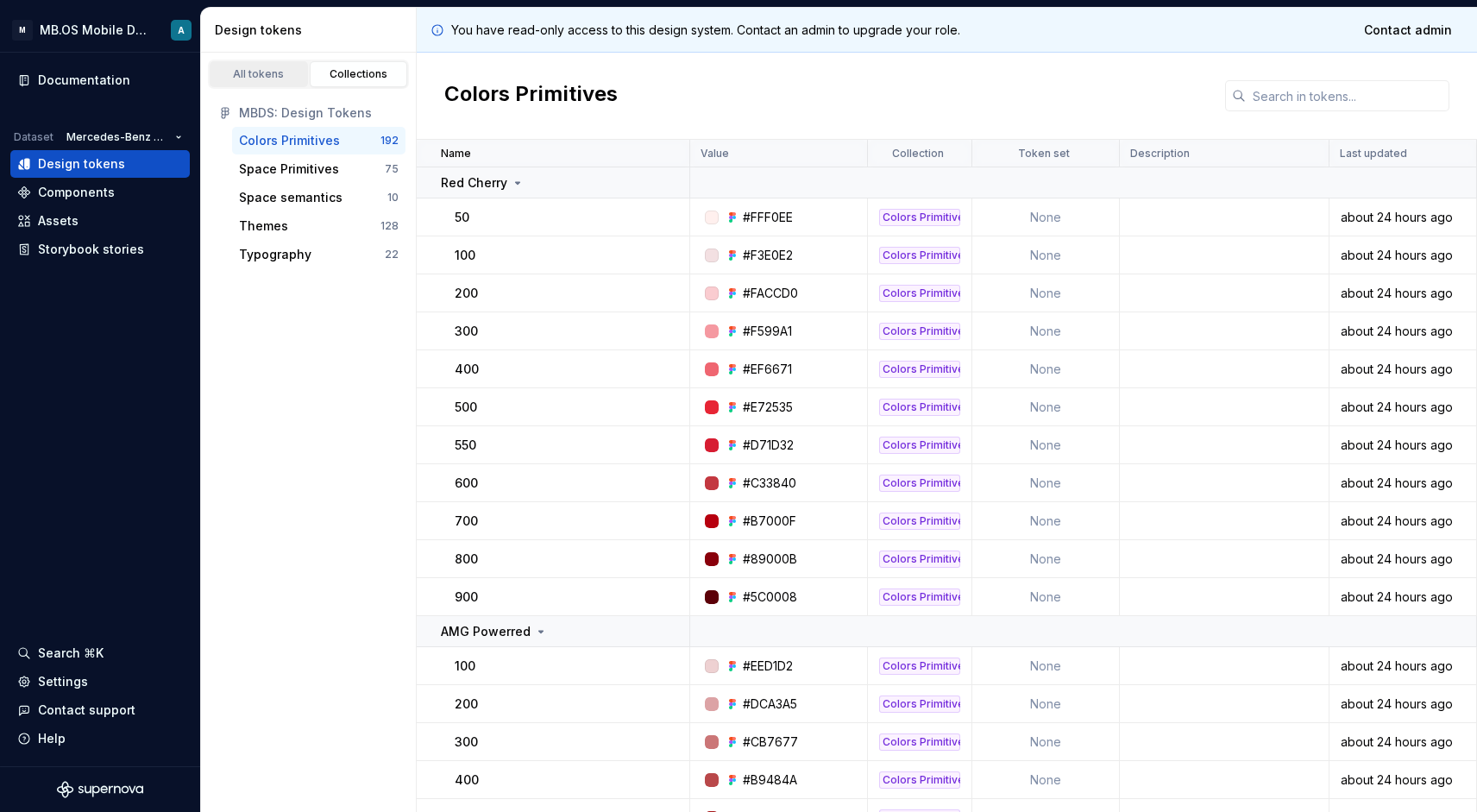
click at [286, 75] on div "All tokens" at bounding box center [258, 74] width 87 height 14
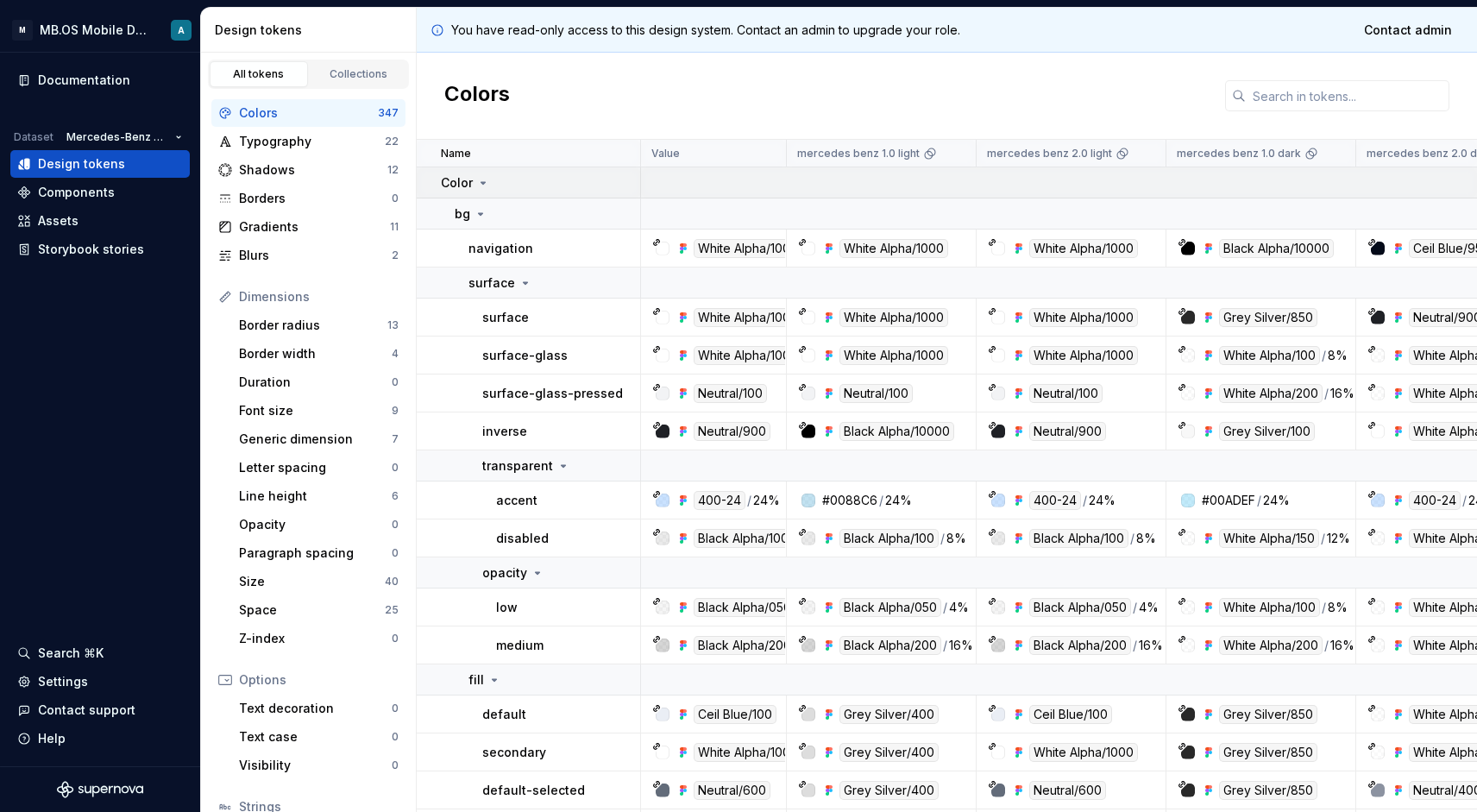
click at [483, 180] on icon at bounding box center [483, 183] width 14 height 14
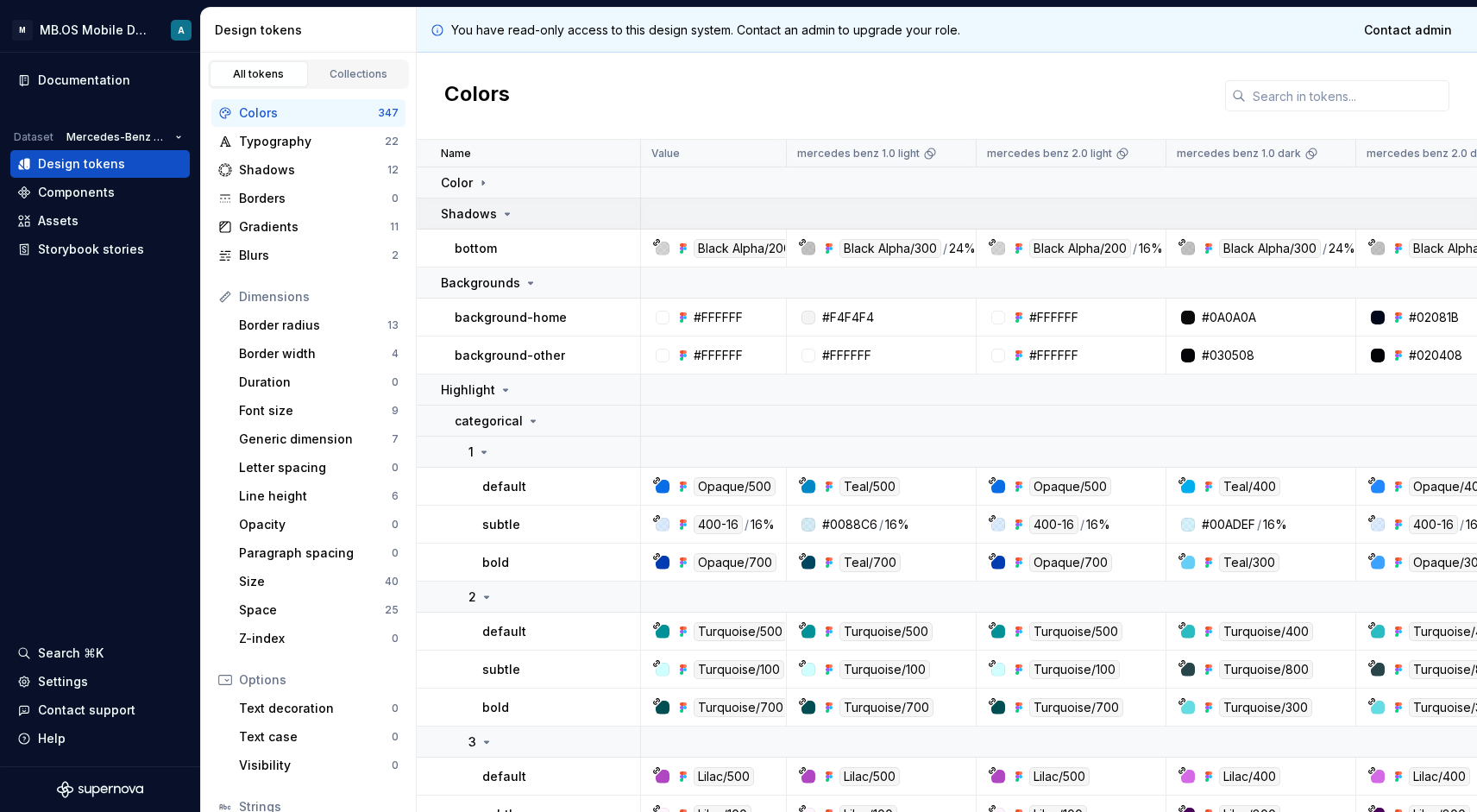
click at [484, 209] on p "Shadows" at bounding box center [469, 213] width 56 height 18
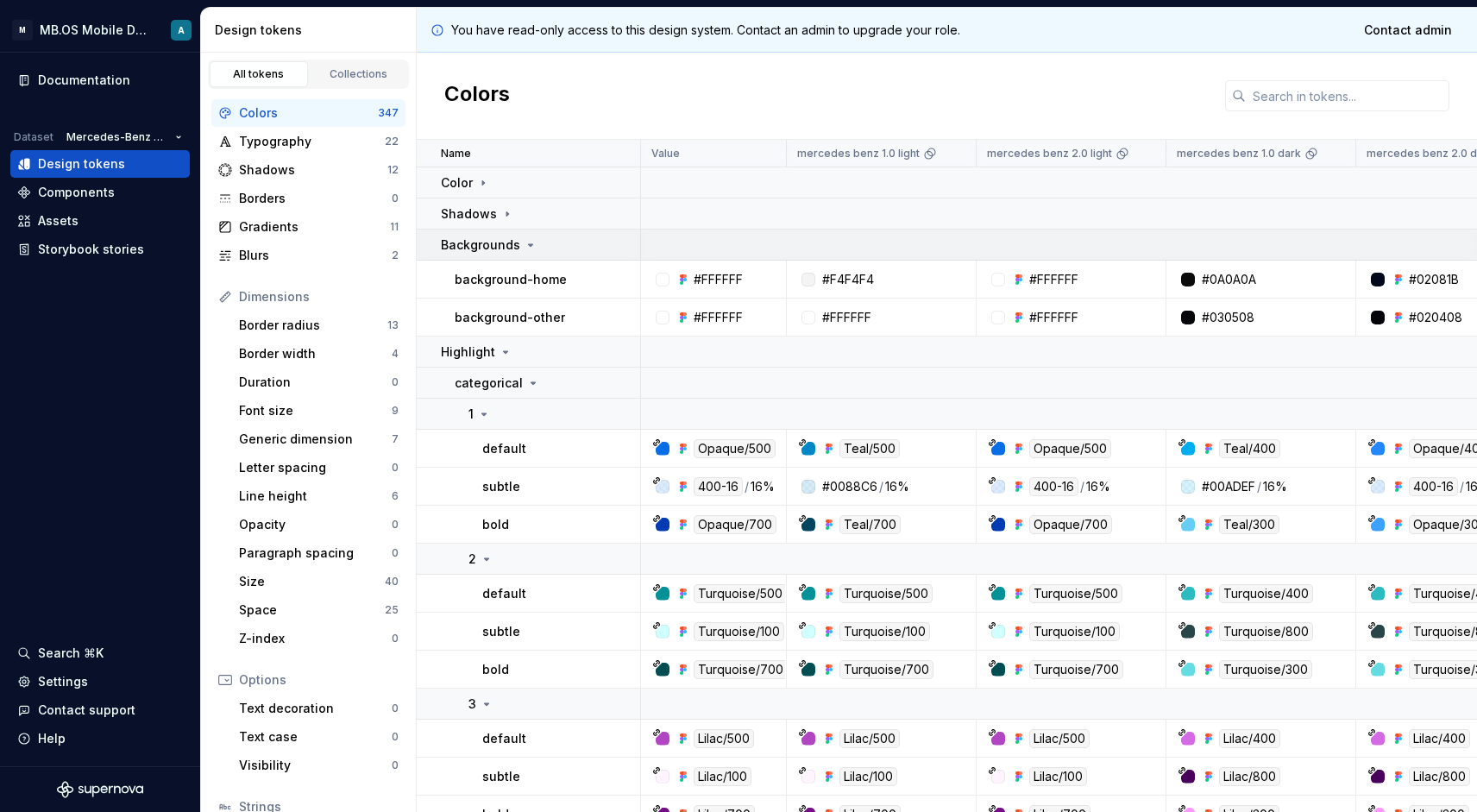
click at [498, 233] on td "Backgrounds" at bounding box center [529, 244] width 225 height 31
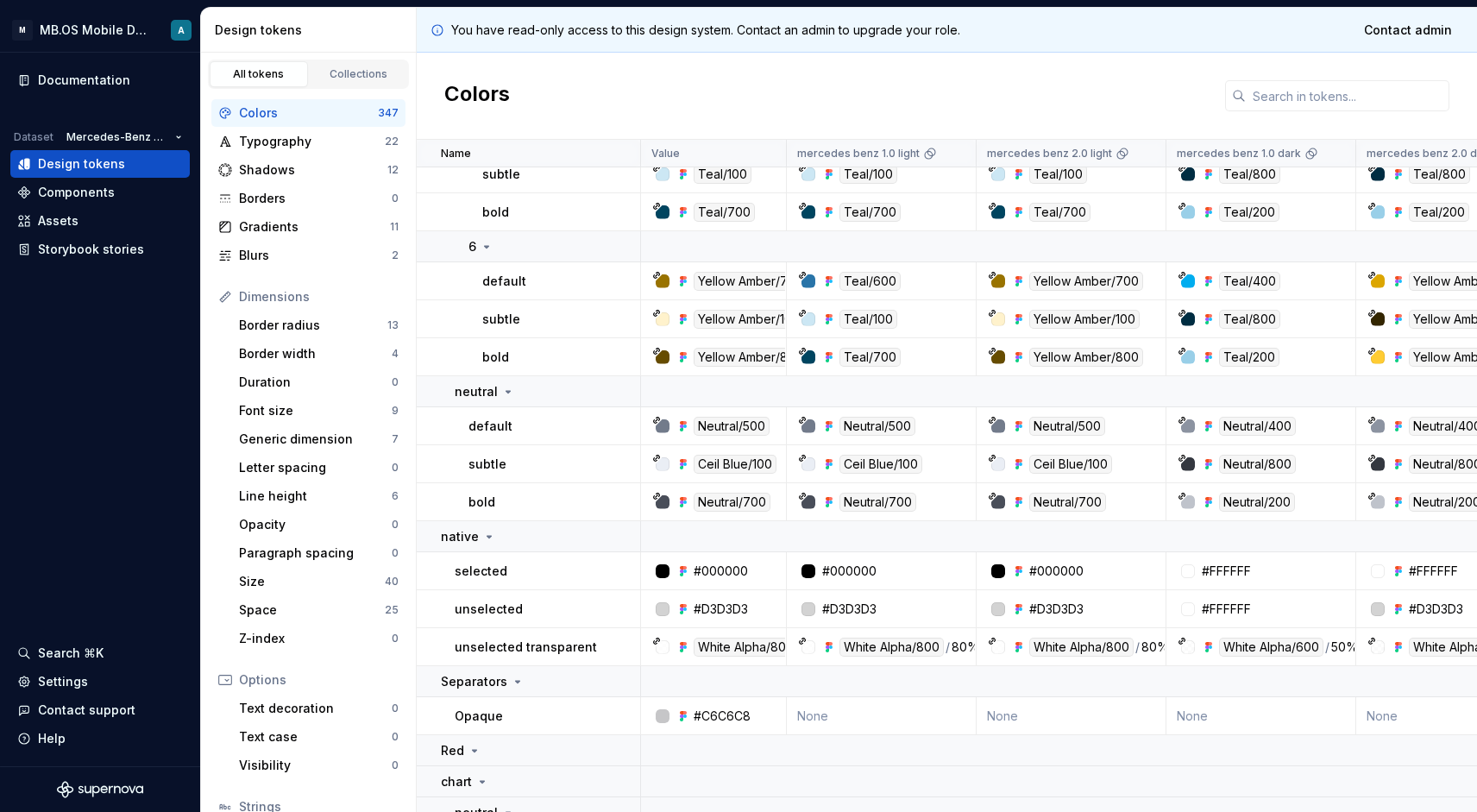
scroll to position [817, 0]
